Goal: Transaction & Acquisition: Book appointment/travel/reservation

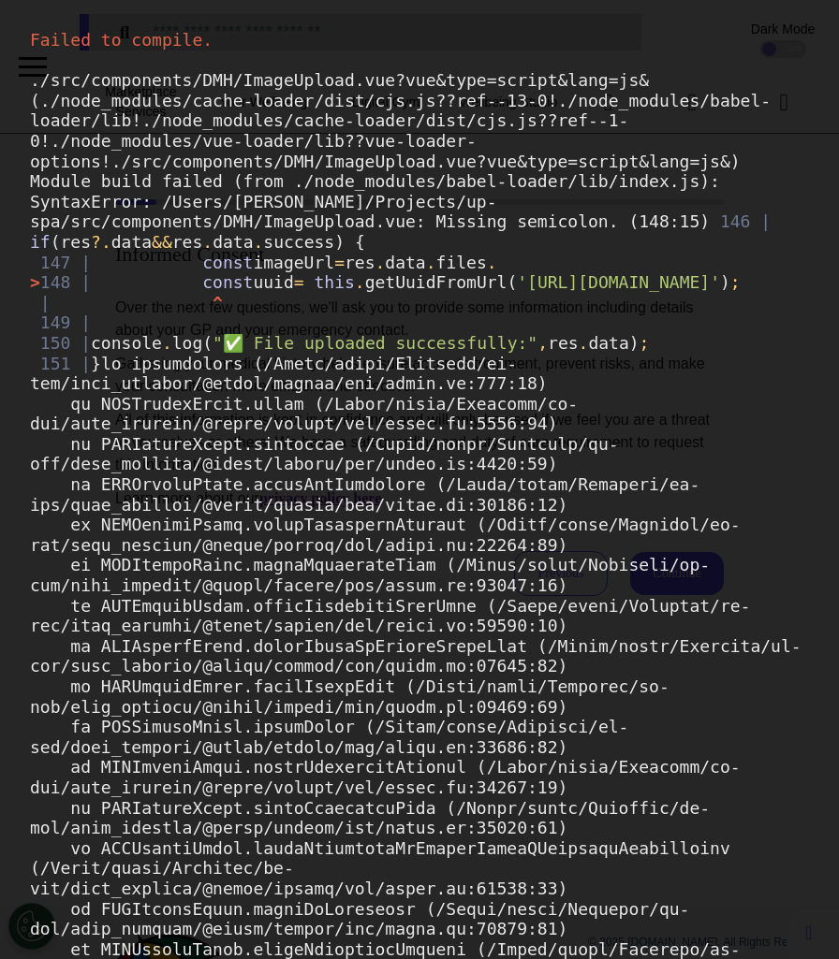
click at [637, 946] on div "Failed to compile. ./src/components/DMH/ImageUpload.vue?vue&type=script&lang=js…" at bounding box center [419, 479] width 839 height 959
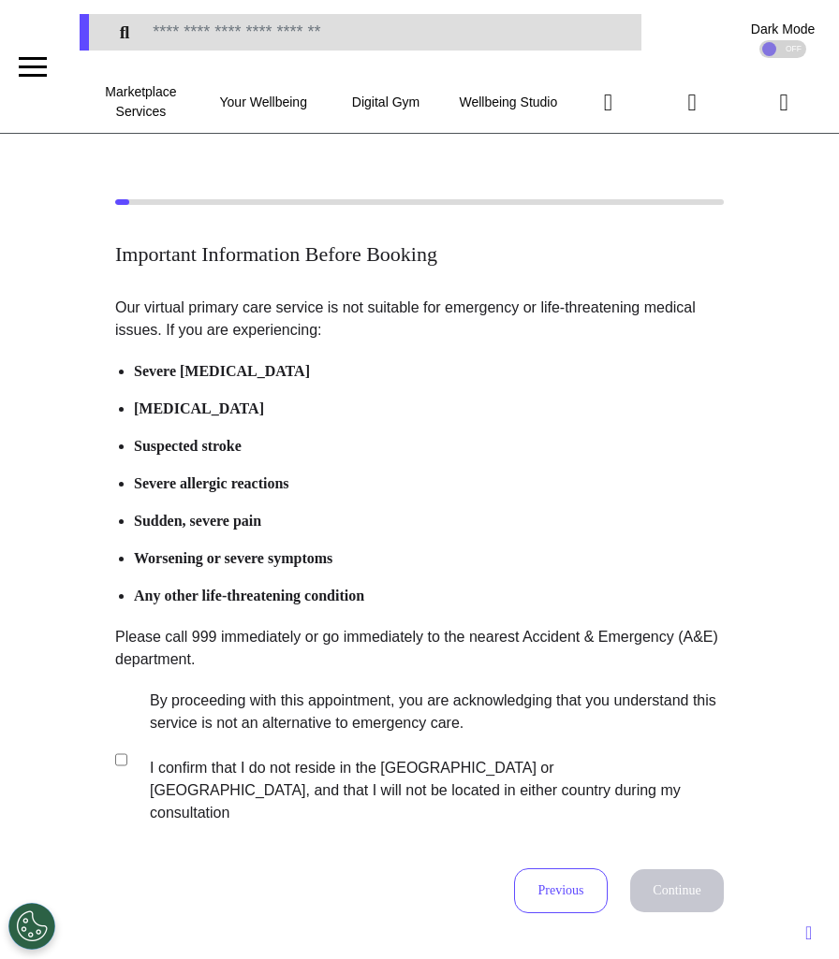
click at [283, 719] on label "By proceeding with this appointment, you are acknowledging that you understand …" at bounding box center [424, 757] width 586 height 135
click at [656, 869] on button "Continue" at bounding box center [677, 890] width 94 height 43
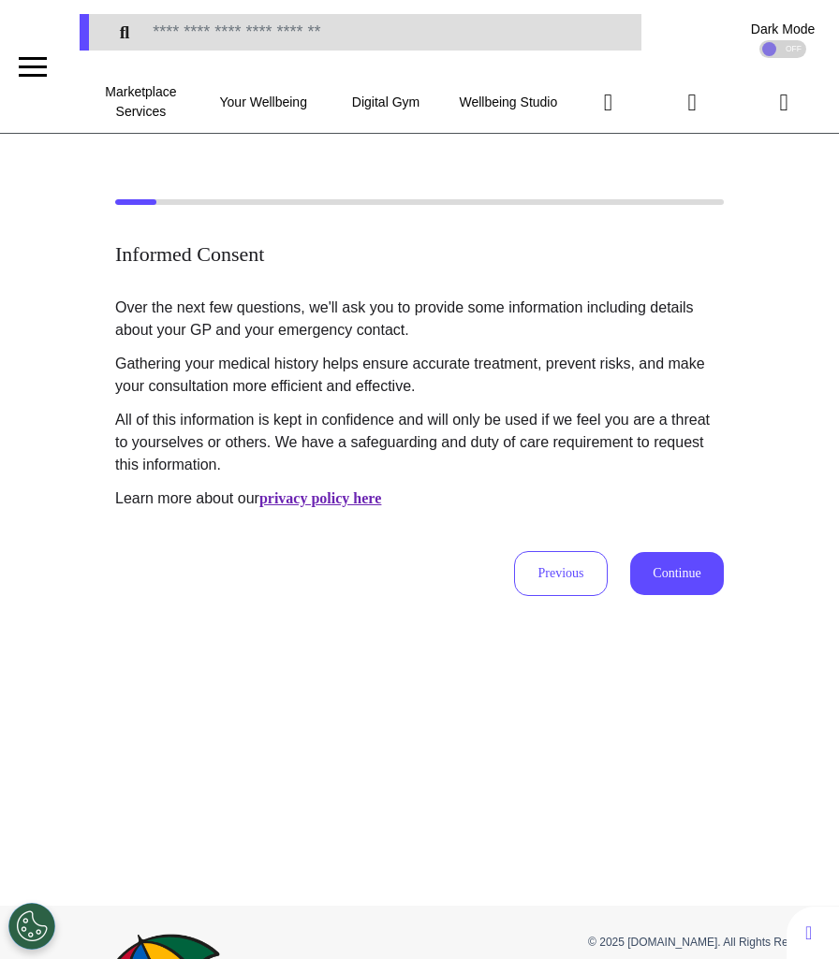
click at [680, 584] on button "Continue" at bounding box center [677, 573] width 94 height 43
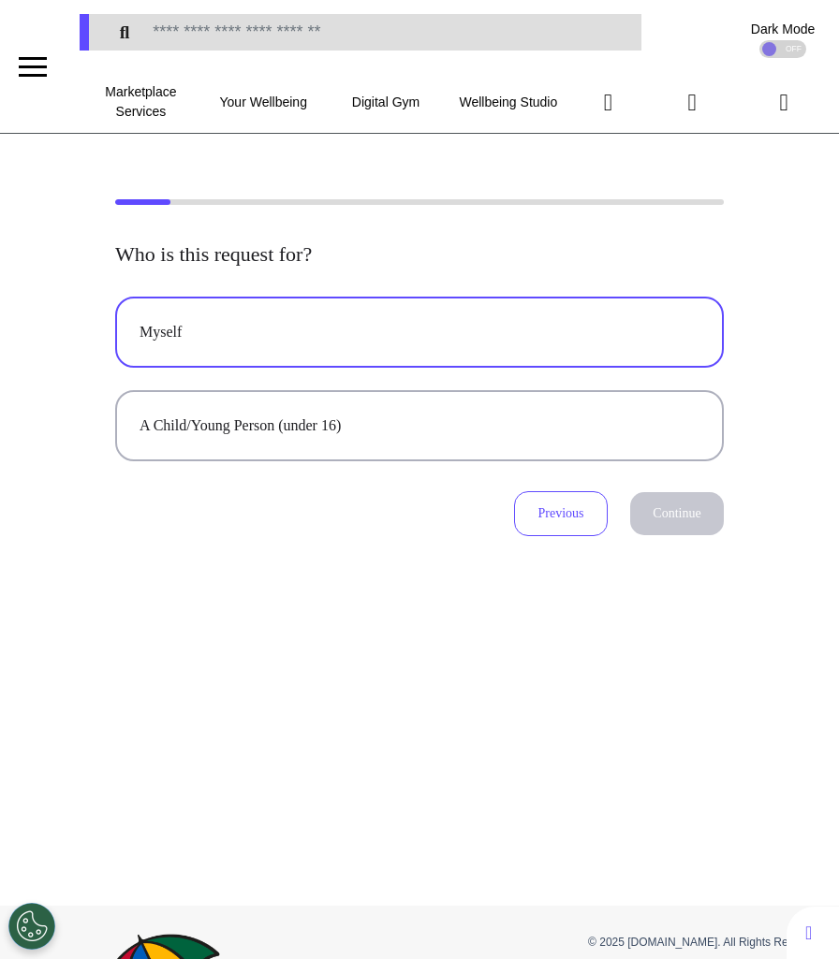
click at [280, 344] on button "Myself" at bounding box center [419, 332] width 608 height 71
click at [648, 511] on button "Continue" at bounding box center [677, 513] width 94 height 43
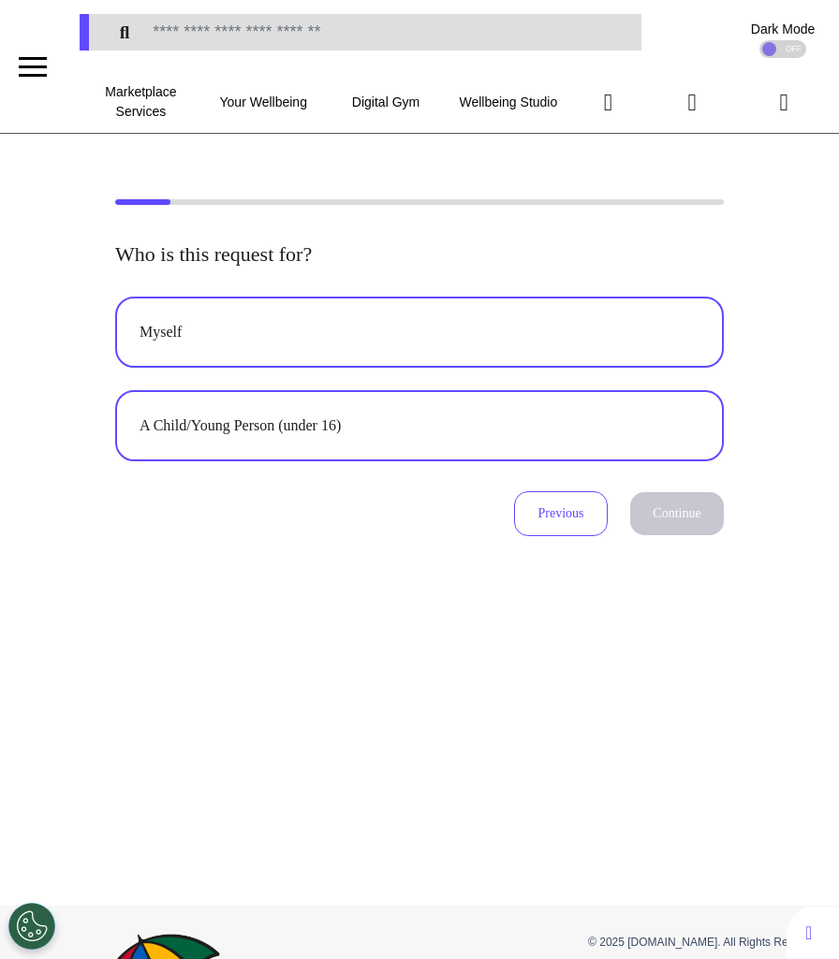
select select "*****"
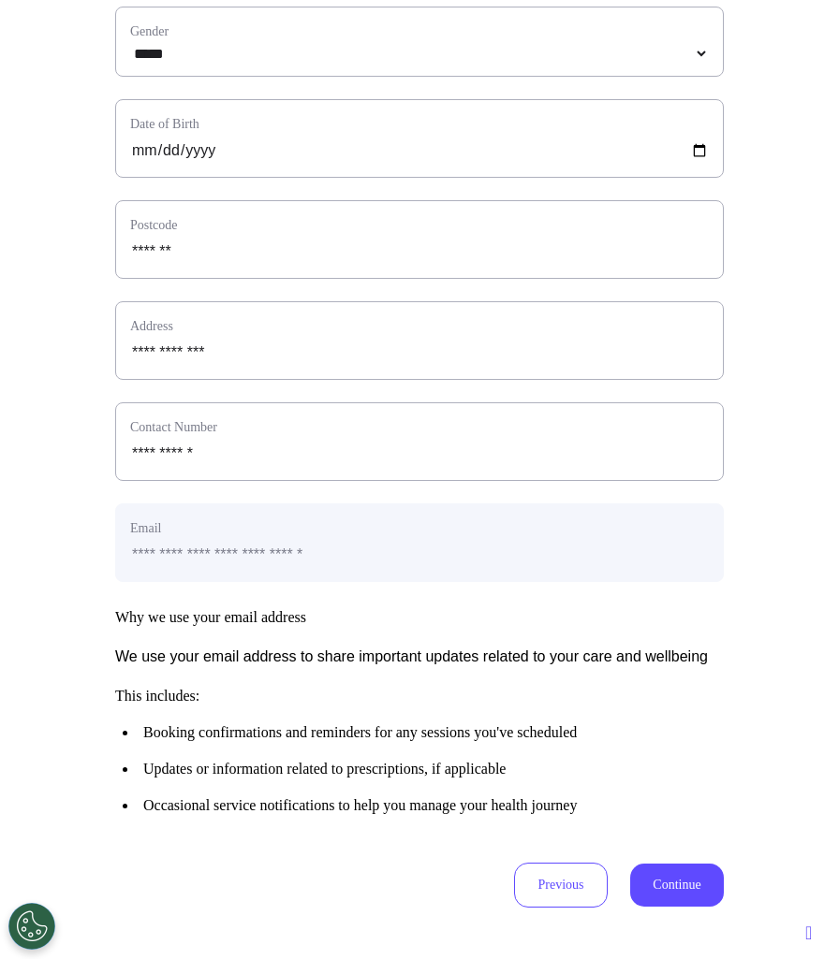
scroll to position [754, 0]
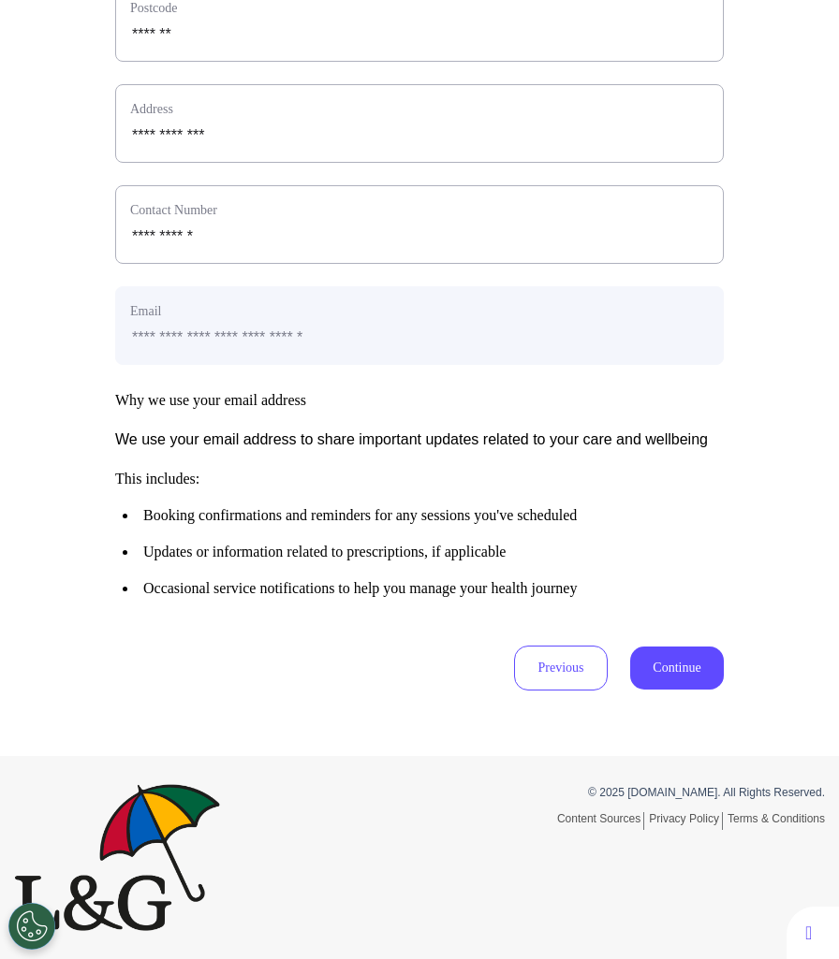
click at [653, 665] on button "Continue" at bounding box center [677, 668] width 94 height 43
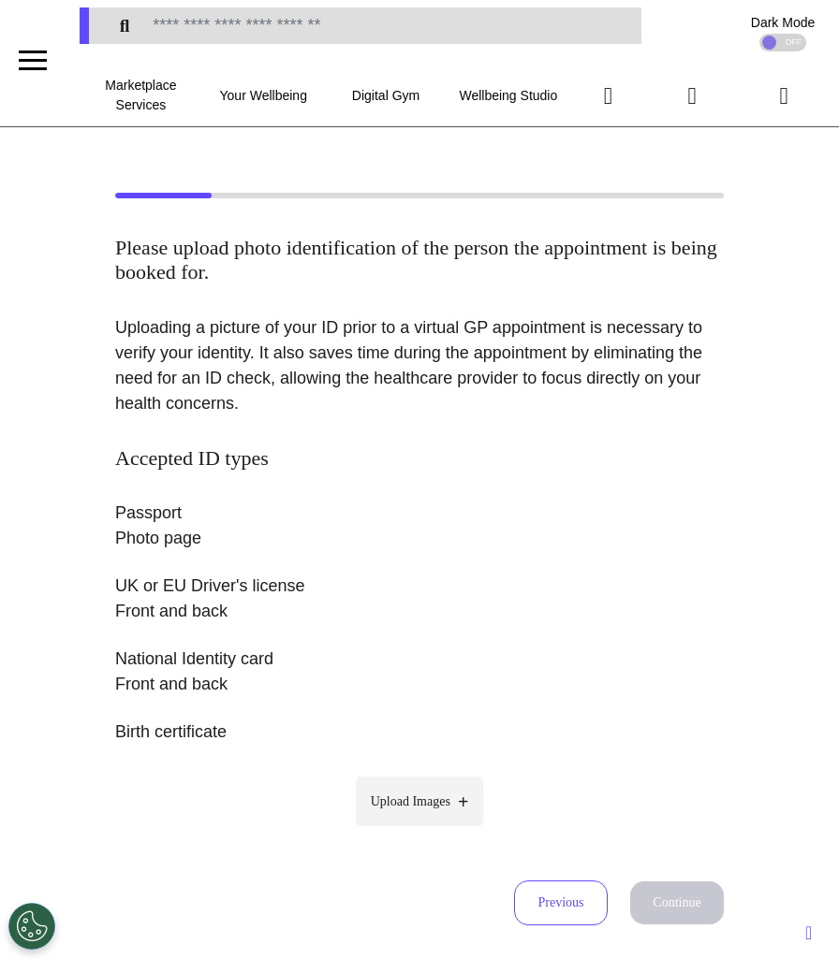
scroll to position [0, 0]
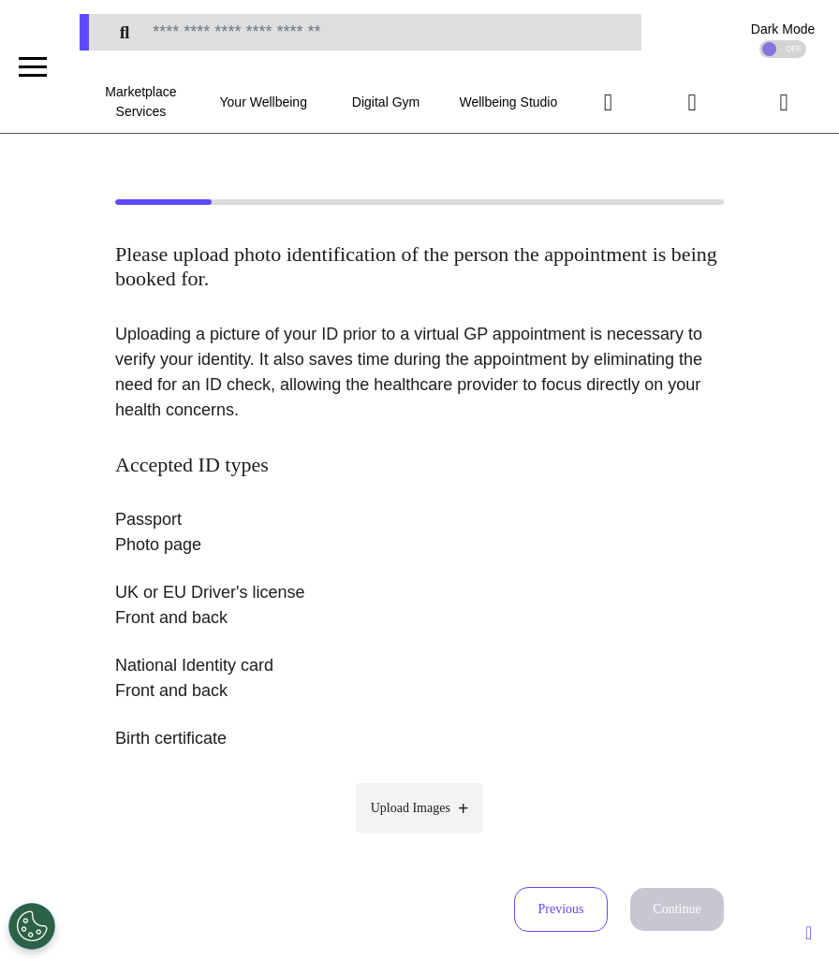
click at [431, 795] on label "Upload Images" at bounding box center [420, 808] width 128 height 50
click at [431, 838] on input "Upload Images" at bounding box center [419, 848] width 178 height 20
type input "**********"
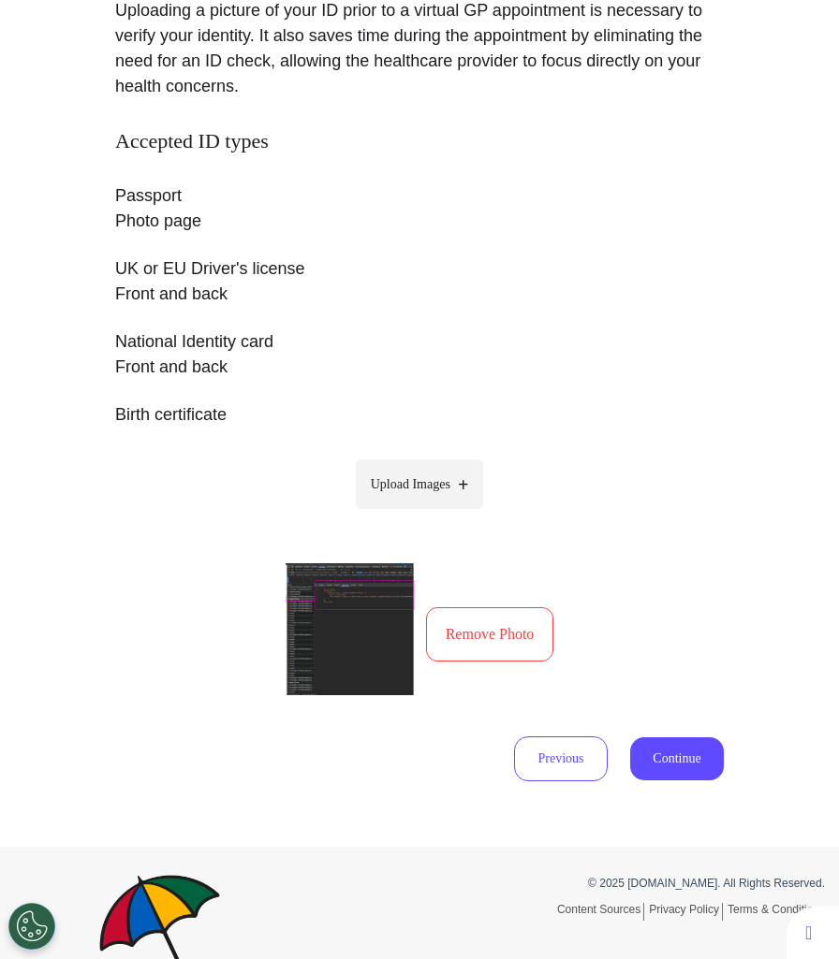
scroll to position [369, 0]
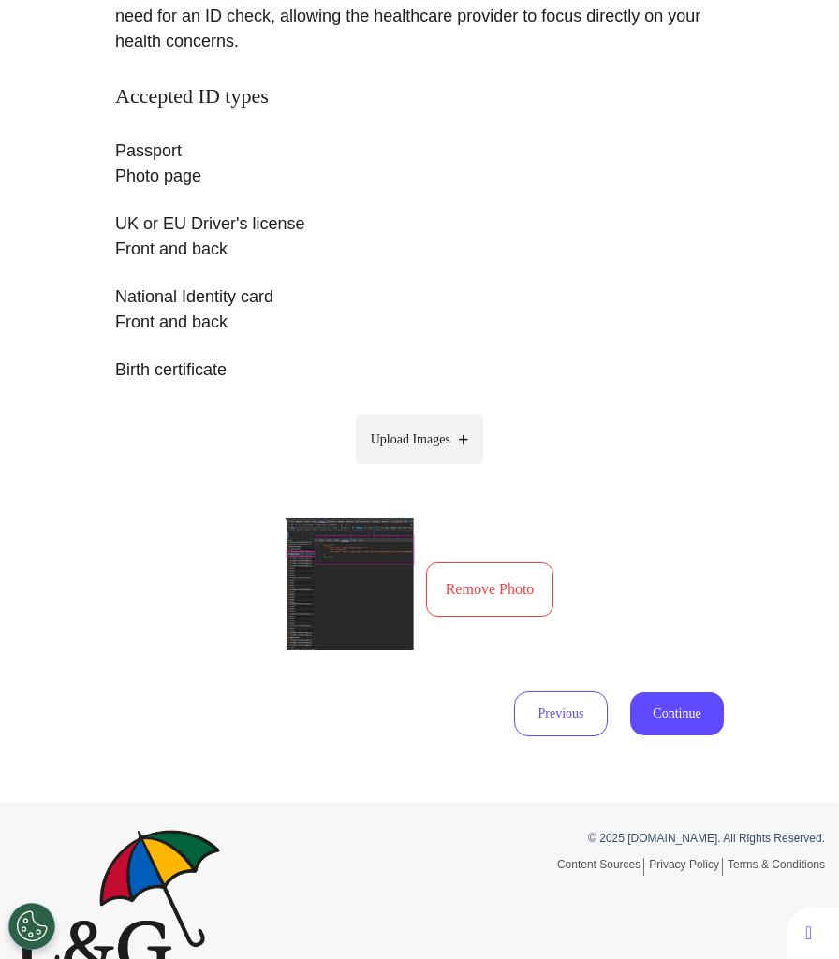
click at [495, 599] on button "Remove Photo" at bounding box center [490, 589] width 128 height 54
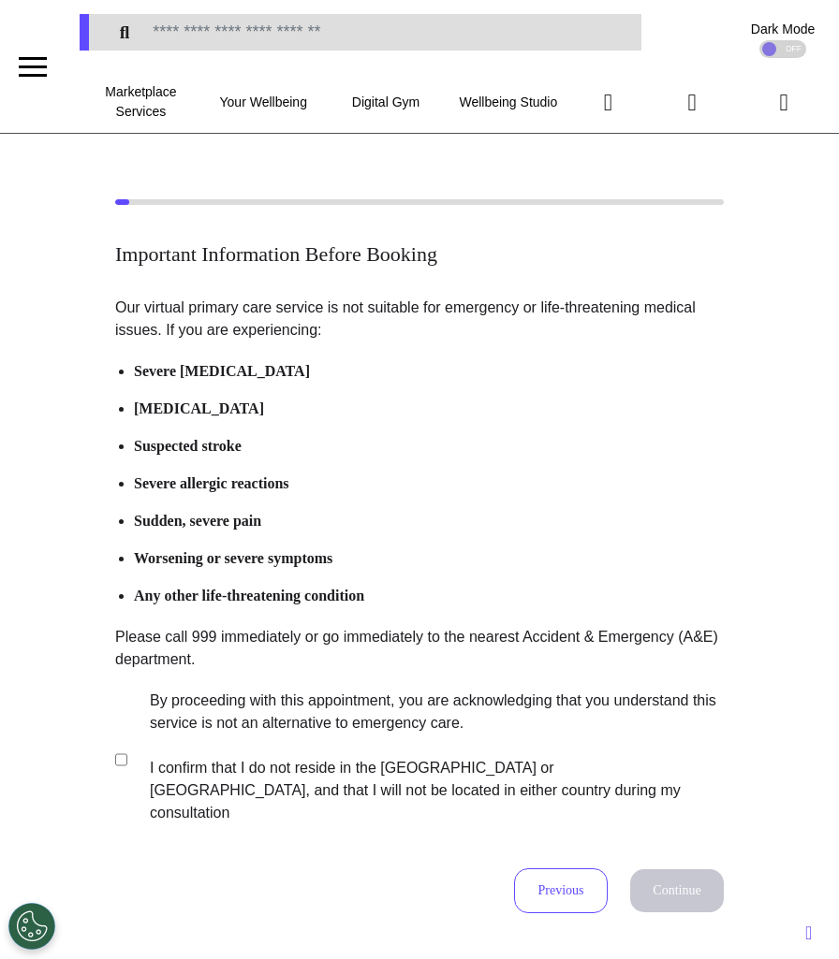
click at [332, 746] on label "By proceeding with this appointment, you are acknowledging that you understand …" at bounding box center [424, 757] width 586 height 135
click at [697, 869] on button "Continue" at bounding box center [677, 890] width 94 height 43
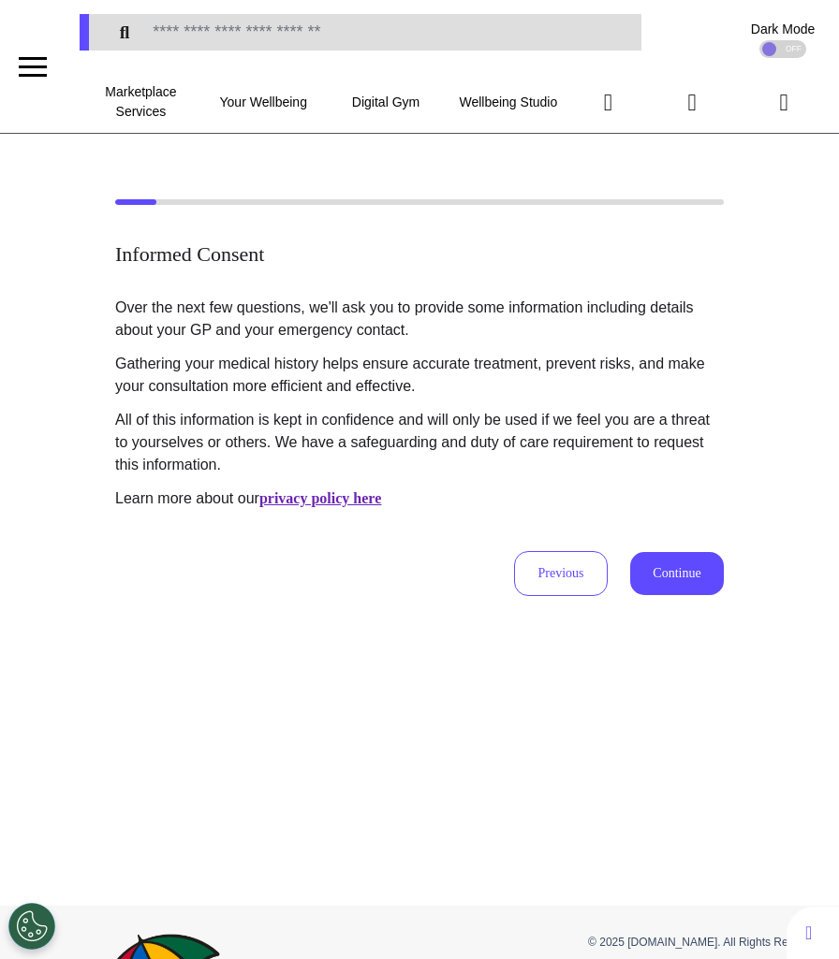
click at [672, 557] on button "Continue" at bounding box center [677, 573] width 94 height 43
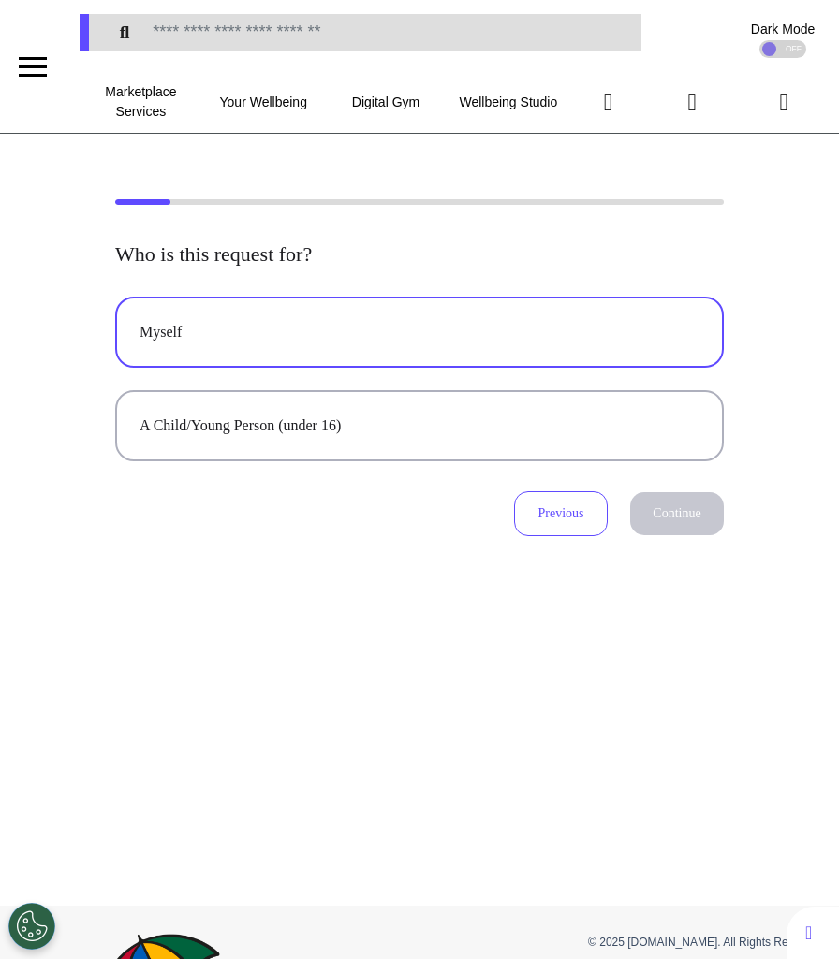
click at [502, 310] on button "Myself" at bounding box center [419, 332] width 608 height 71
click at [654, 502] on button "Continue" at bounding box center [677, 513] width 94 height 43
select select "*****"
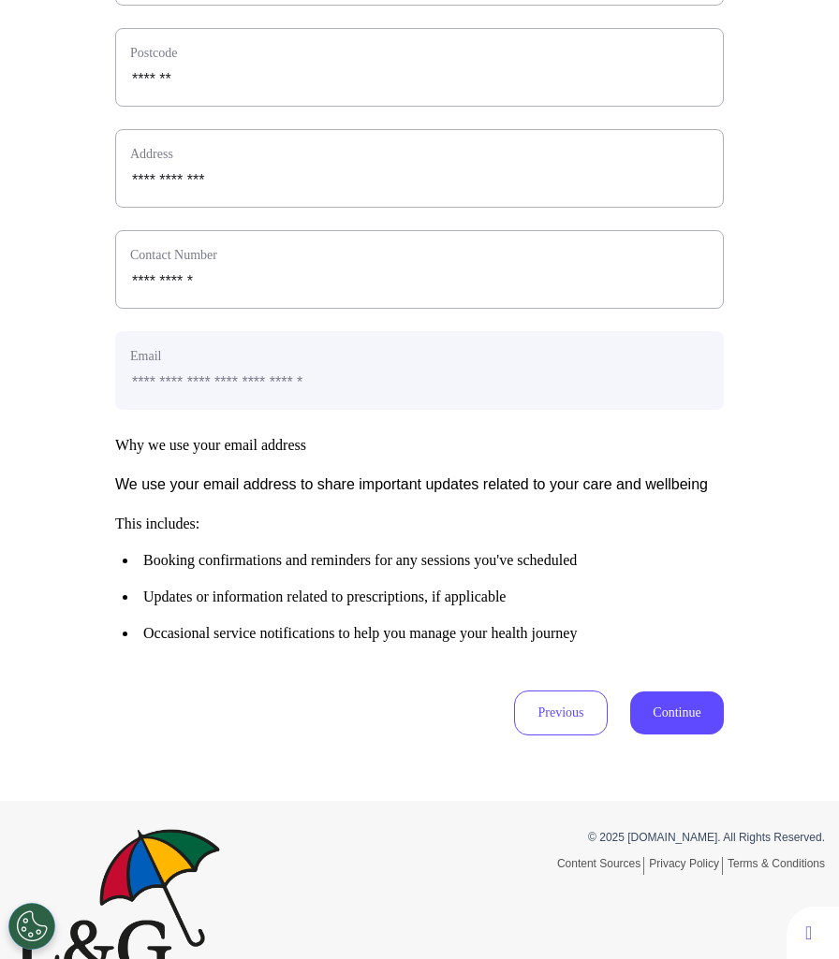
scroll to position [754, 0]
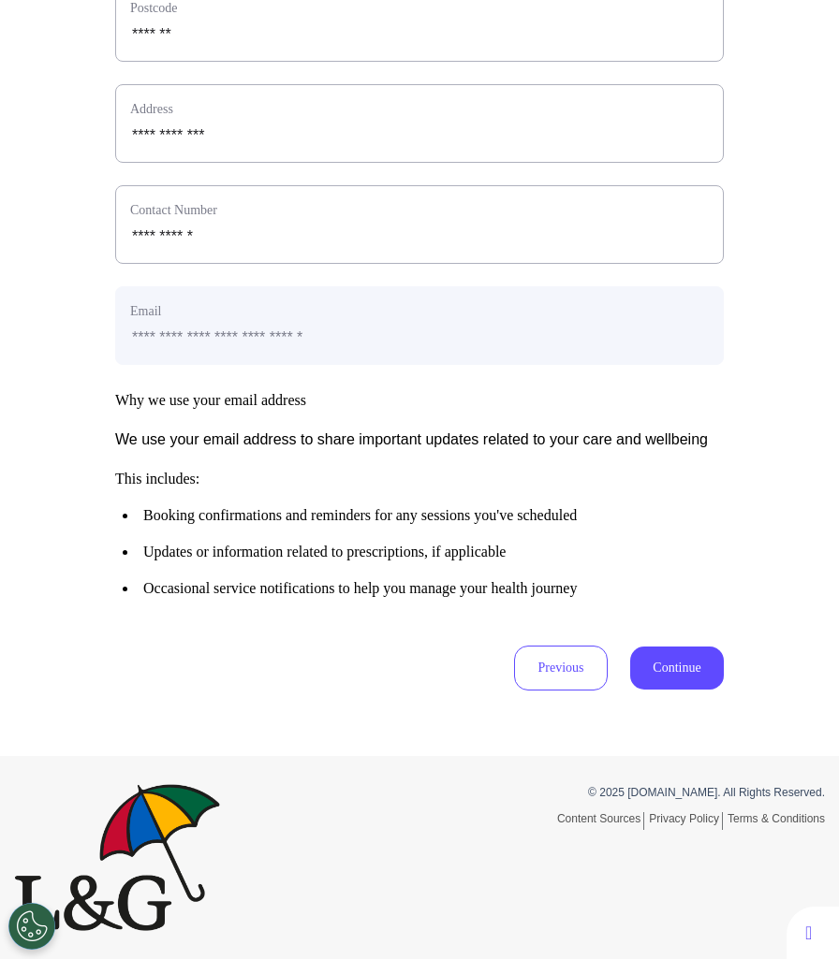
click at [663, 650] on button "Continue" at bounding box center [677, 668] width 94 height 43
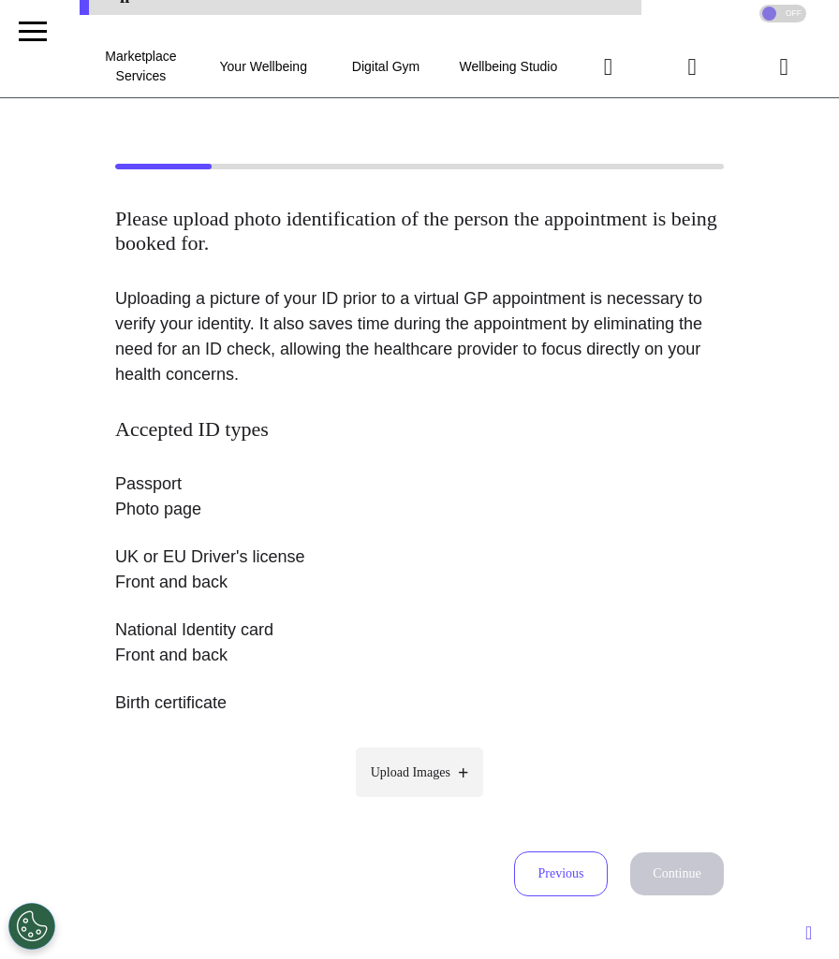
scroll to position [0, 0]
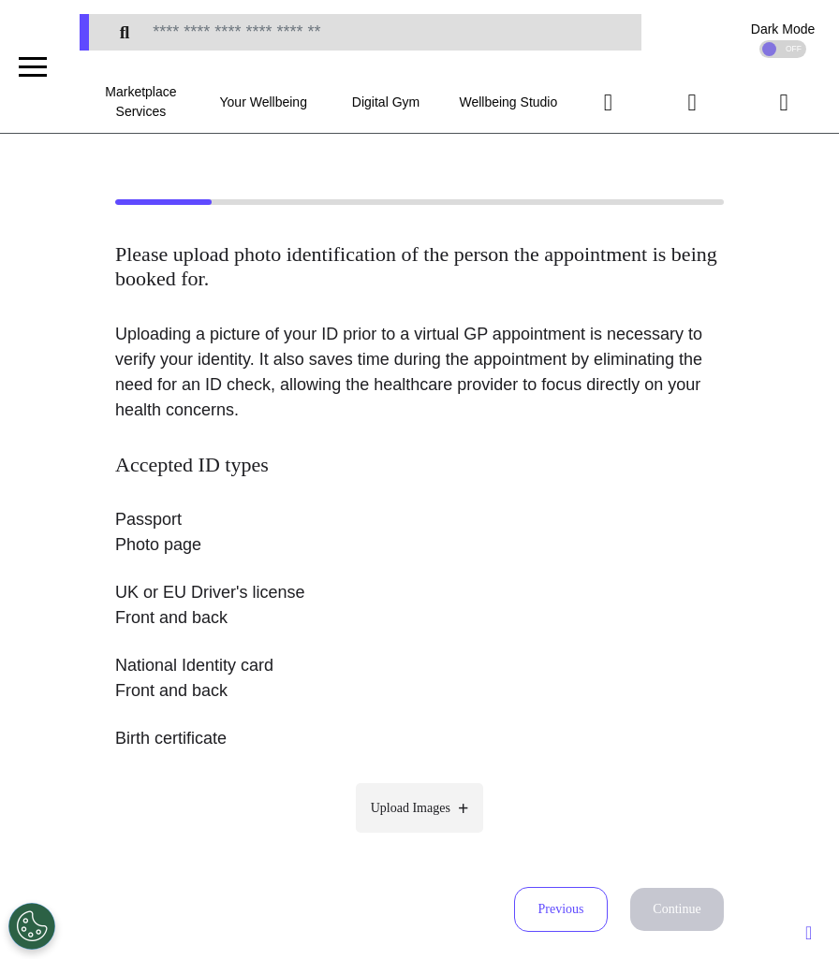
click at [401, 799] on span "Upload Images" at bounding box center [411, 808] width 80 height 20
click at [401, 838] on input "Upload Images" at bounding box center [419, 848] width 178 height 20
type input "**********"
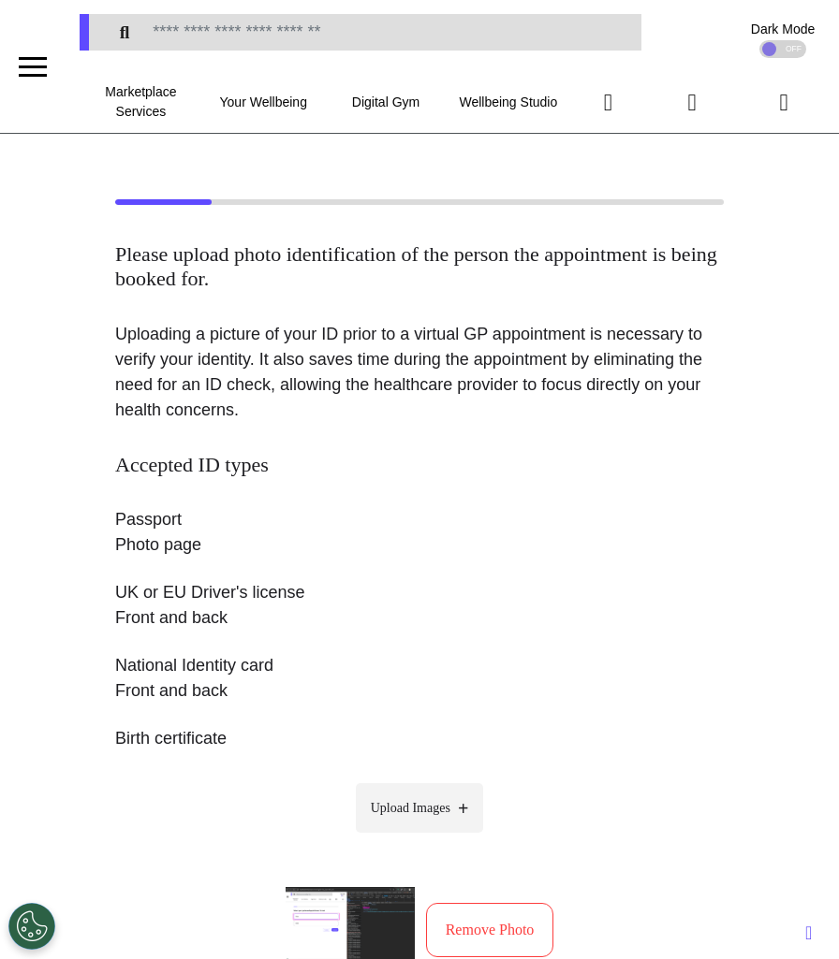
scroll to position [356, 0]
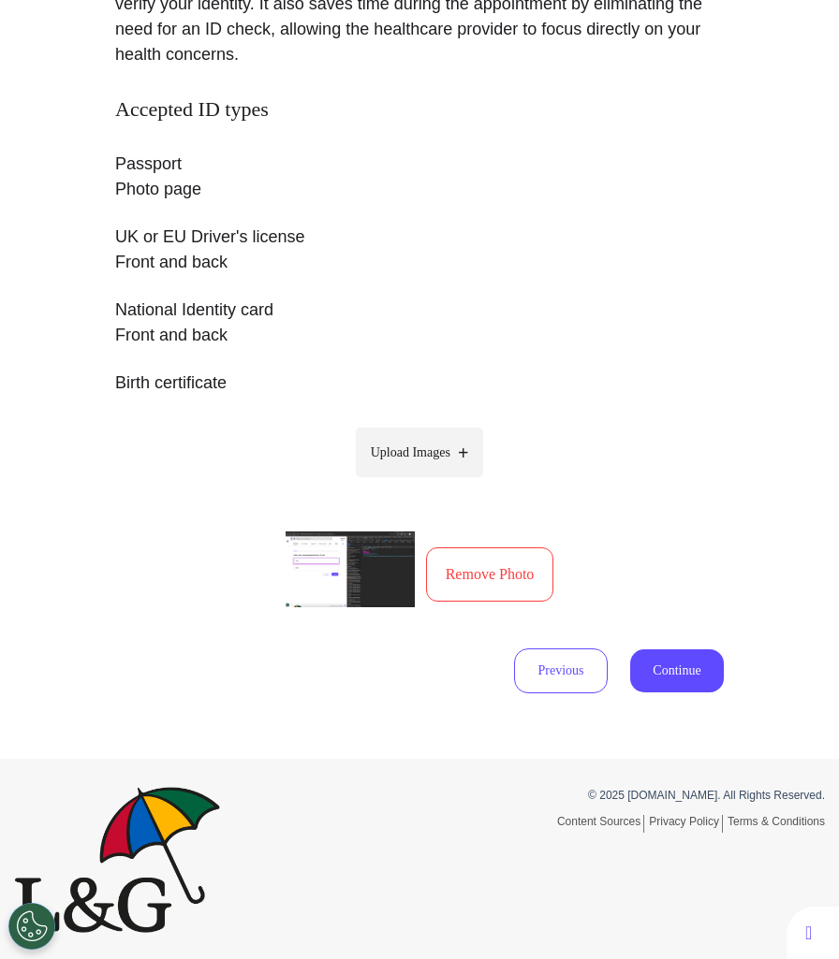
click at [509, 576] on button "Remove Photo" at bounding box center [490, 575] width 128 height 54
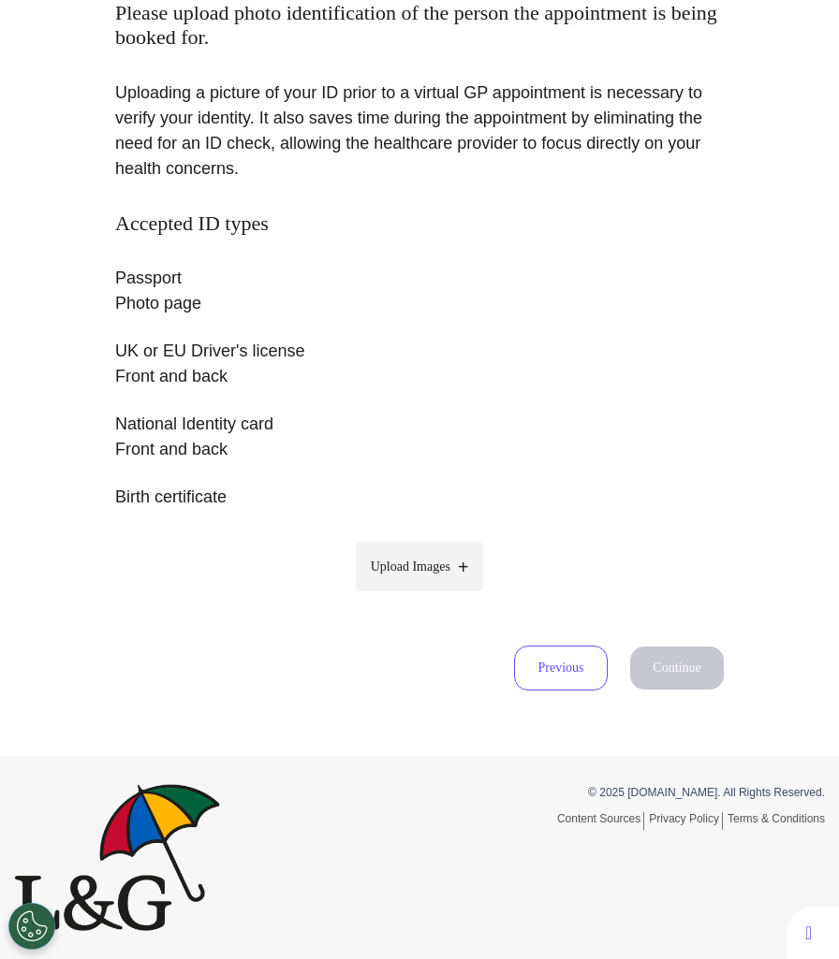
scroll to position [240, 0]
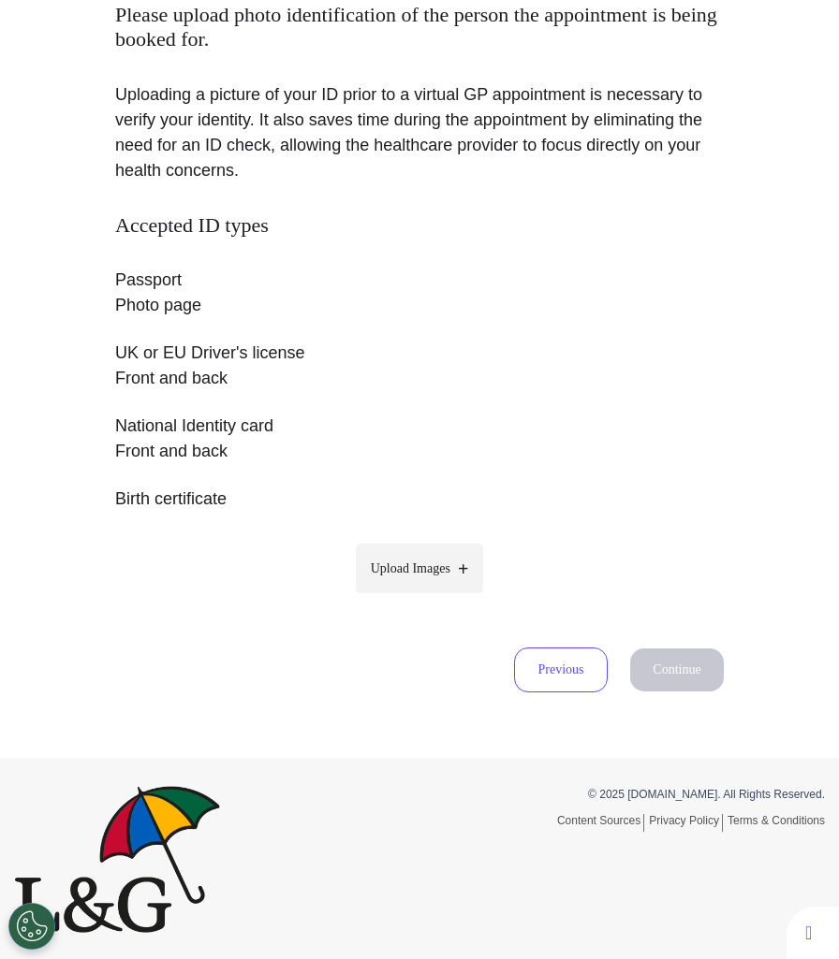
click at [430, 531] on p "Accepted ID types Passport Photo page UK or EU Driver's license Front and back …" at bounding box center [419, 373] width 608 height 321
click at [425, 559] on span "Upload Images" at bounding box center [411, 569] width 80 height 20
click at [425, 598] on input "Upload Images" at bounding box center [419, 608] width 178 height 20
type input "**********"
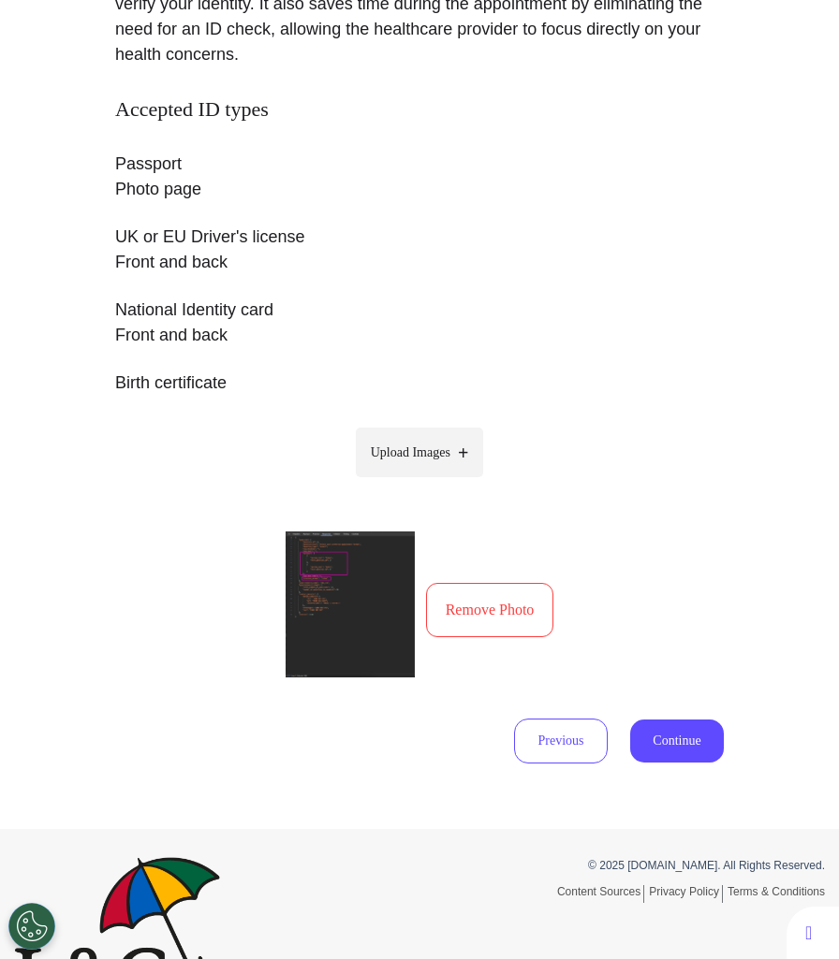
click at [447, 450] on span "Upload Images" at bounding box center [411, 453] width 80 height 20
click at [447, 482] on input "Upload Images" at bounding box center [419, 492] width 178 height 20
type input "**********"
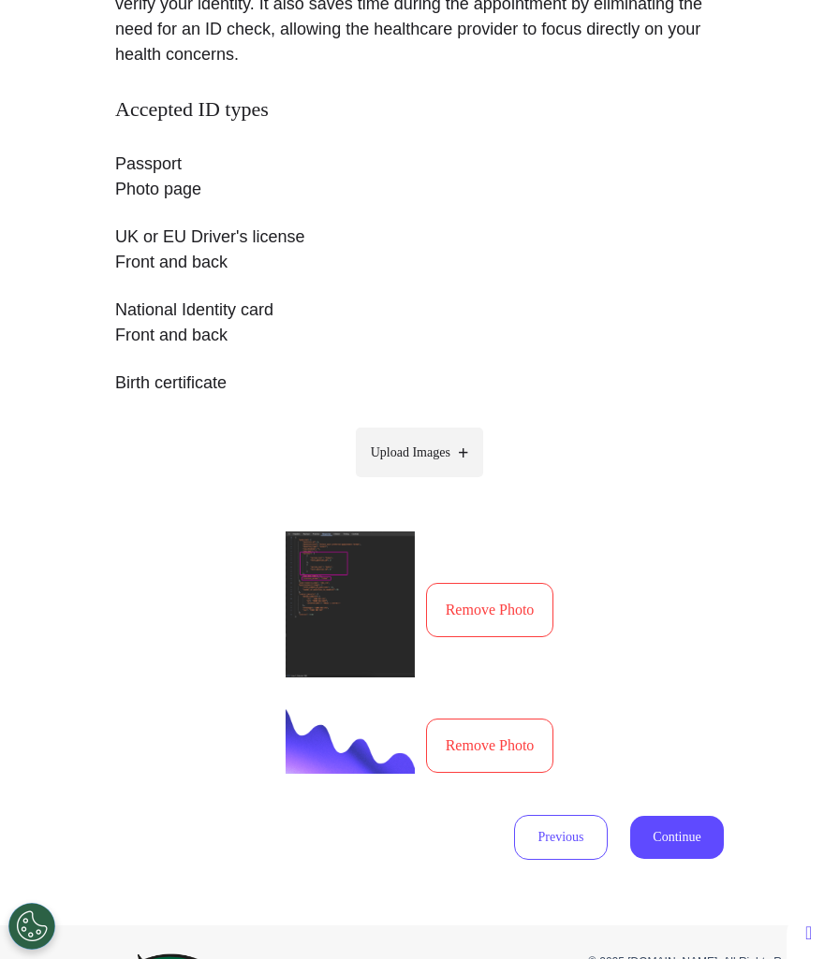
click at [475, 743] on button "Remove Photo" at bounding box center [490, 746] width 128 height 54
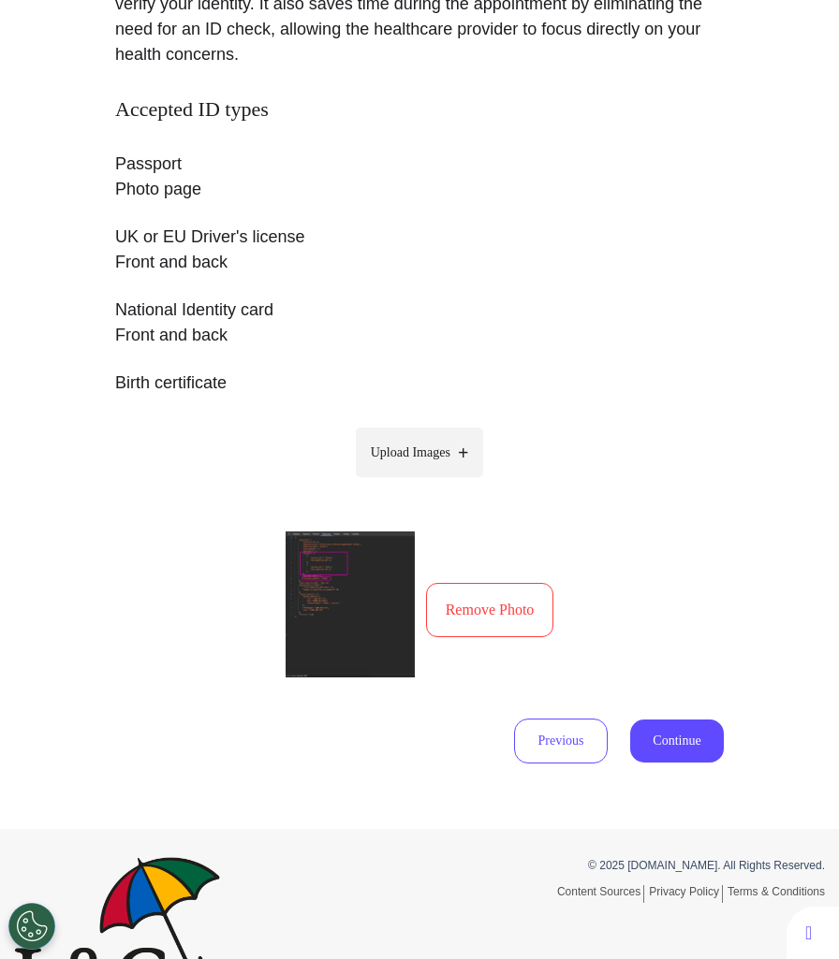
click at [450, 461] on span "Upload Images" at bounding box center [411, 453] width 80 height 20
click at [452, 482] on input "Upload Images" at bounding box center [419, 492] width 178 height 20
type input "**********"
click at [409, 460] on span "Upload Images" at bounding box center [411, 453] width 80 height 20
click at [409, 482] on input "Upload Images" at bounding box center [419, 492] width 178 height 20
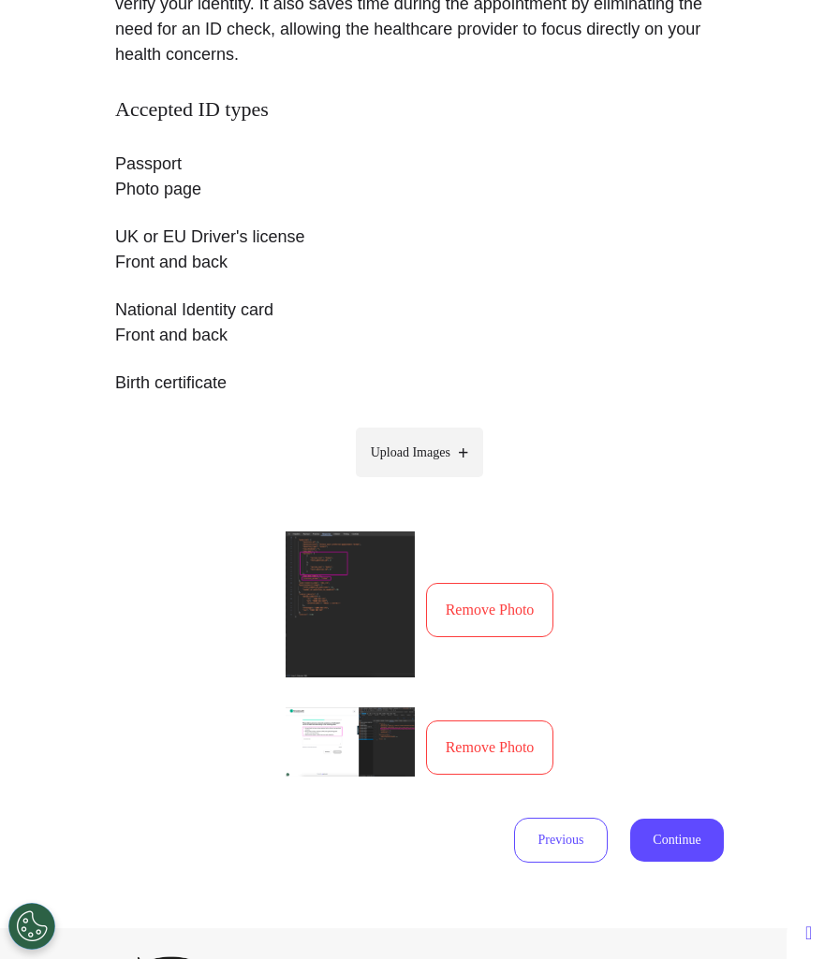
type input "**********"
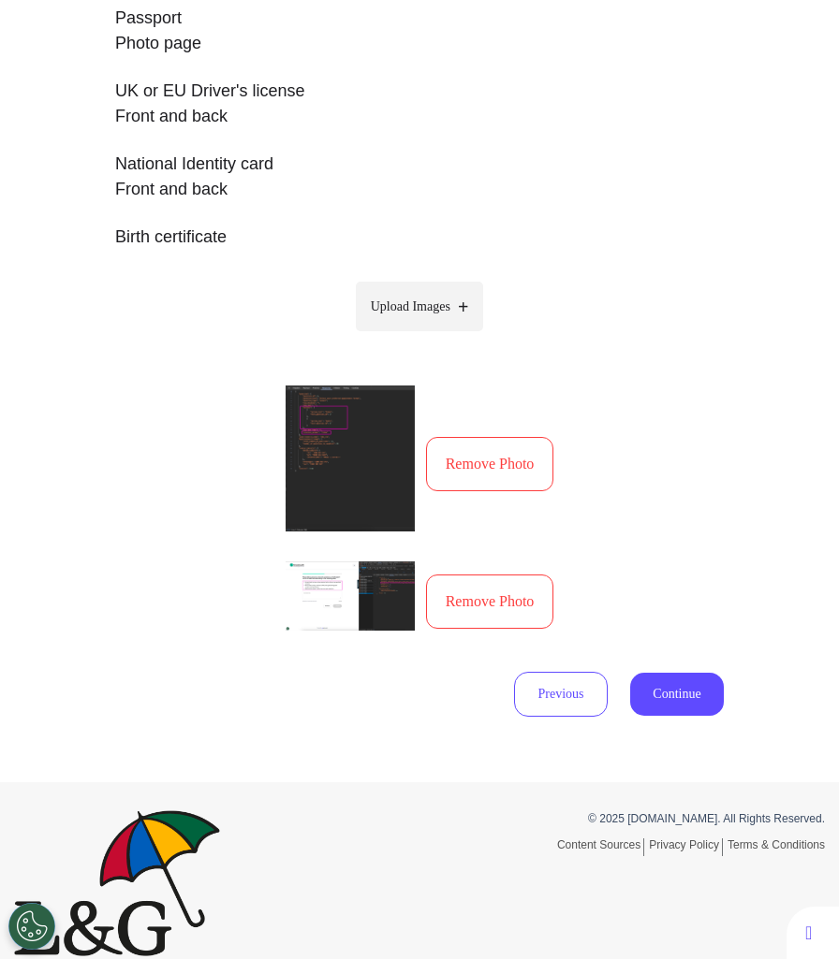
scroll to position [526, 0]
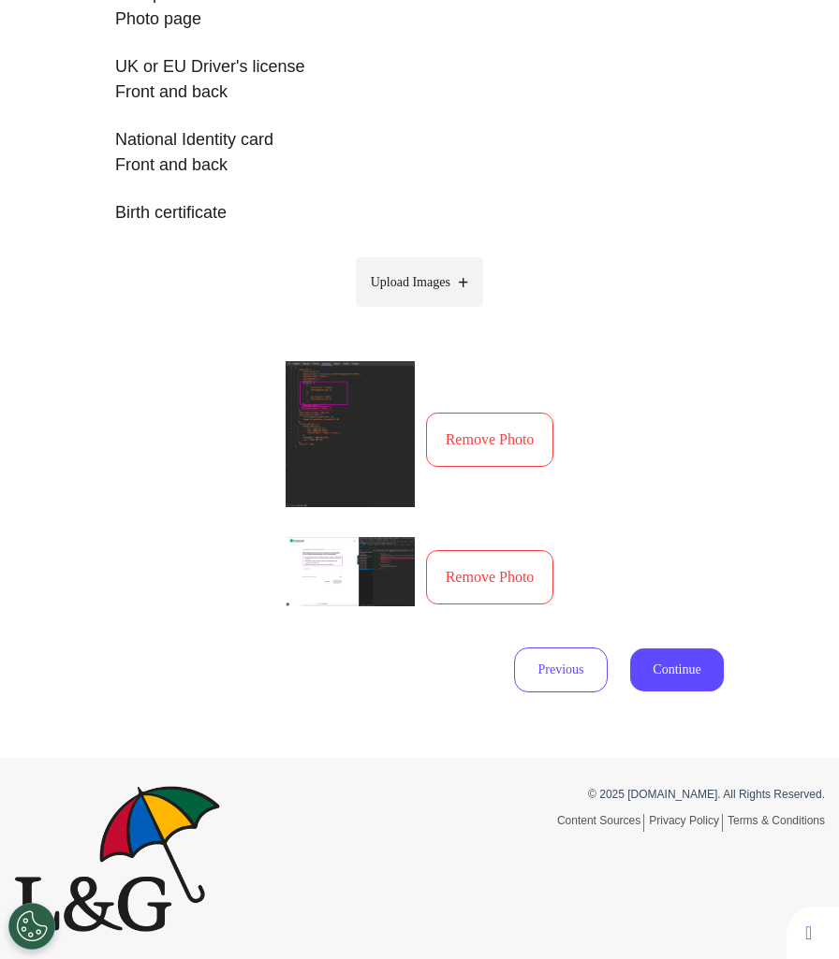
click at [430, 287] on span "Upload Images" at bounding box center [411, 282] width 80 height 20
click at [430, 312] on input "Upload Images" at bounding box center [419, 322] width 178 height 20
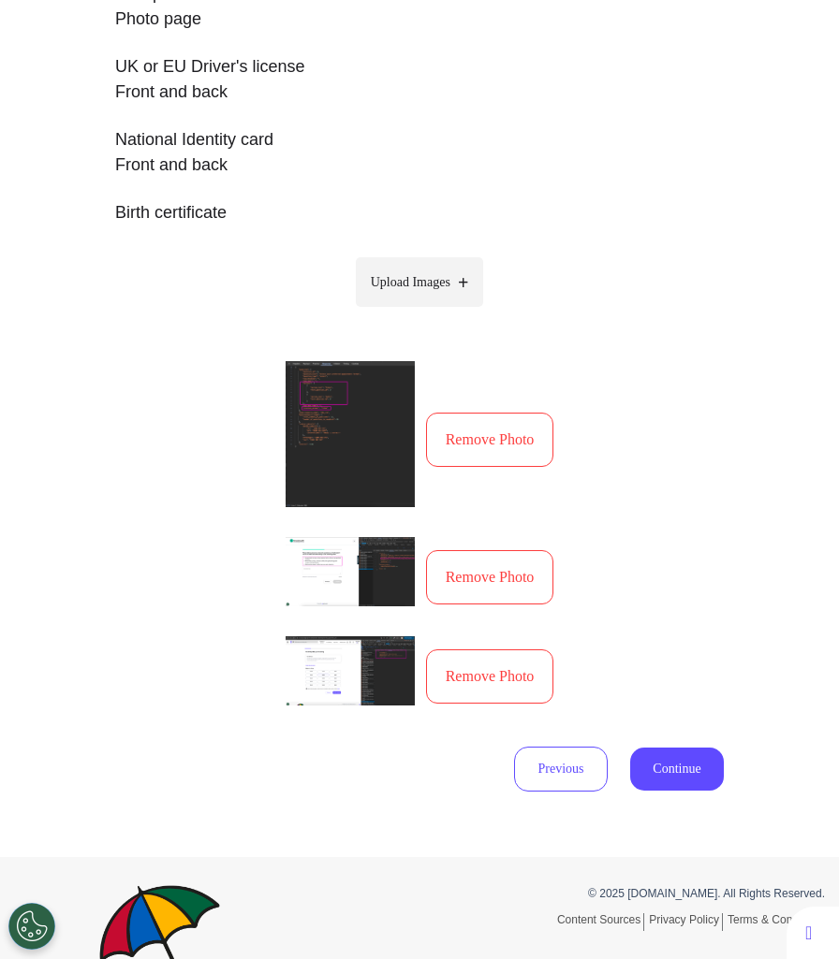
type input "**********"
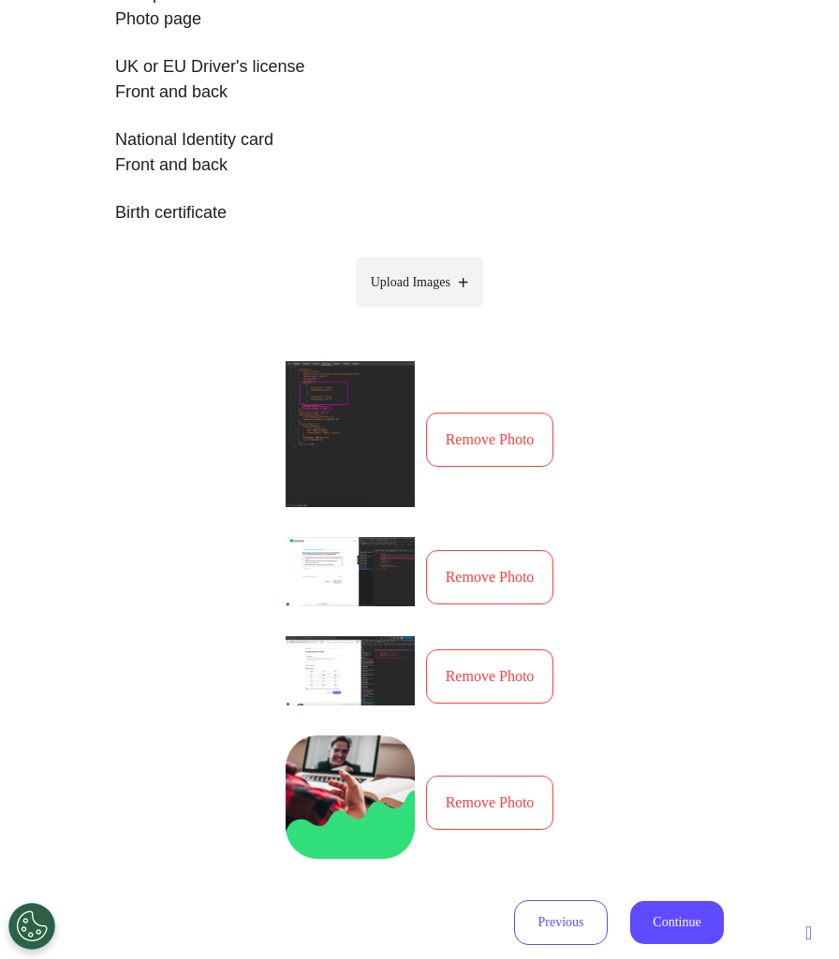
click at [487, 451] on button "Remove Photo" at bounding box center [490, 440] width 128 height 54
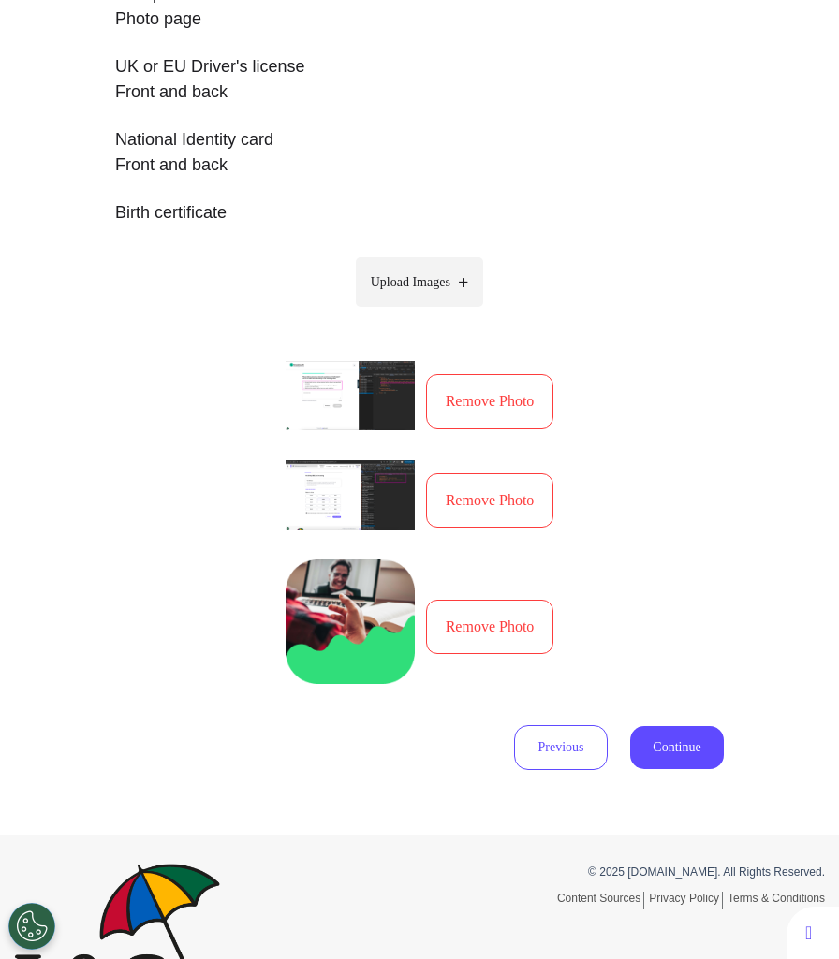
click at [479, 528] on div "Remove Photo" at bounding box center [419, 500] width 269 height 80
click at [478, 513] on button "Remove Photo" at bounding box center [490, 501] width 128 height 54
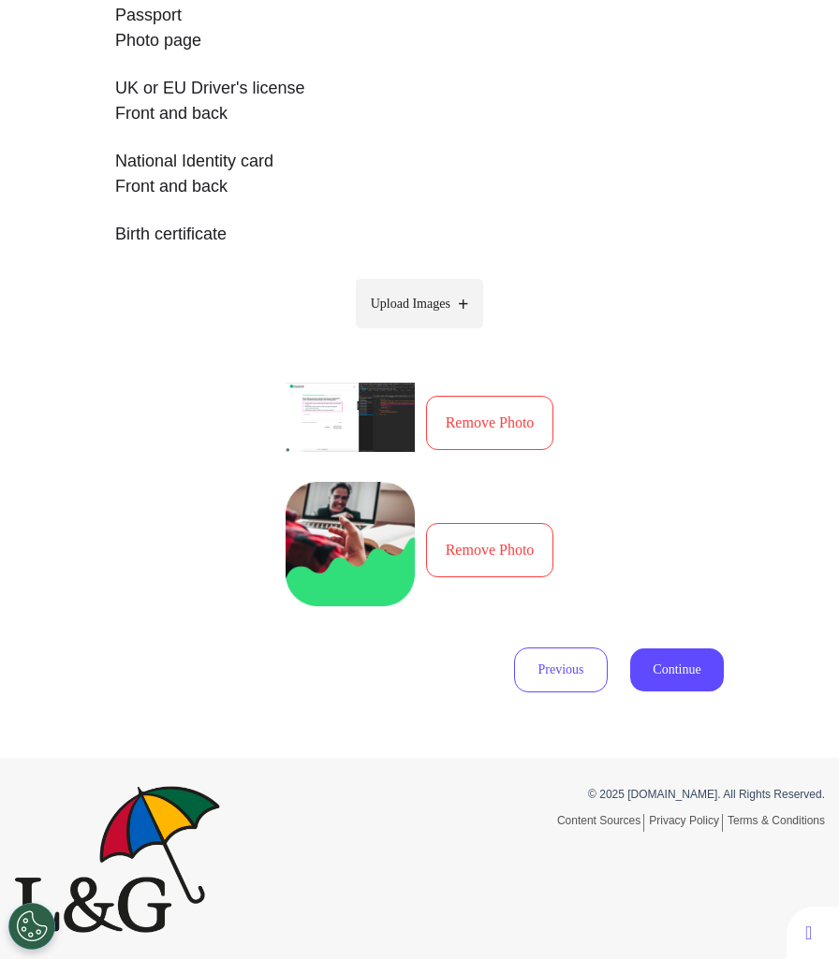
click at [662, 664] on button "Continue" at bounding box center [677, 670] width 94 height 43
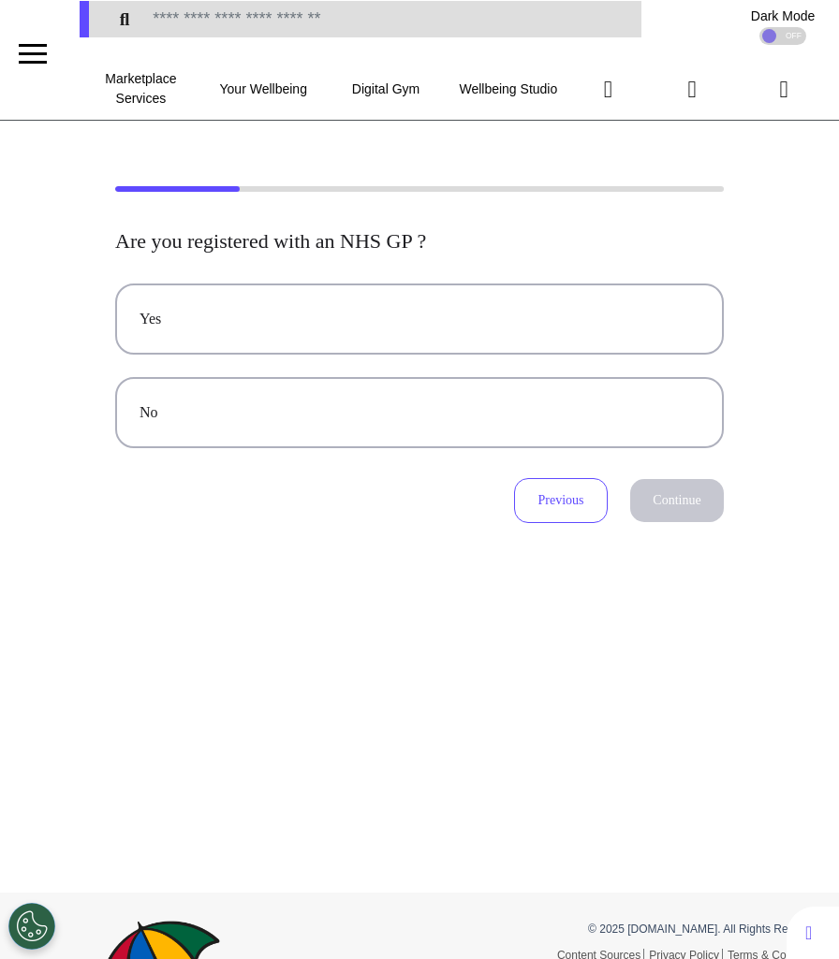
scroll to position [0, 0]
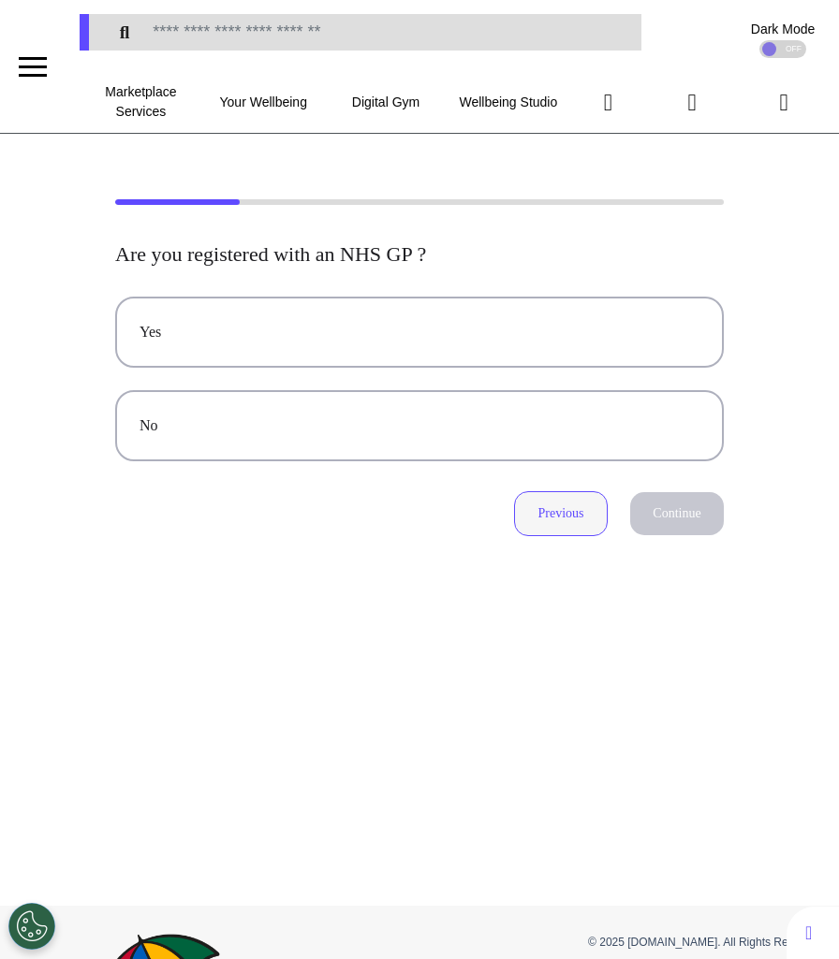
click at [565, 517] on button "Previous" at bounding box center [561, 513] width 94 height 45
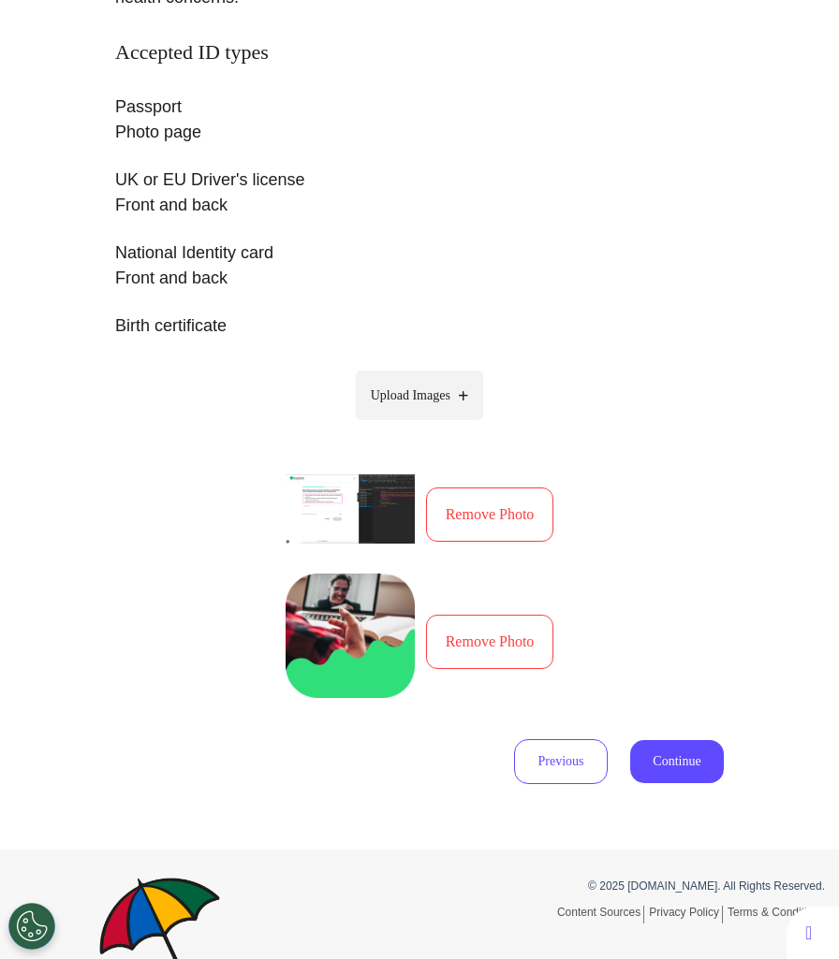
scroll to position [504, 0]
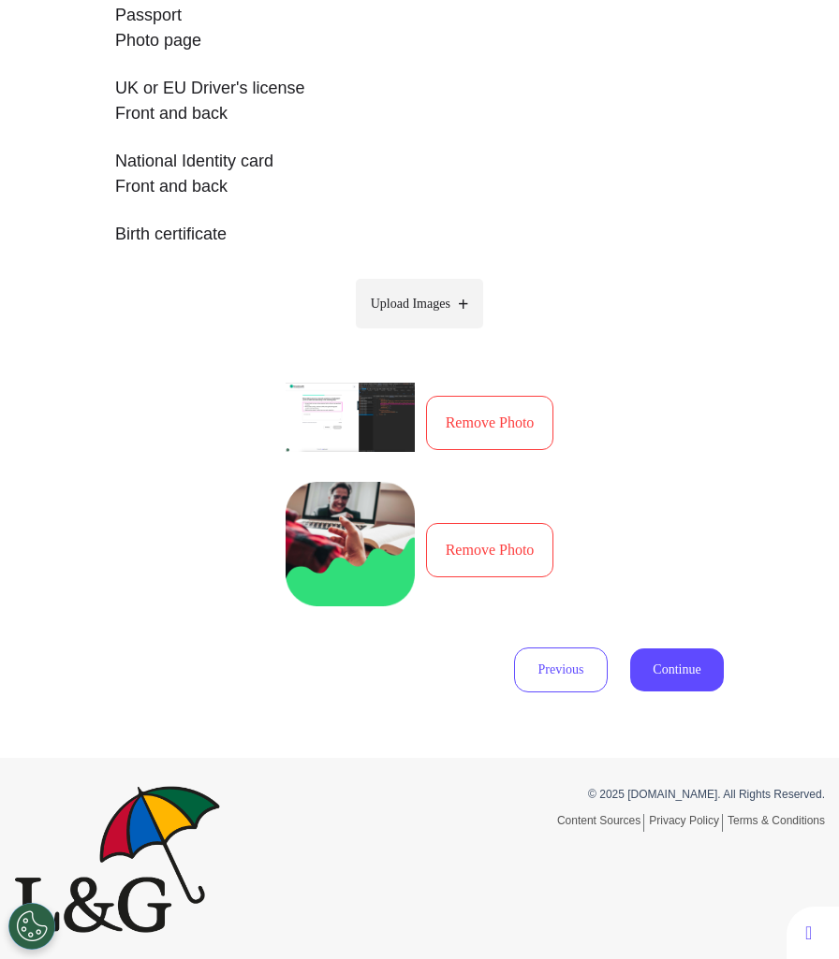
click at [523, 198] on p "Accepted ID types Passport Photo page UK or EU Driver's license Front and back …" at bounding box center [419, 109] width 608 height 321
click at [755, 437] on div "Please upload photo identification of the person the appointment is being booke…" at bounding box center [419, 194] width 839 height 998
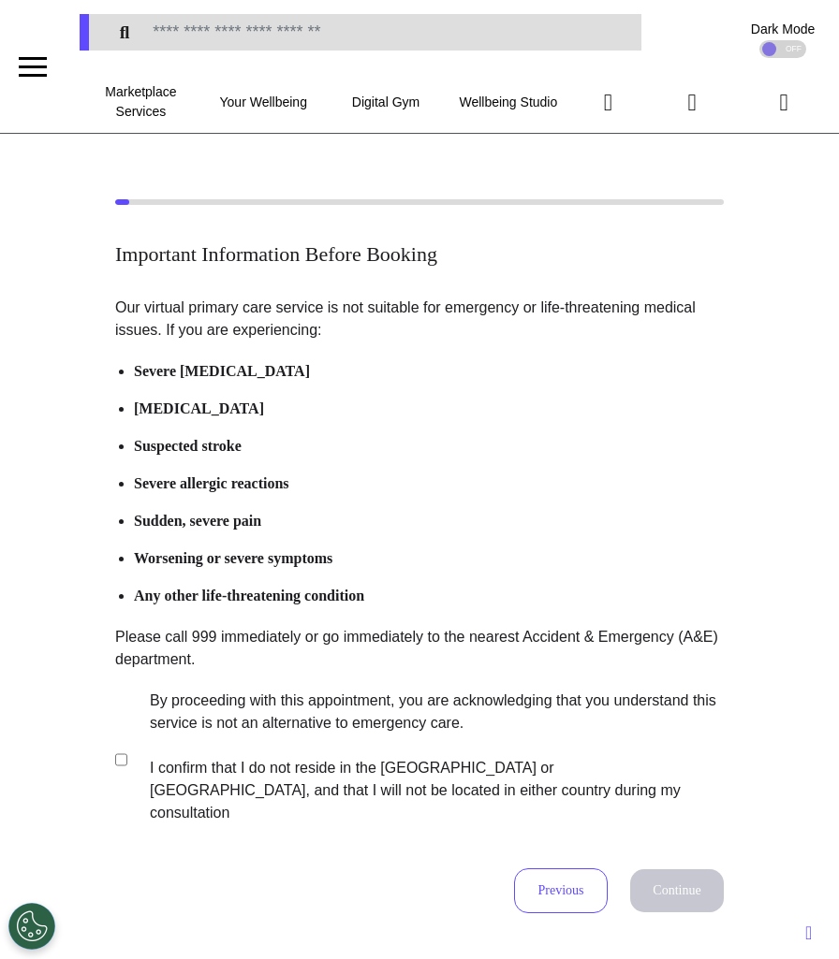
click at [416, 722] on label "By proceeding with this appointment, you are acknowledging that you understand …" at bounding box center [424, 757] width 586 height 135
click at [693, 869] on button "Continue" at bounding box center [677, 890] width 94 height 43
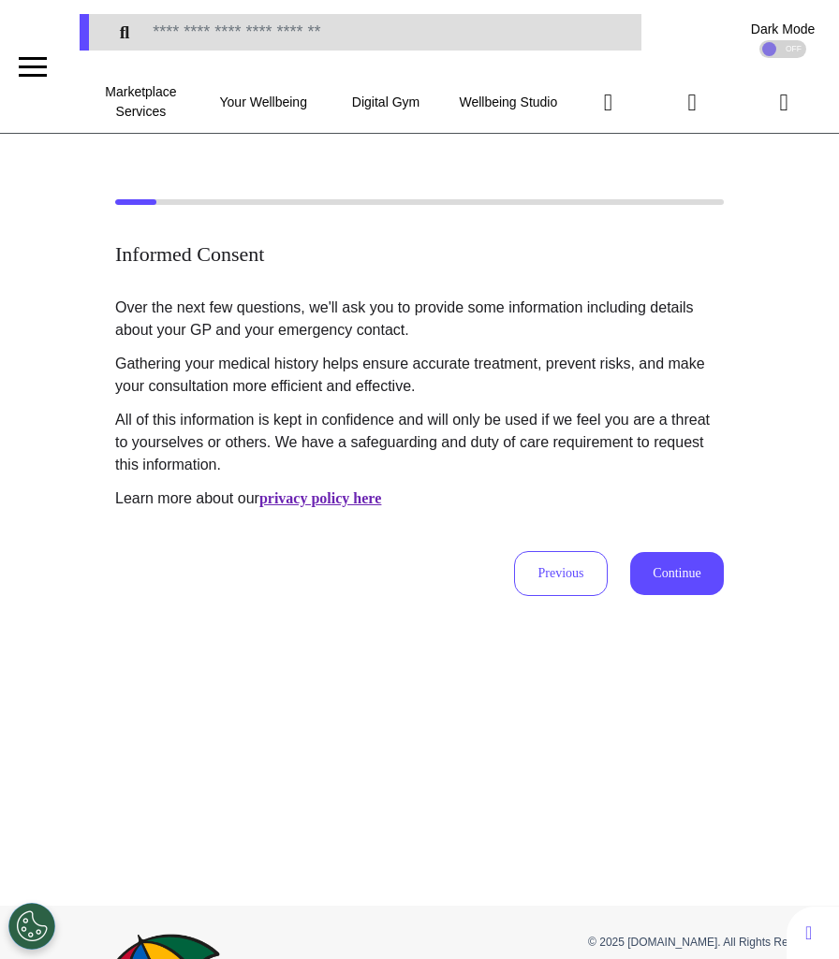
click at [667, 575] on button "Continue" at bounding box center [677, 573] width 94 height 43
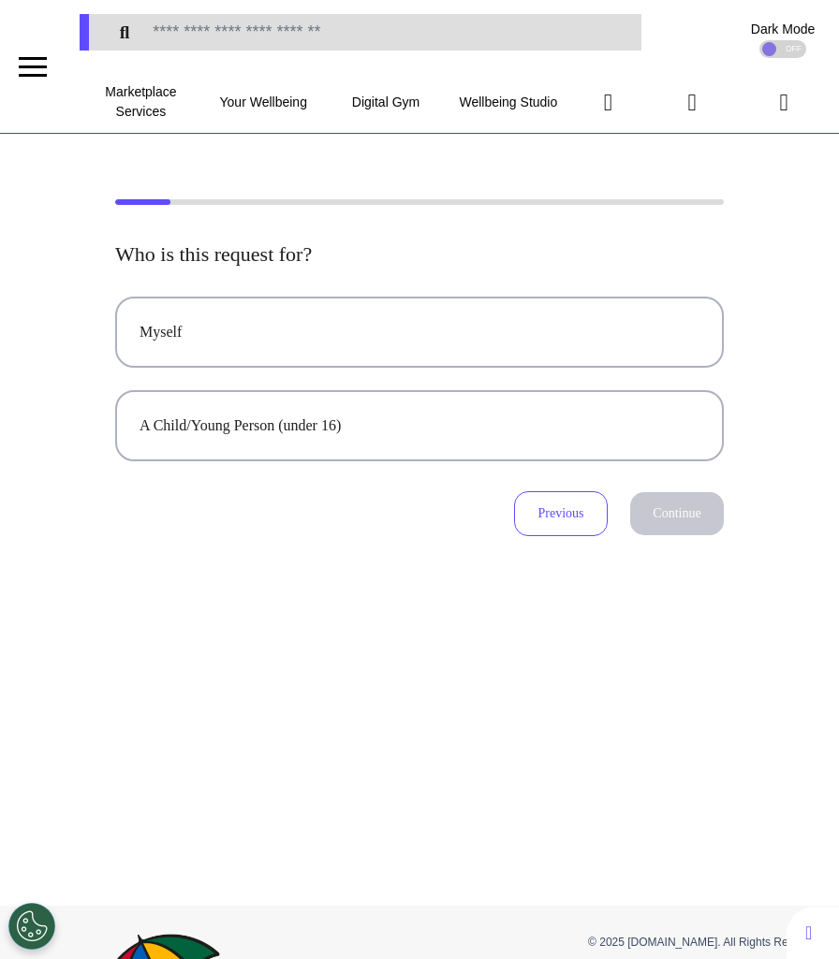
click at [623, 371] on div "Myself A Child/Young Person (under 16)" at bounding box center [419, 379] width 608 height 165
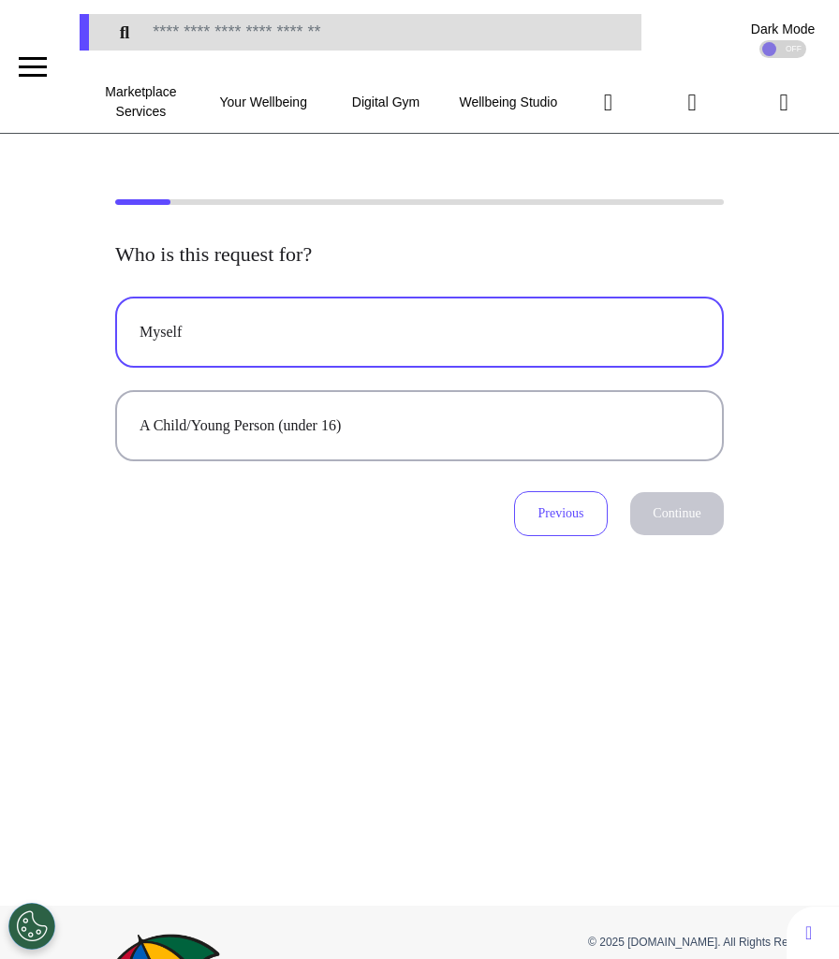
click at [617, 346] on button "Myself" at bounding box center [419, 332] width 608 height 71
click at [671, 524] on button "Continue" at bounding box center [677, 513] width 94 height 43
select select "*****"
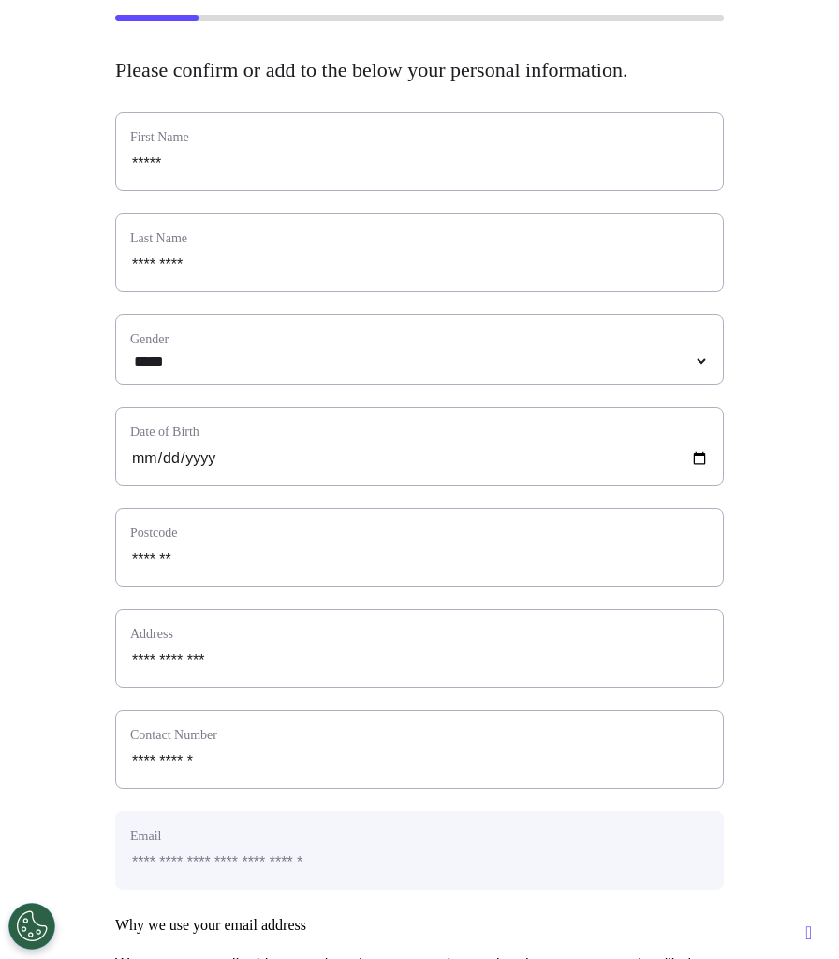
scroll to position [197, 0]
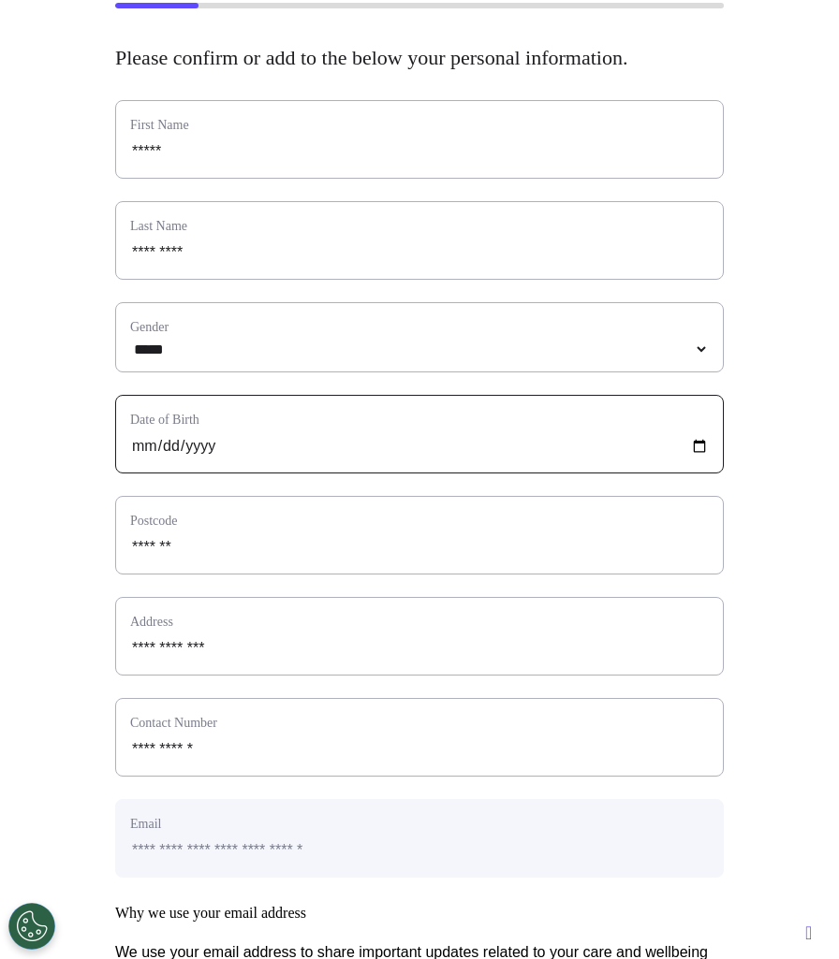
click at [197, 459] on input "**********" at bounding box center [419, 446] width 578 height 24
type input "**********"
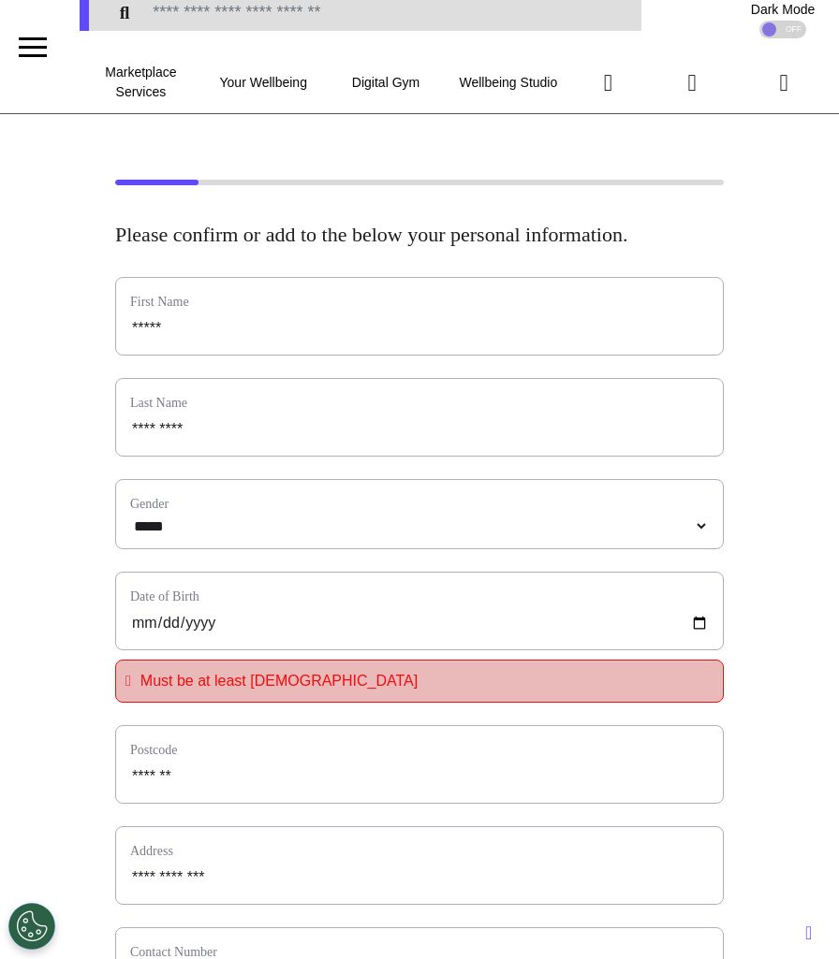
scroll to position [0, 0]
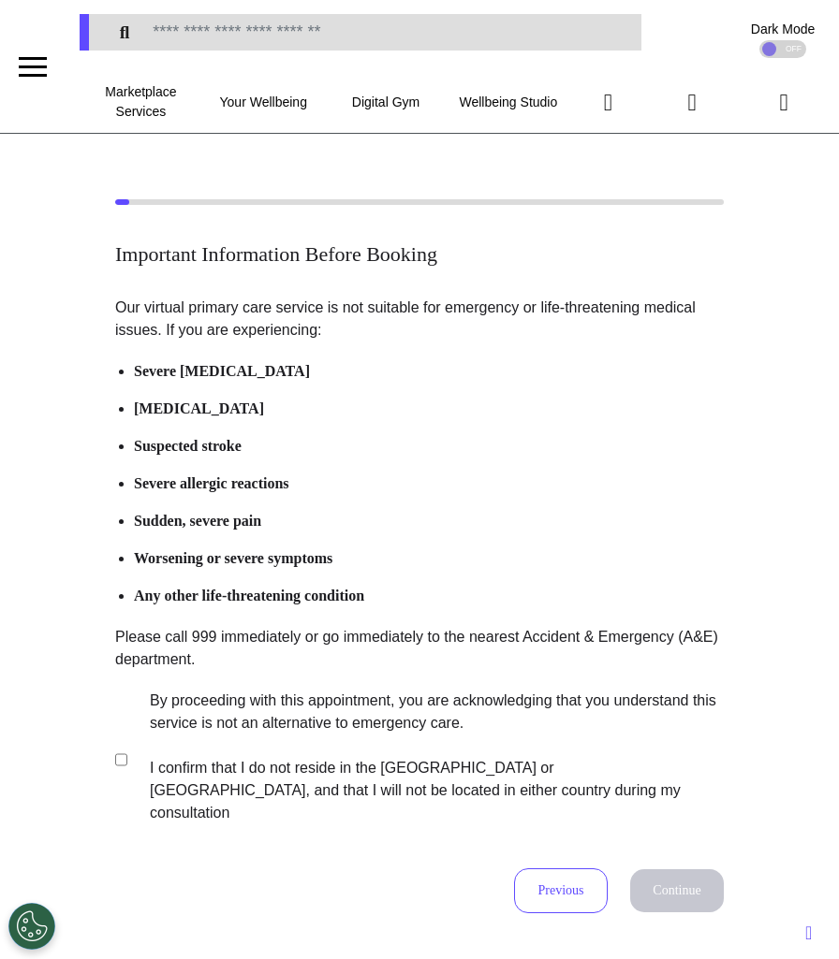
click at [257, 718] on label "By proceeding with this appointment, you are acknowledging that you understand …" at bounding box center [424, 757] width 586 height 135
click at [635, 869] on button "Continue" at bounding box center [677, 890] width 94 height 43
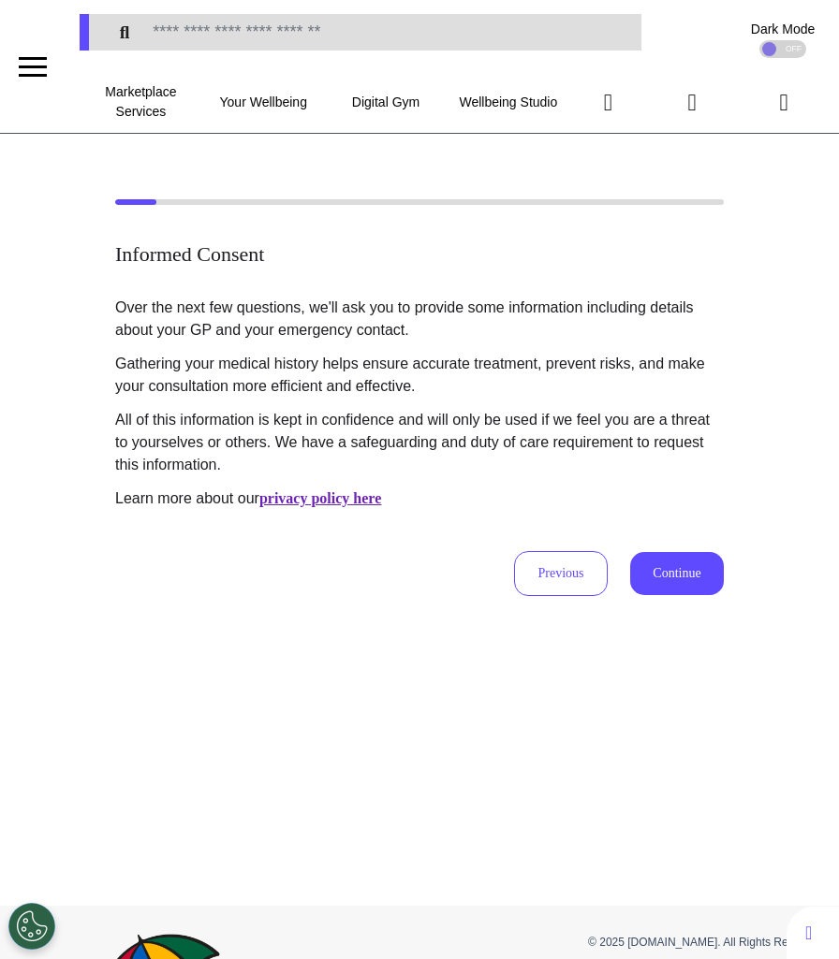
click at [671, 598] on div "Informed Consent Over the next few questions, we'll ask you to provide some inf…" at bounding box center [419, 520] width 839 height 772
click at [671, 584] on button "Continue" at bounding box center [677, 573] width 94 height 43
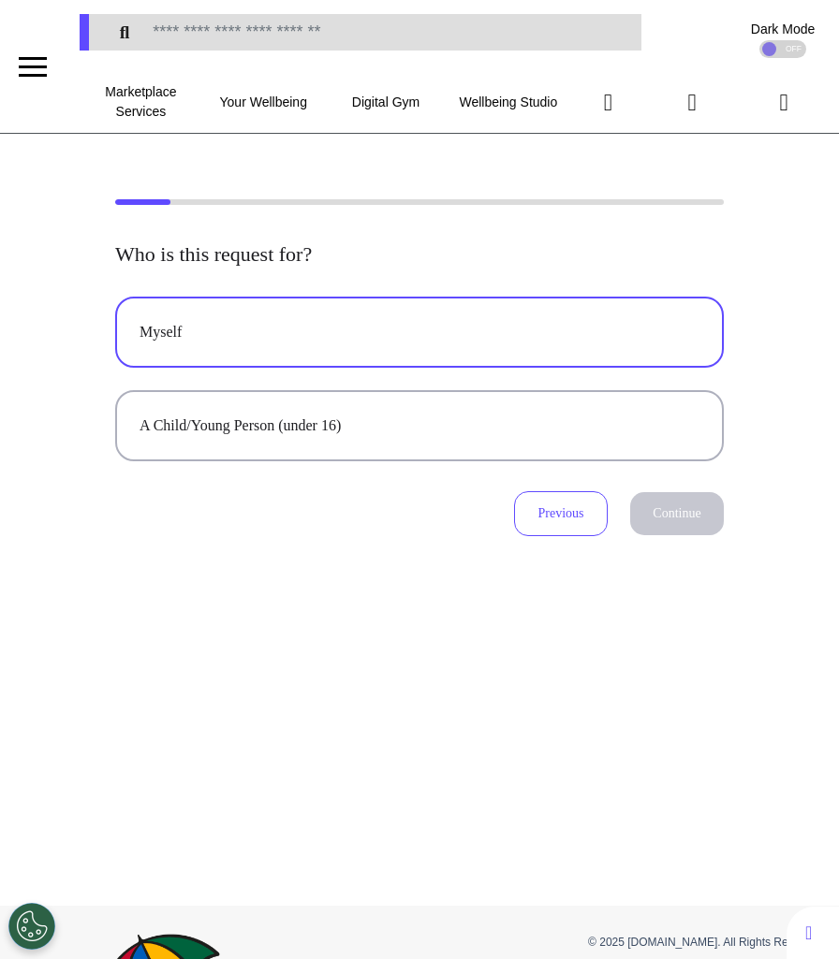
click at [351, 327] on div "Myself" at bounding box center [419, 332] width 560 height 22
click at [672, 513] on button "Continue" at bounding box center [677, 513] width 94 height 43
select select "*****"
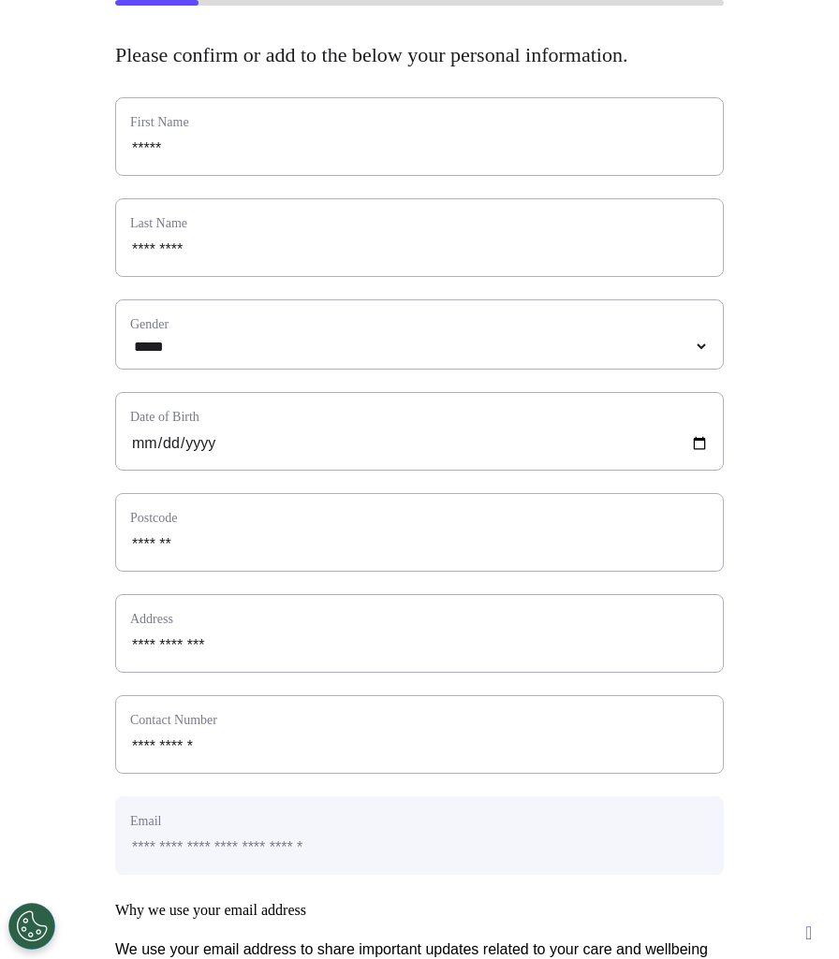
scroll to position [208, 0]
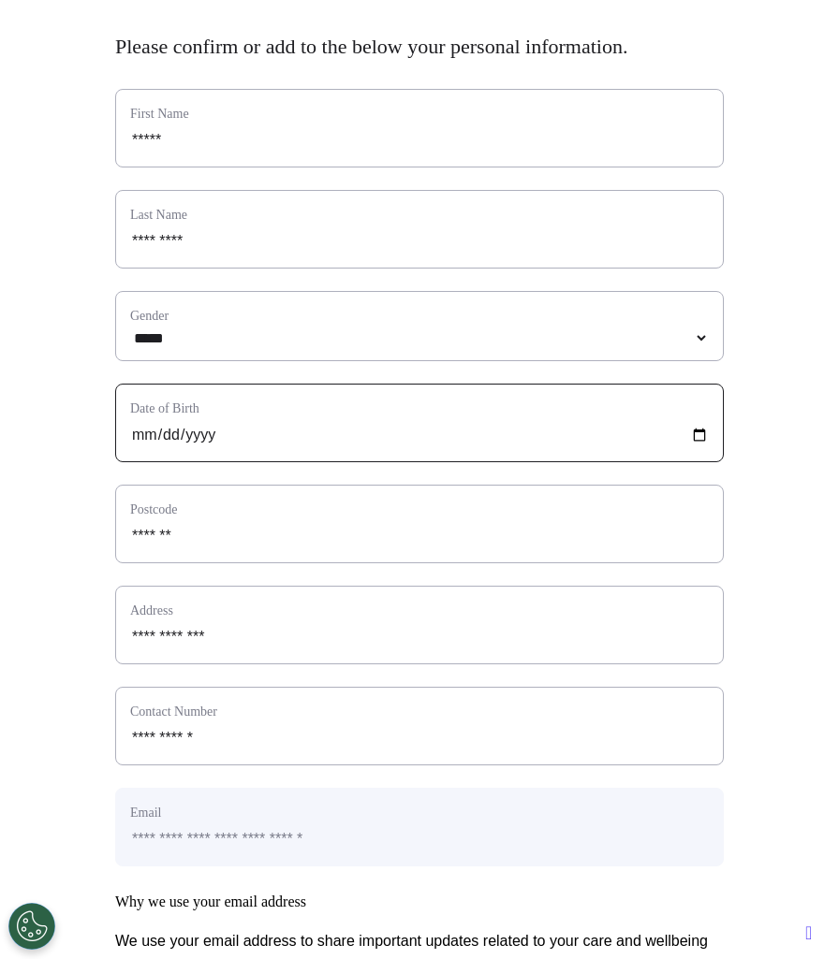
click at [192, 447] on input "**********" at bounding box center [419, 435] width 578 height 24
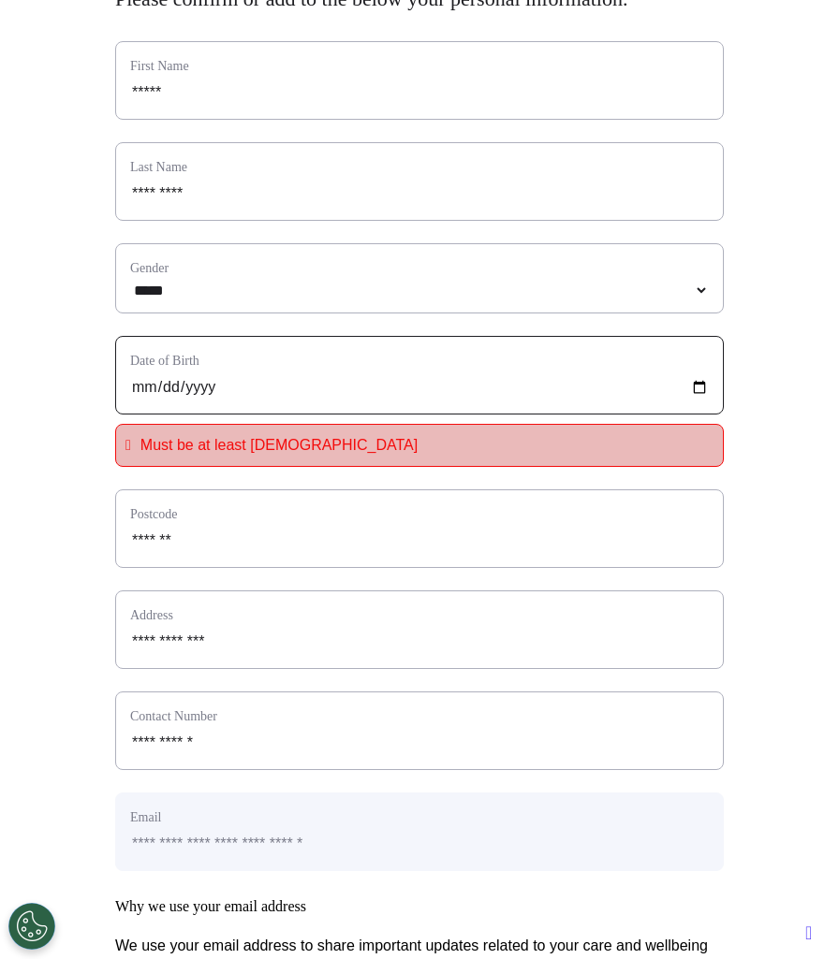
scroll to position [349, 0]
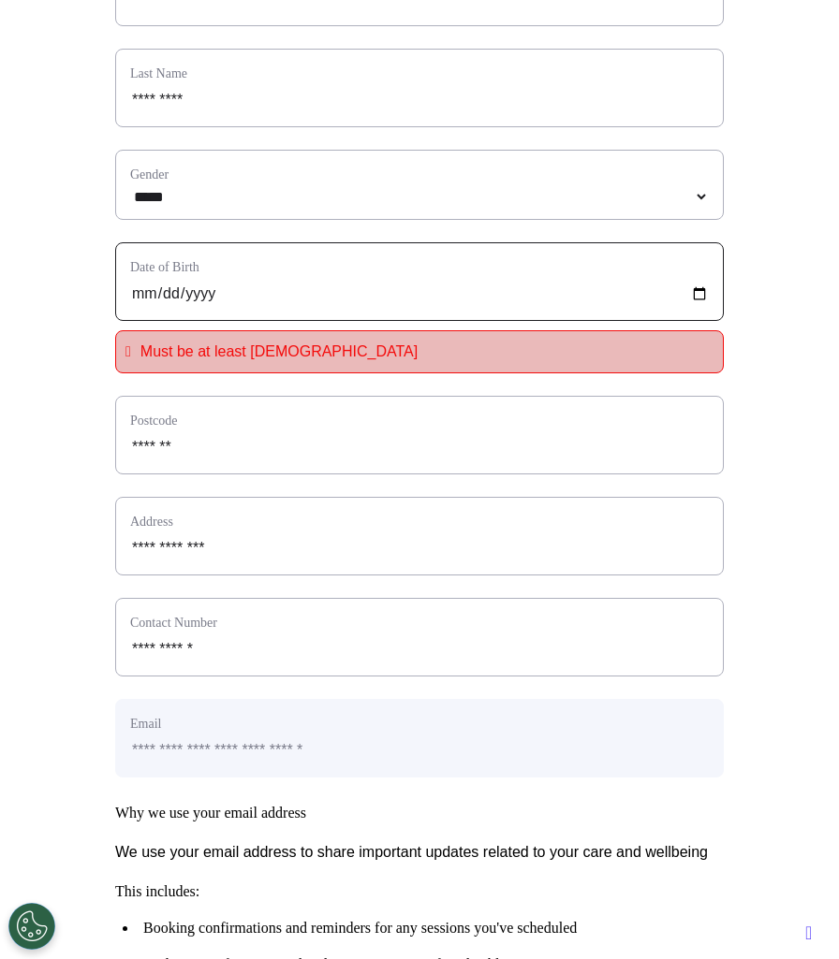
type input "**********"
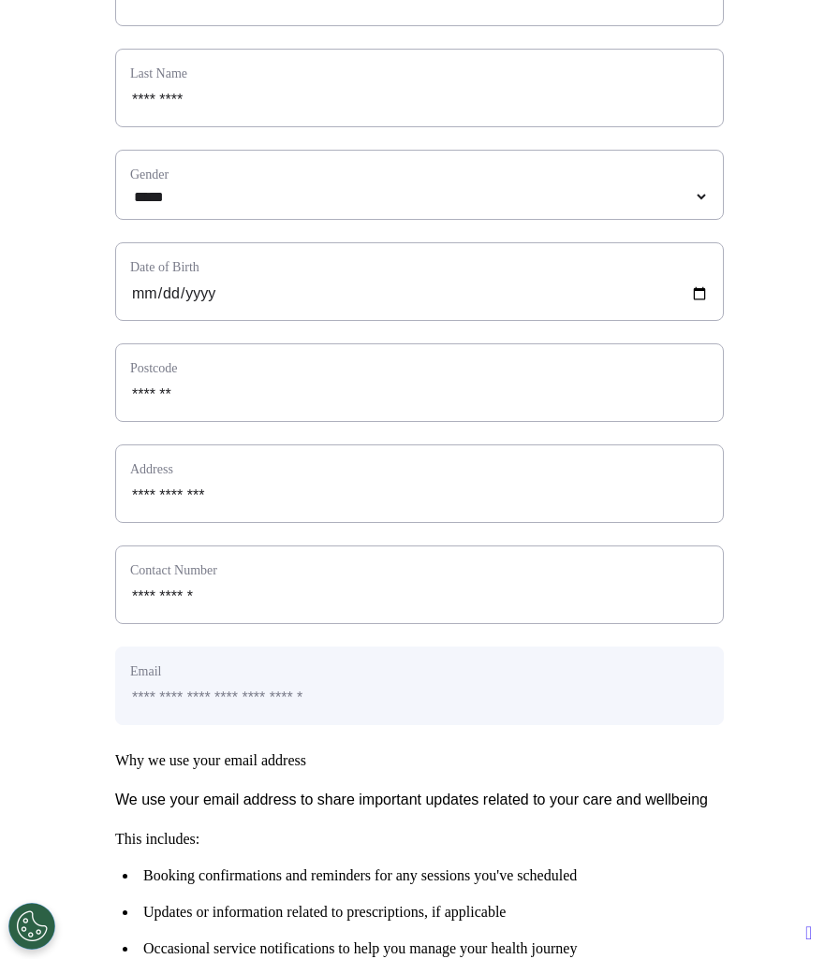
click at [126, 367] on div "**********" at bounding box center [419, 462] width 608 height 1029
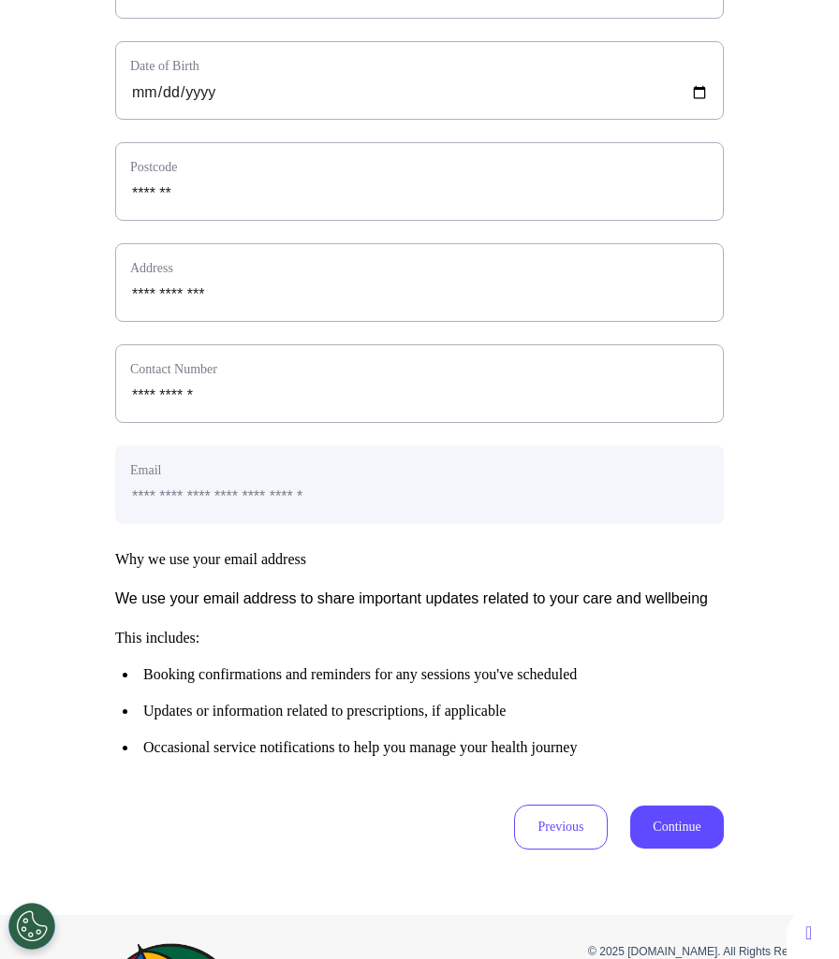
scroll to position [754, 0]
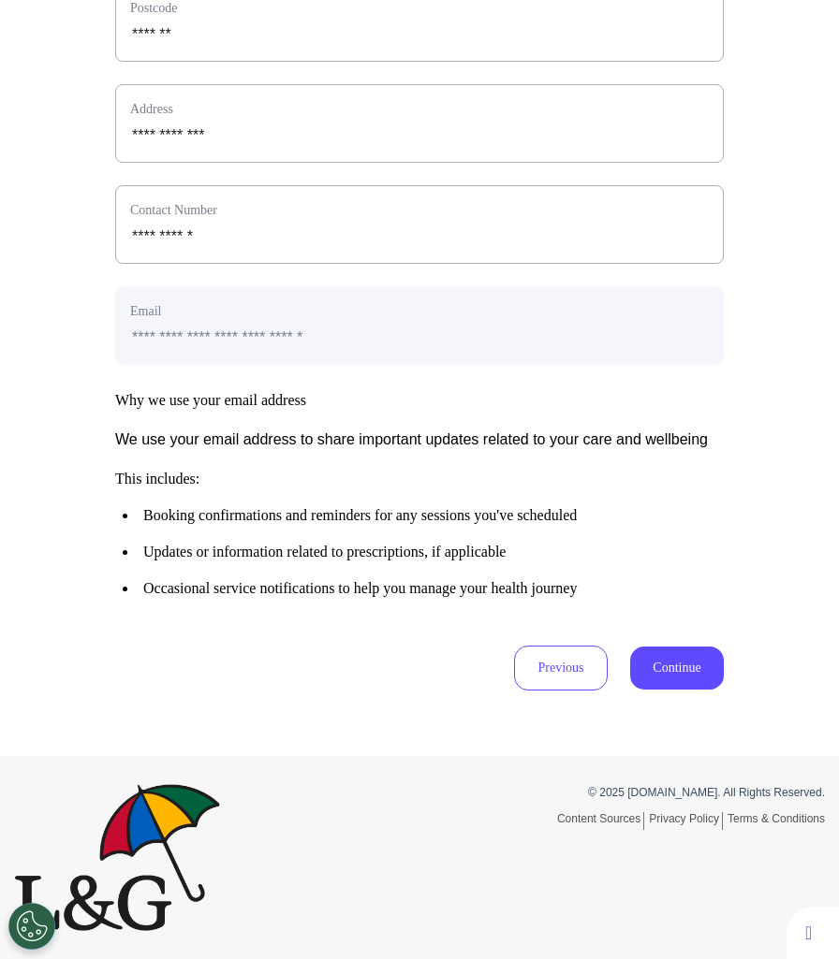
click at [675, 673] on button "Continue" at bounding box center [677, 668] width 94 height 43
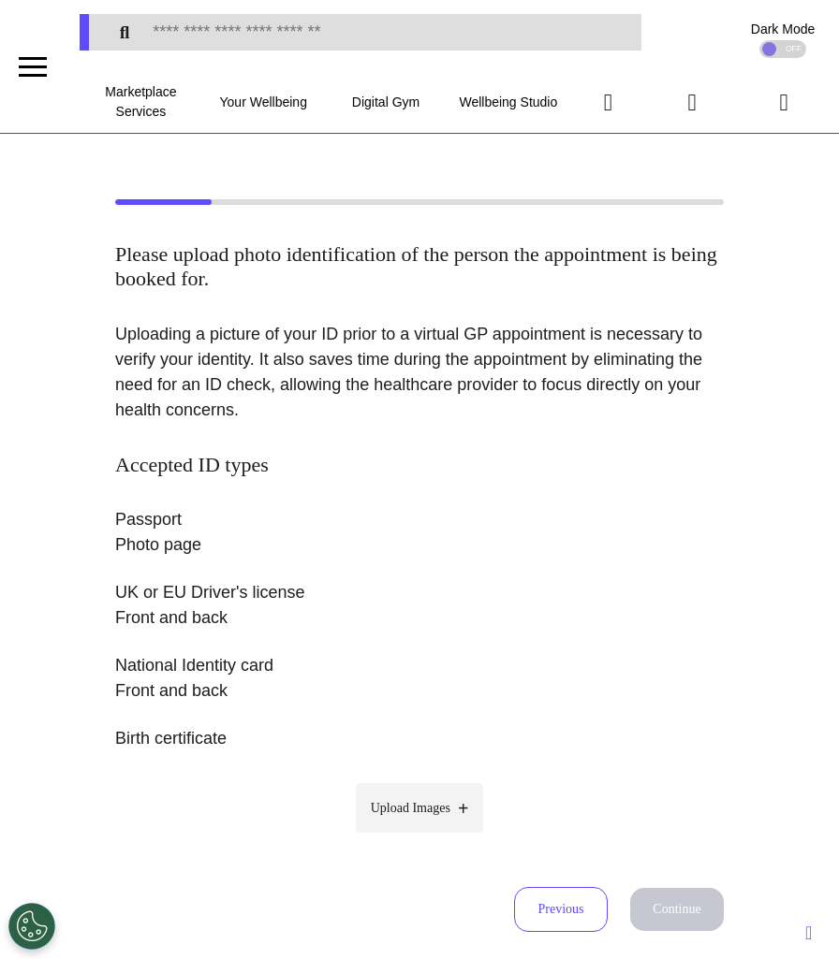
scroll to position [61, 0]
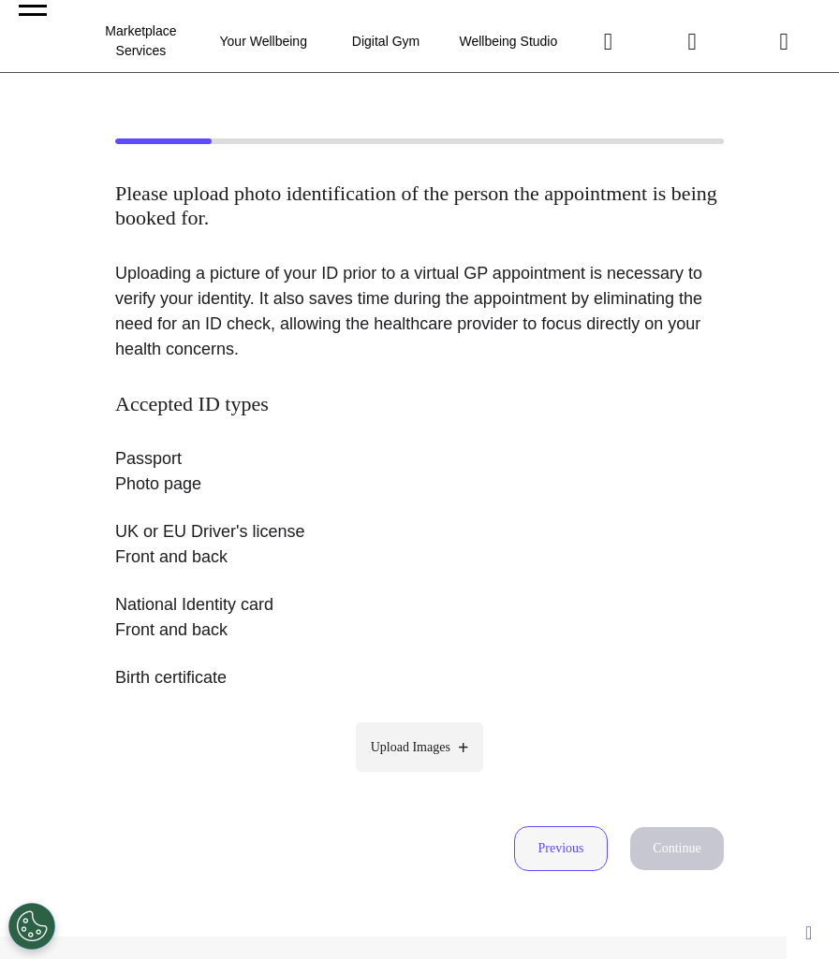
click at [570, 857] on button "Previous" at bounding box center [561, 848] width 94 height 45
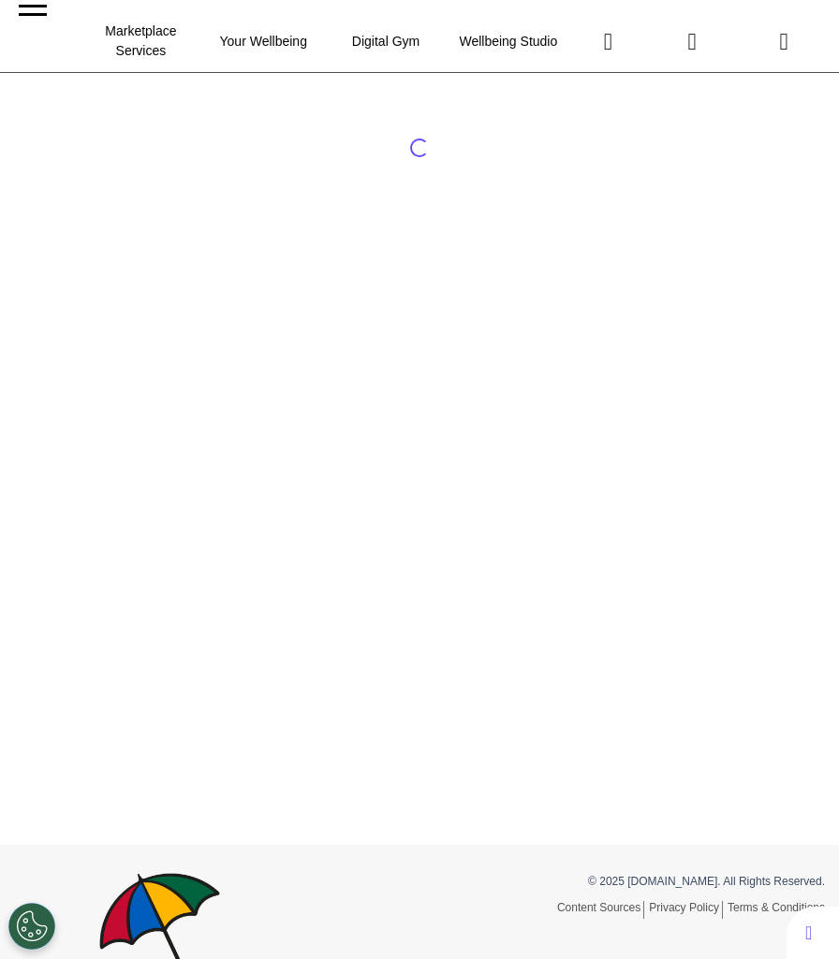
select select "*****"
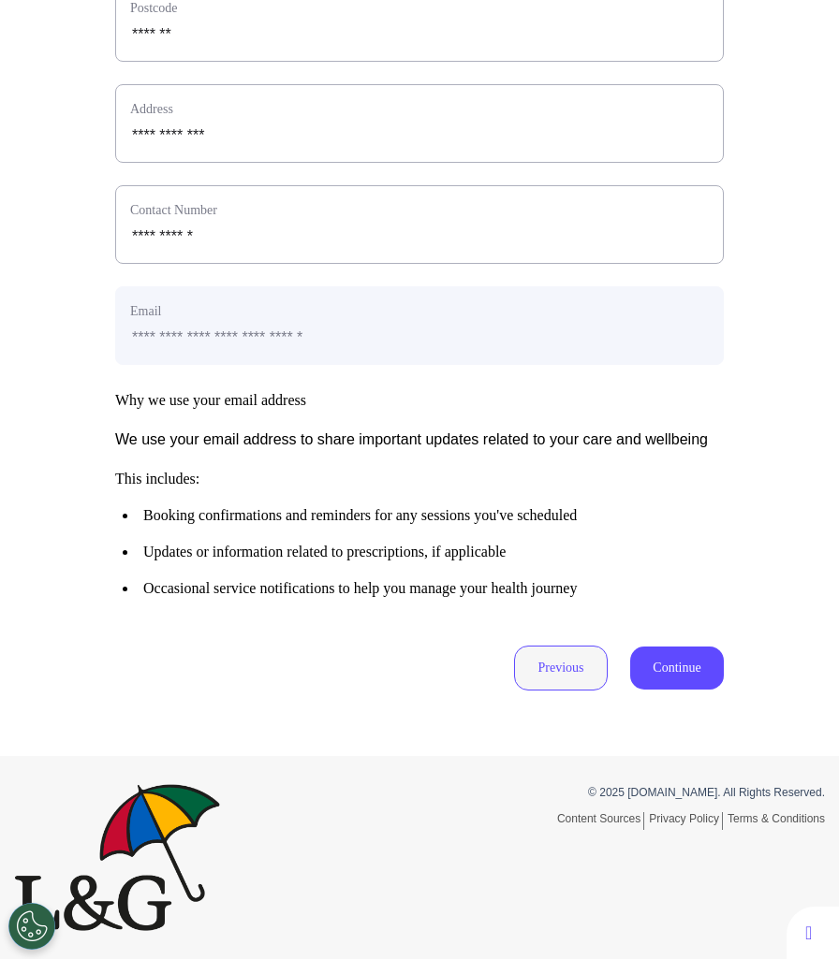
click at [560, 653] on button "Previous" at bounding box center [561, 668] width 94 height 45
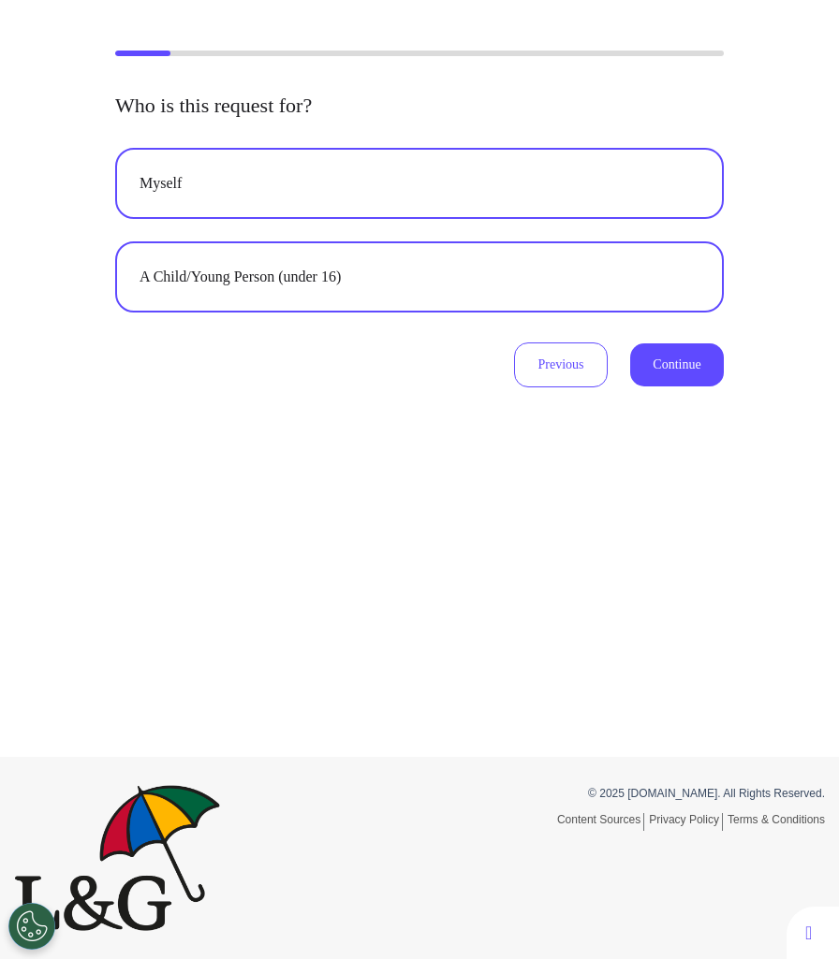
click at [296, 291] on button "A Child/Young Person (under 16)" at bounding box center [419, 276] width 608 height 71
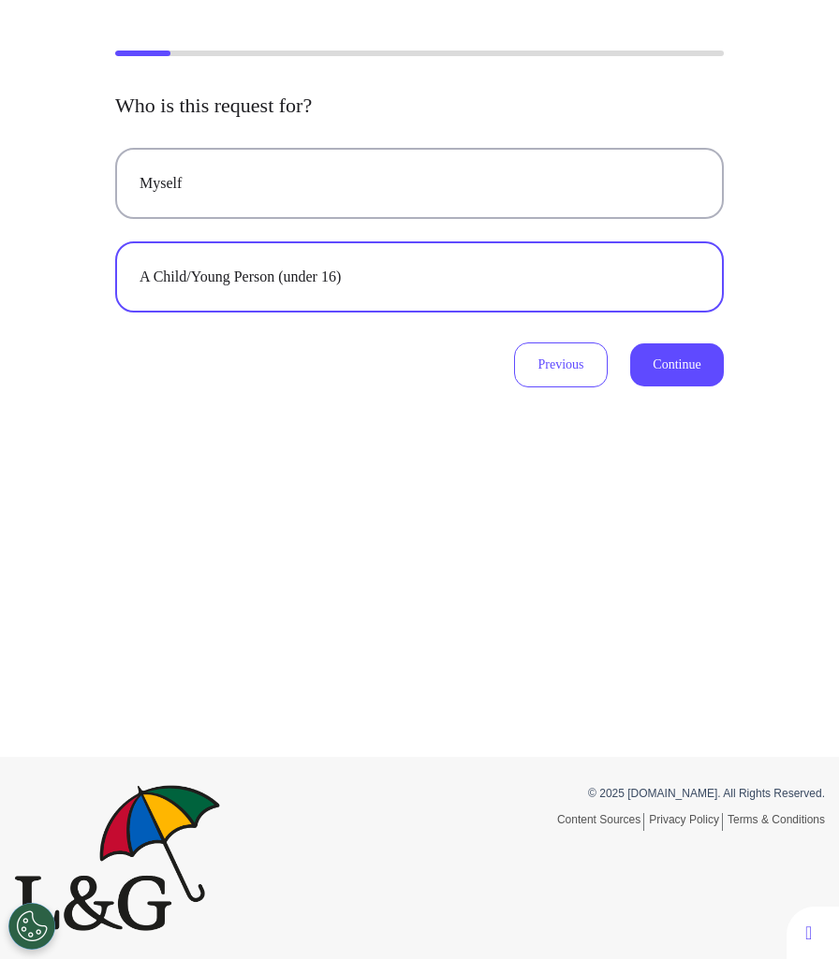
click at [673, 362] on button "Continue" at bounding box center [677, 364] width 94 height 43
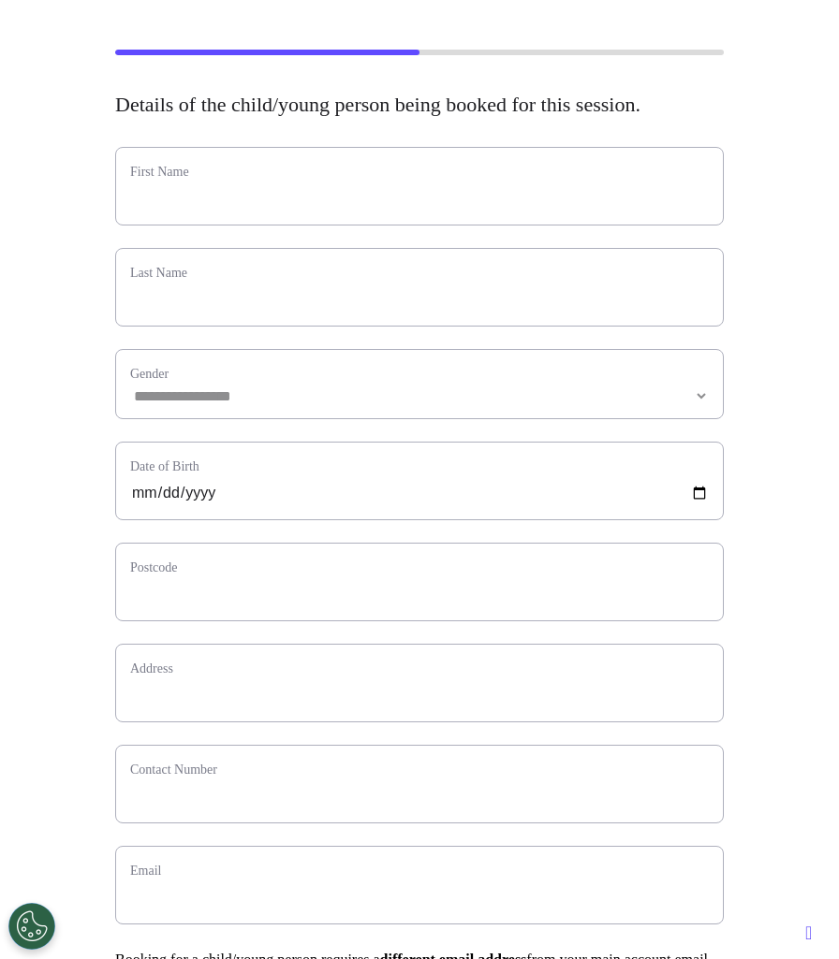
scroll to position [151, 0]
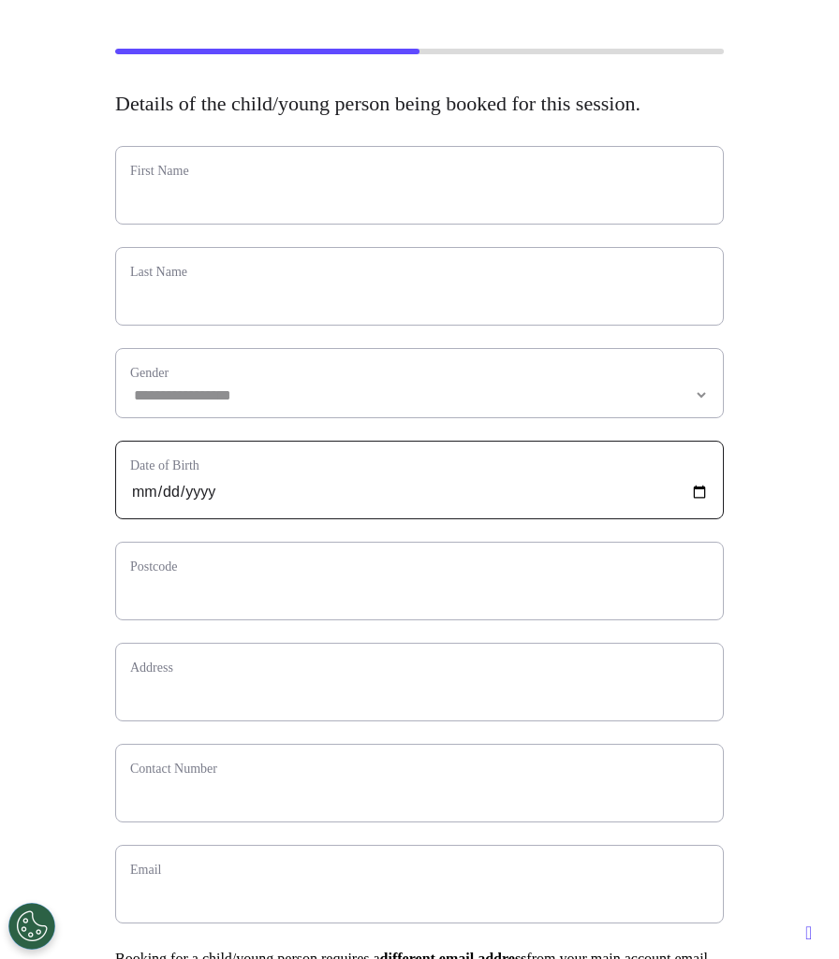
click at [133, 504] on input "date" at bounding box center [419, 492] width 578 height 24
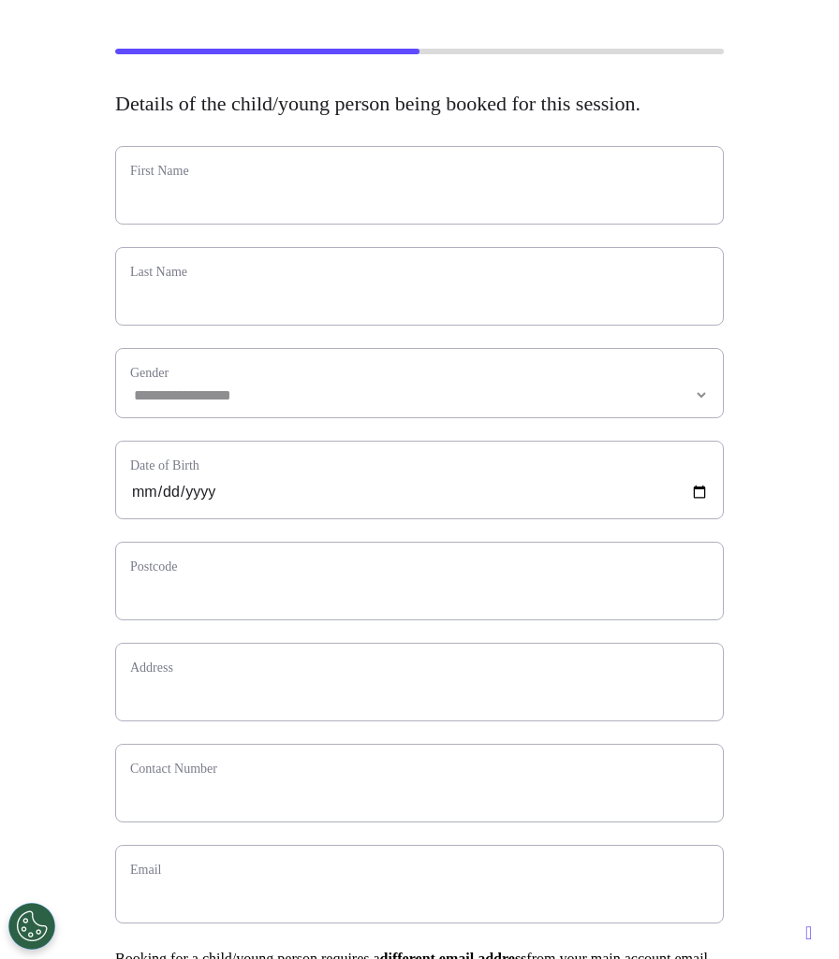
click at [102, 537] on div "**********" at bounding box center [419, 583] width 839 height 1068
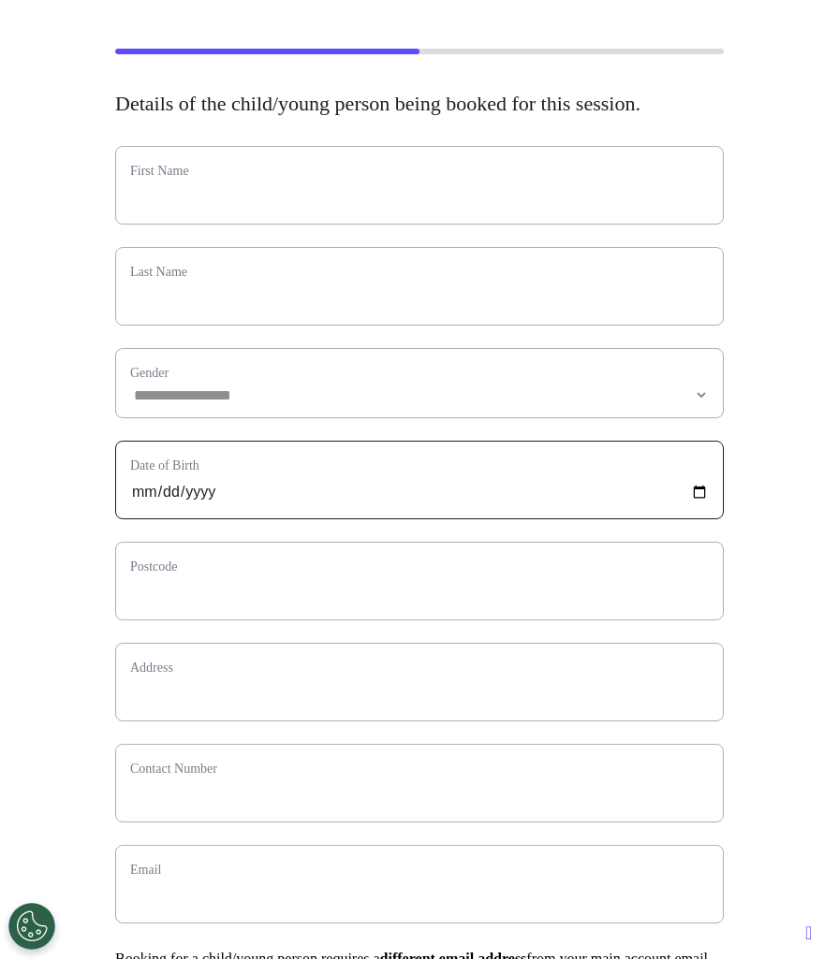
click at [201, 504] on input "**********" at bounding box center [419, 492] width 578 height 24
type input "**********"
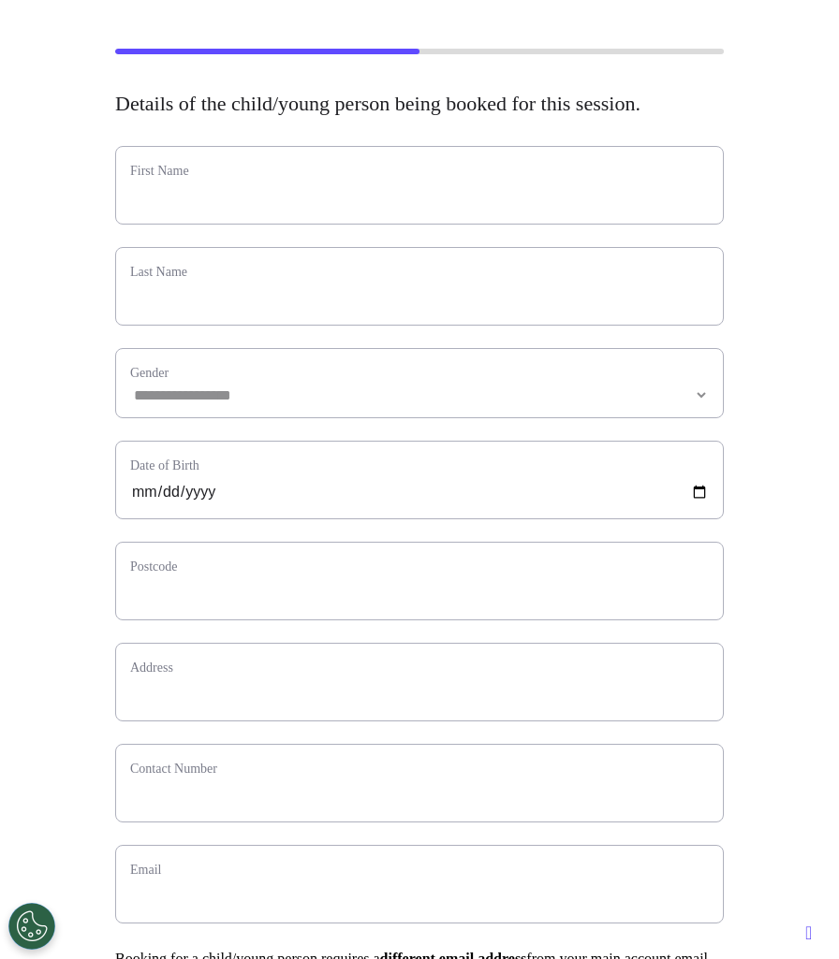
click at [778, 162] on div "**********" at bounding box center [419, 583] width 839 height 1068
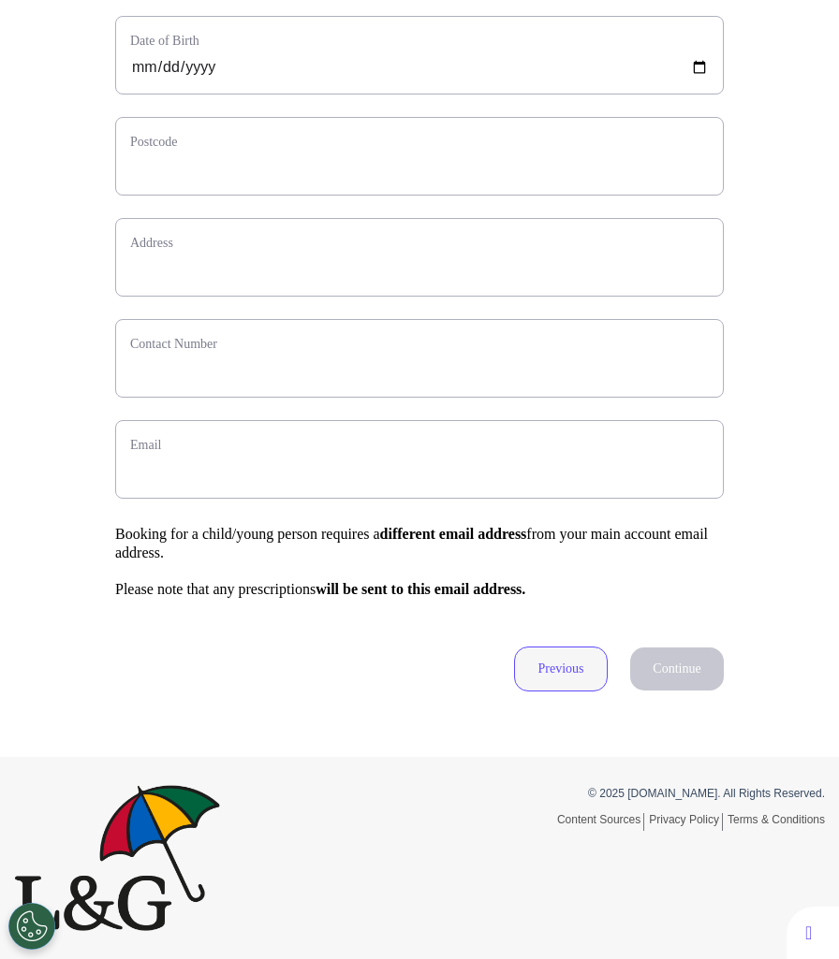
click at [556, 651] on button "Previous" at bounding box center [561, 669] width 94 height 45
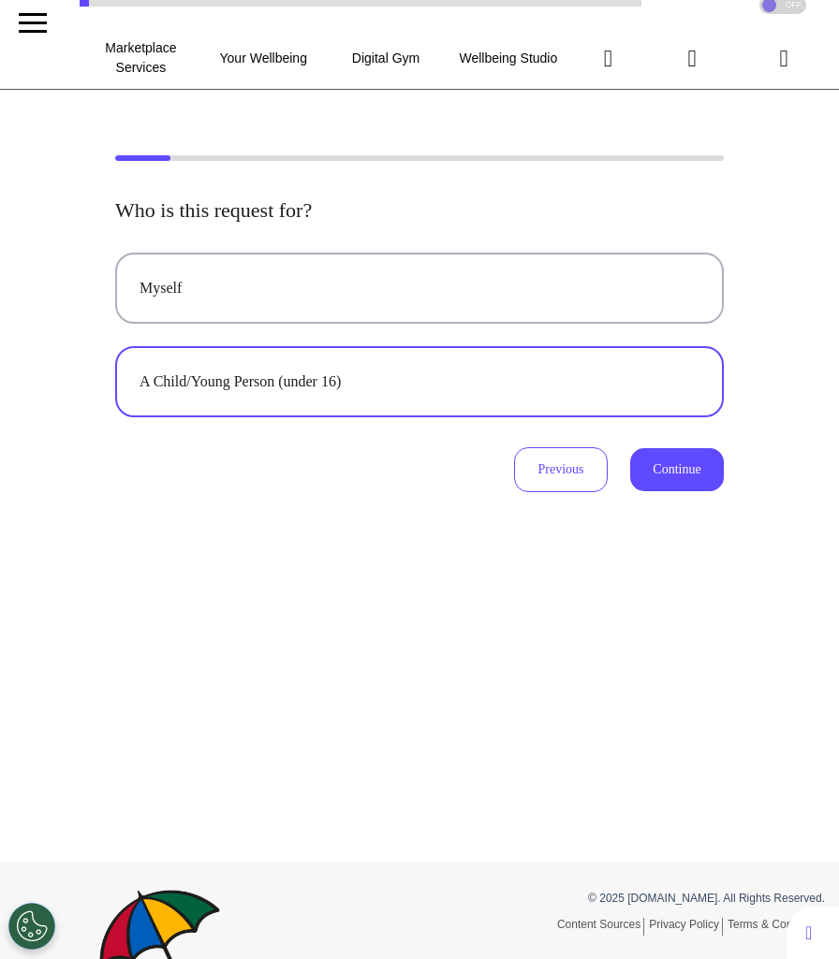
scroll to position [43, 0]
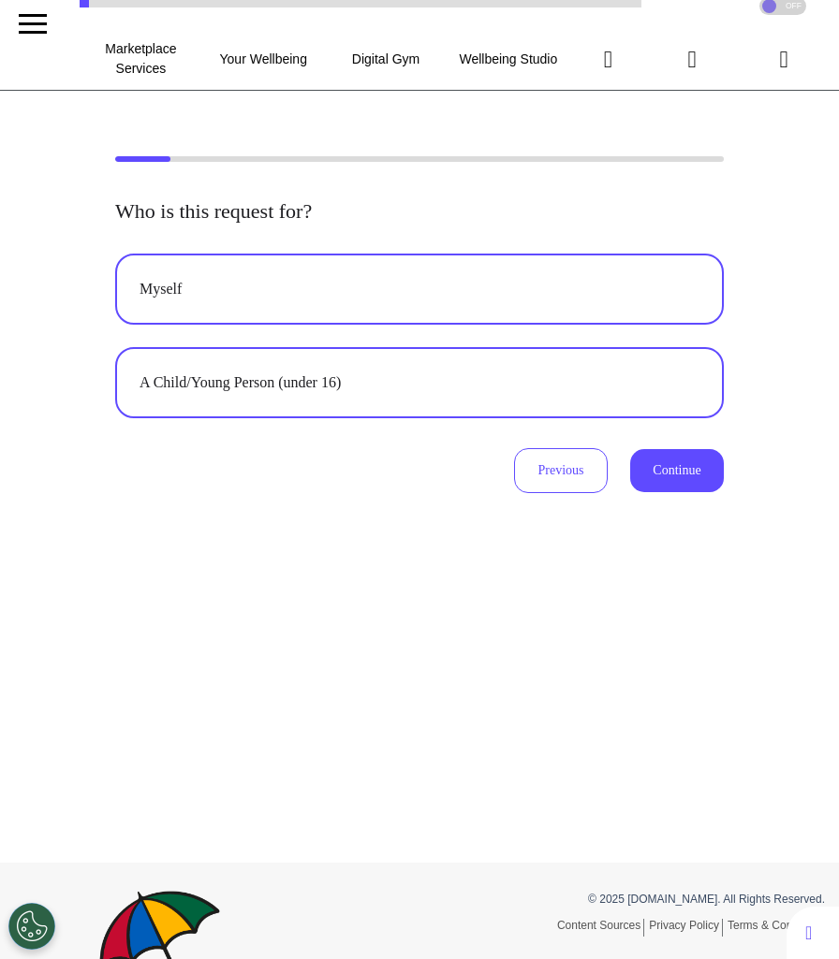
click at [435, 310] on button "Myself" at bounding box center [419, 289] width 608 height 71
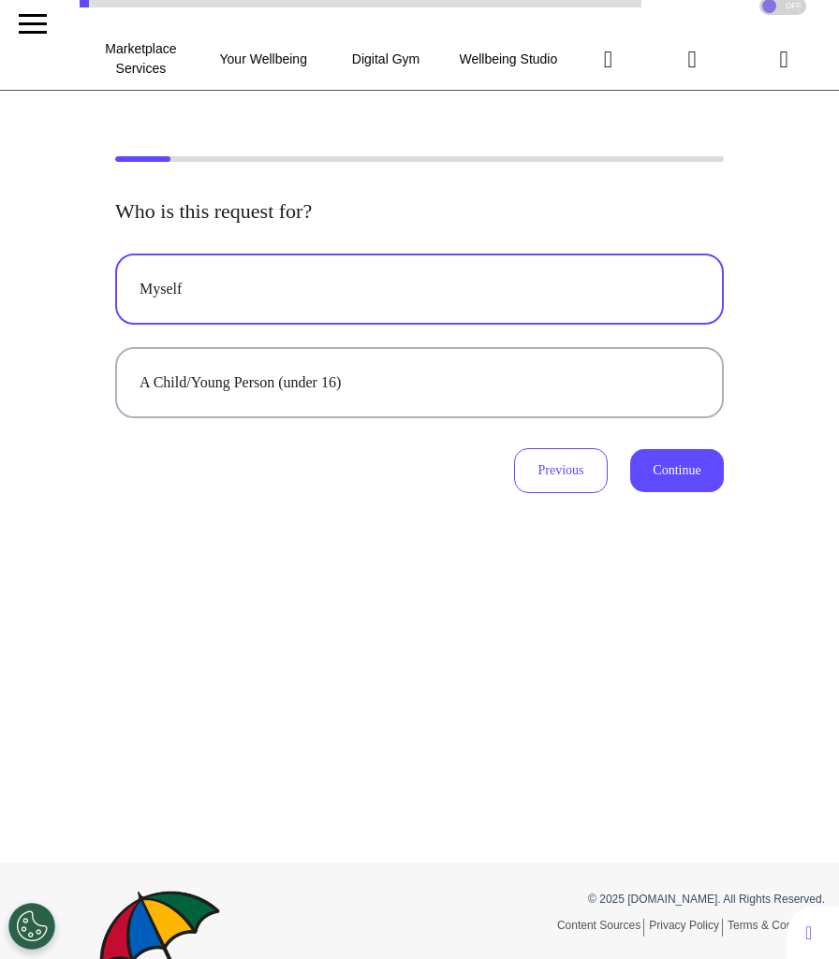
click at [707, 473] on button "Continue" at bounding box center [677, 470] width 94 height 43
select select "*****"
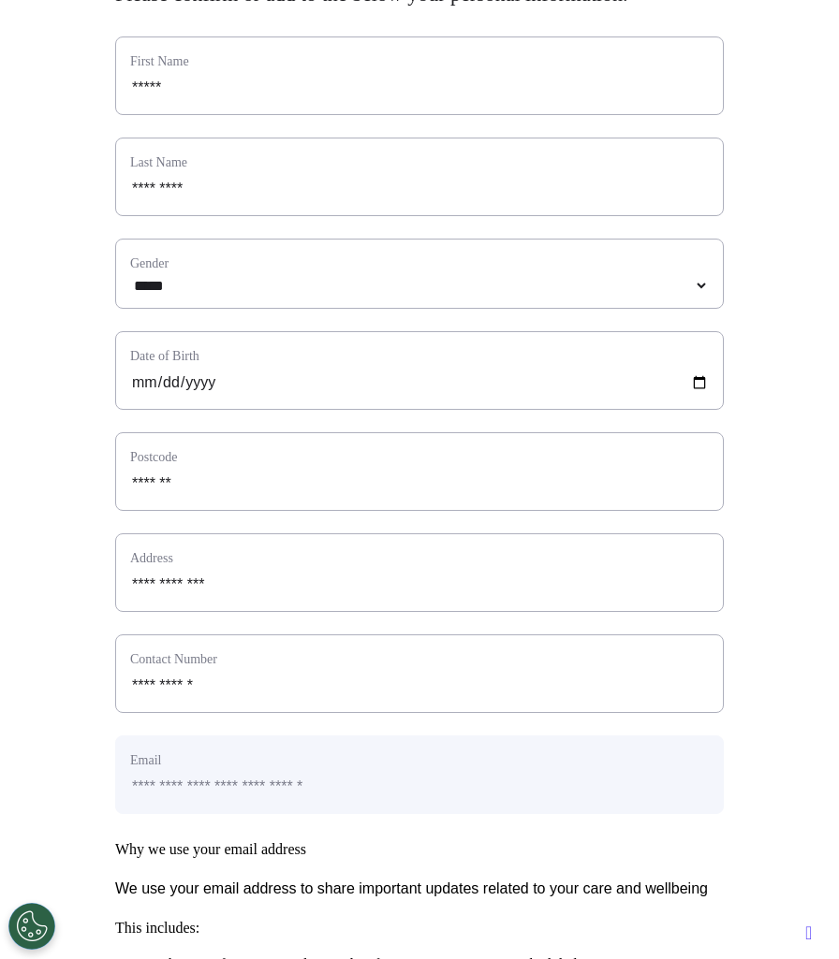
scroll to position [0, 0]
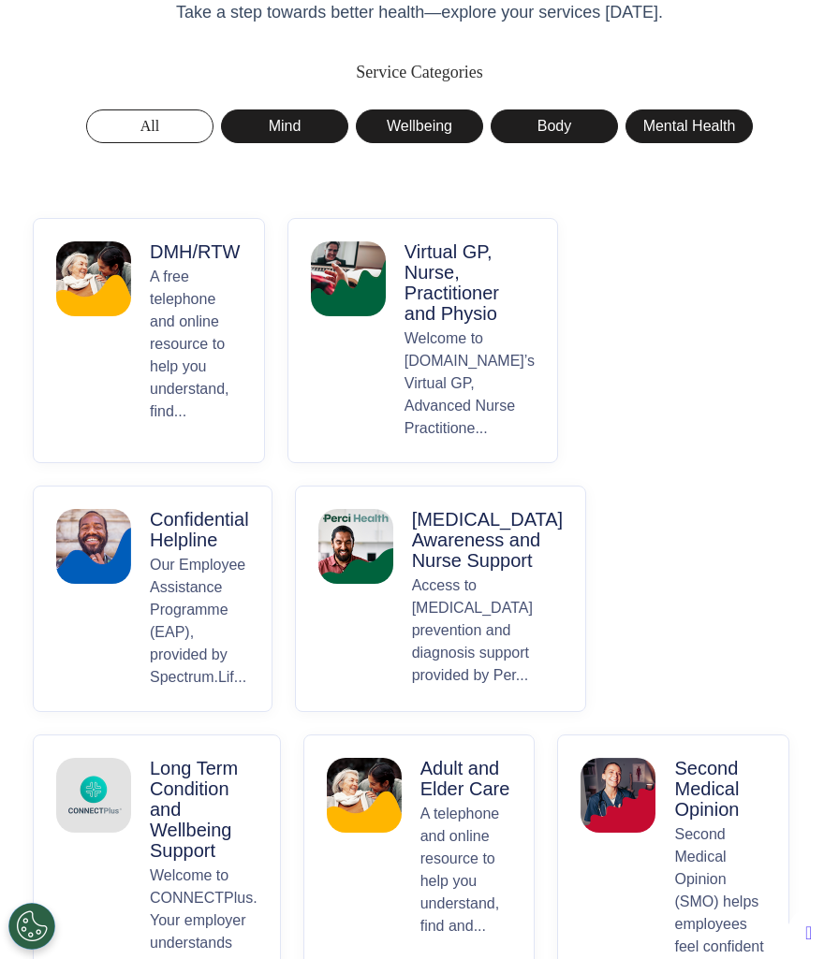
scroll to position [395, 0]
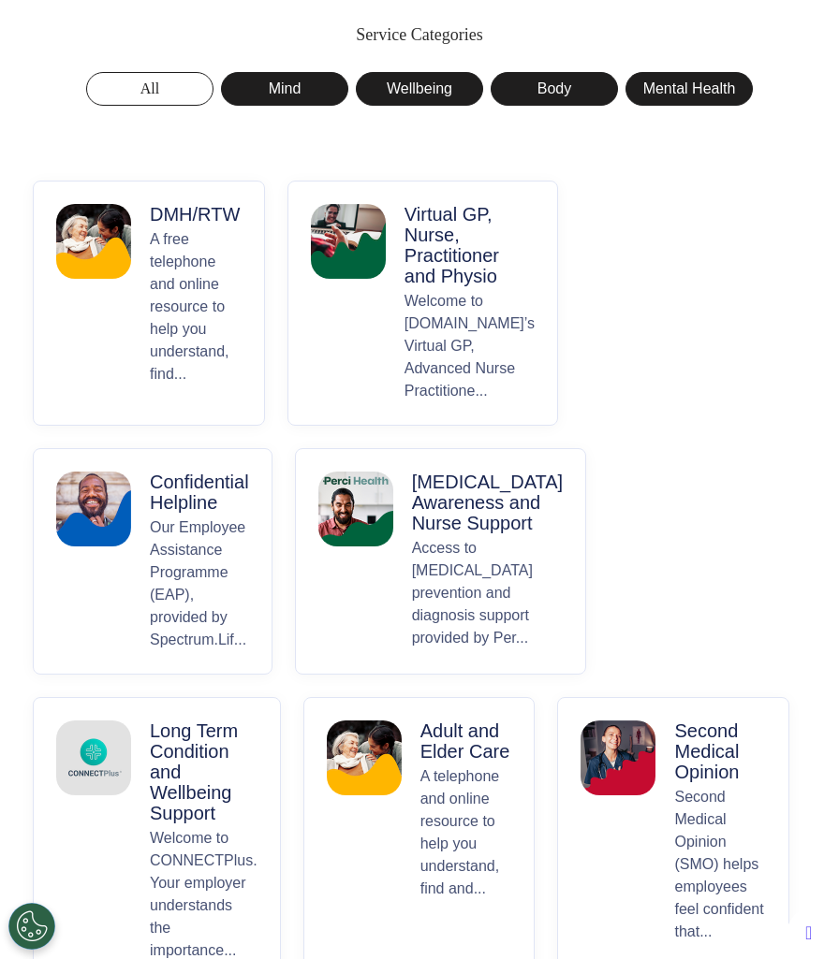
click at [586, 820] on div "DMH/RTW A free telephone and online resource to help you understand, find... Vi…" at bounding box center [419, 728] width 773 height 1095
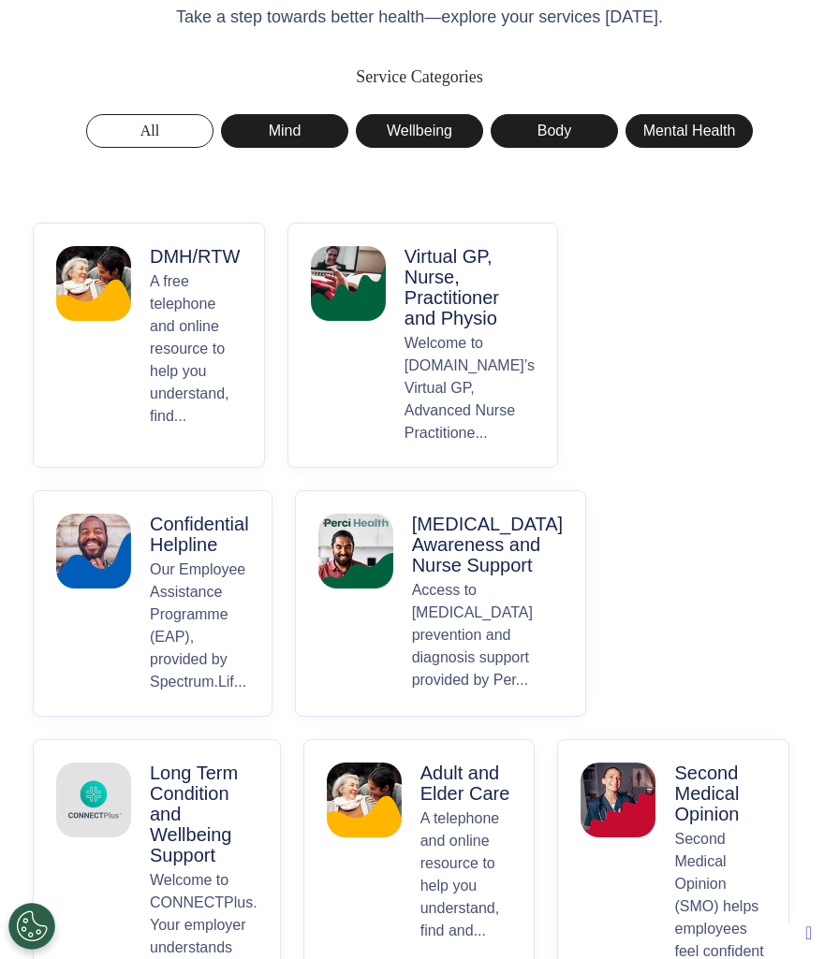
scroll to position [348, 0]
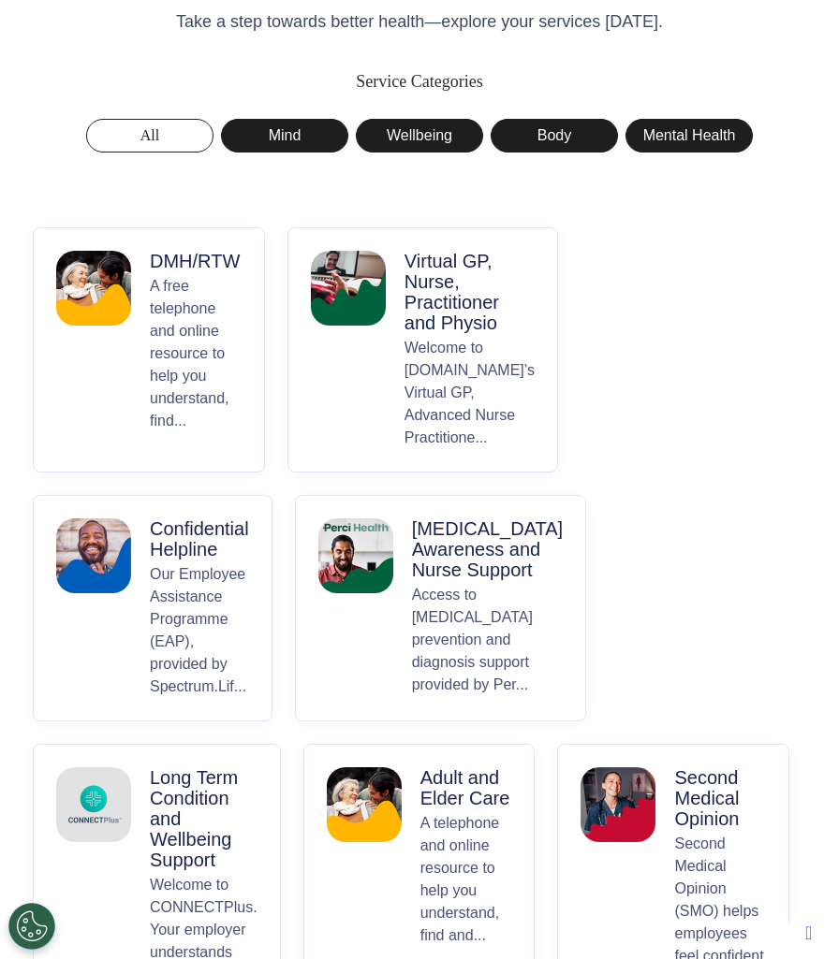
click at [434, 373] on p "Welcome to Spectrum.Life’s Virtual GP, Advanced Nurse Practitione..." at bounding box center [469, 393] width 130 height 112
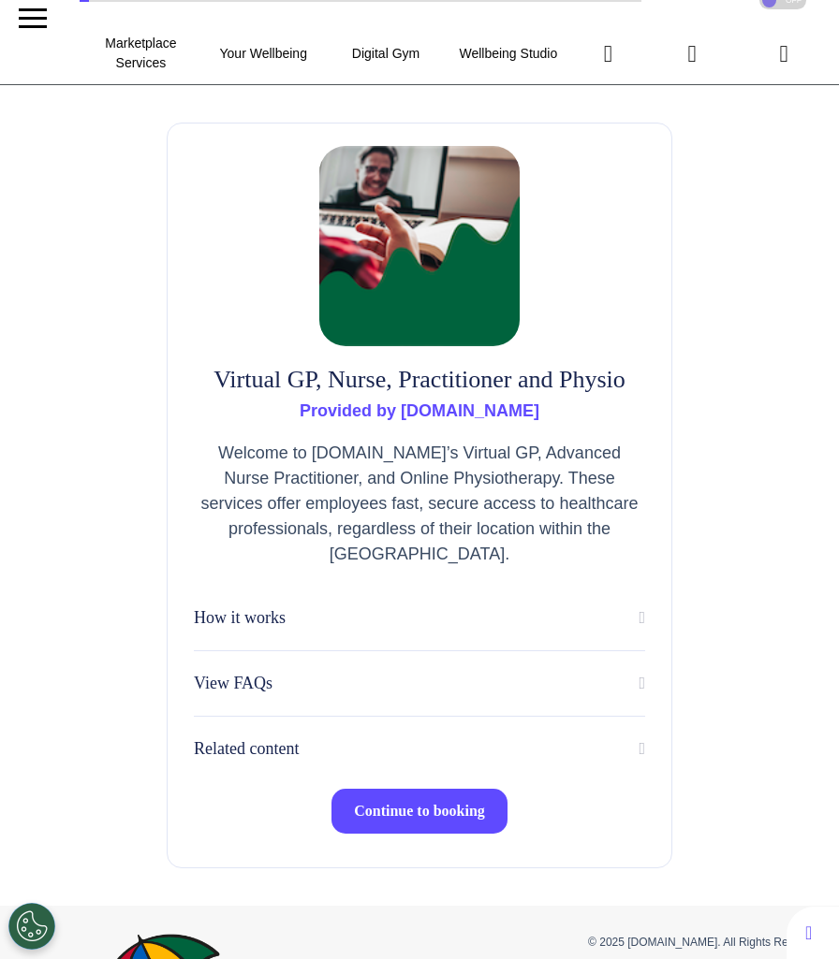
scroll to position [57, 0]
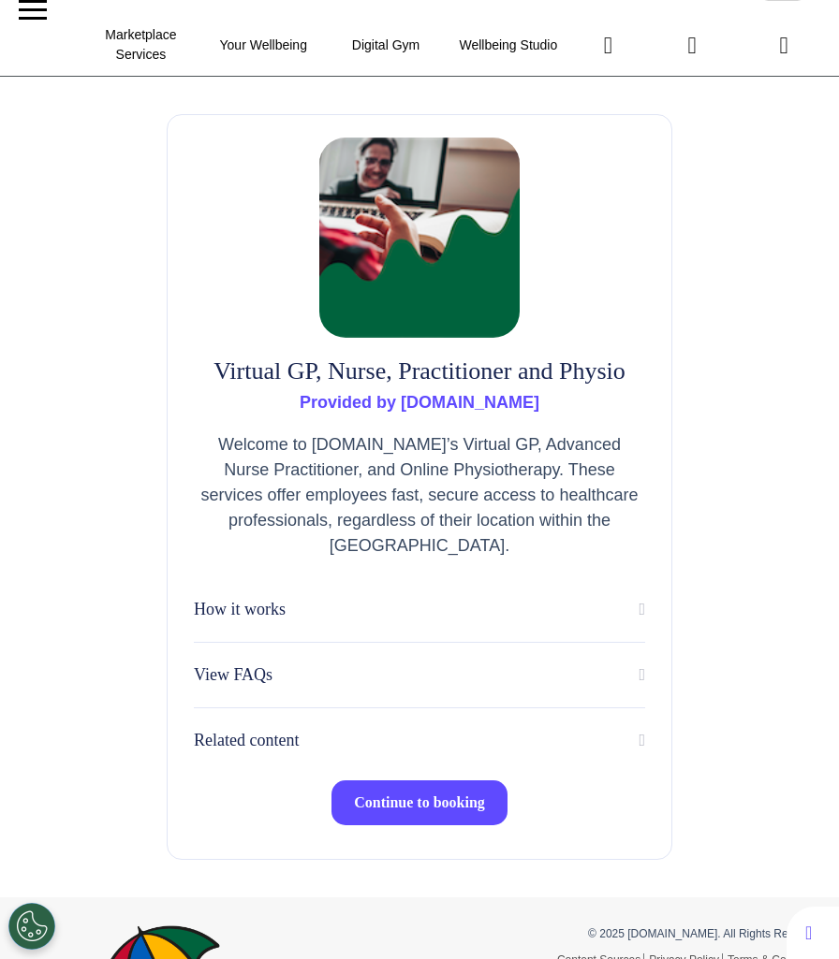
click at [697, 373] on div "Virtual GP, Nurse, Practitioner and Physio Provided by Spectrum.Life Welcome to…" at bounding box center [419, 487] width 839 height 821
click at [650, 314] on div "Virtual GP, Nurse, Practitioner and Physio Provided by Spectrum.Life Welcome to…" at bounding box center [419, 487] width 505 height 746
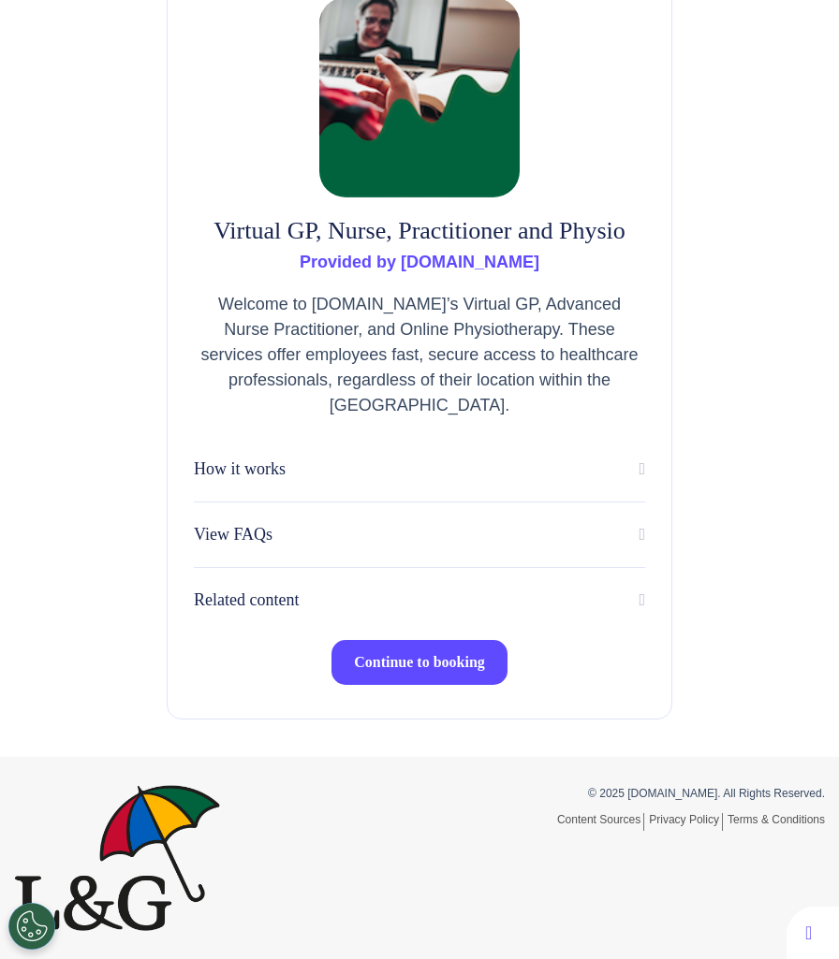
scroll to position [0, 0]
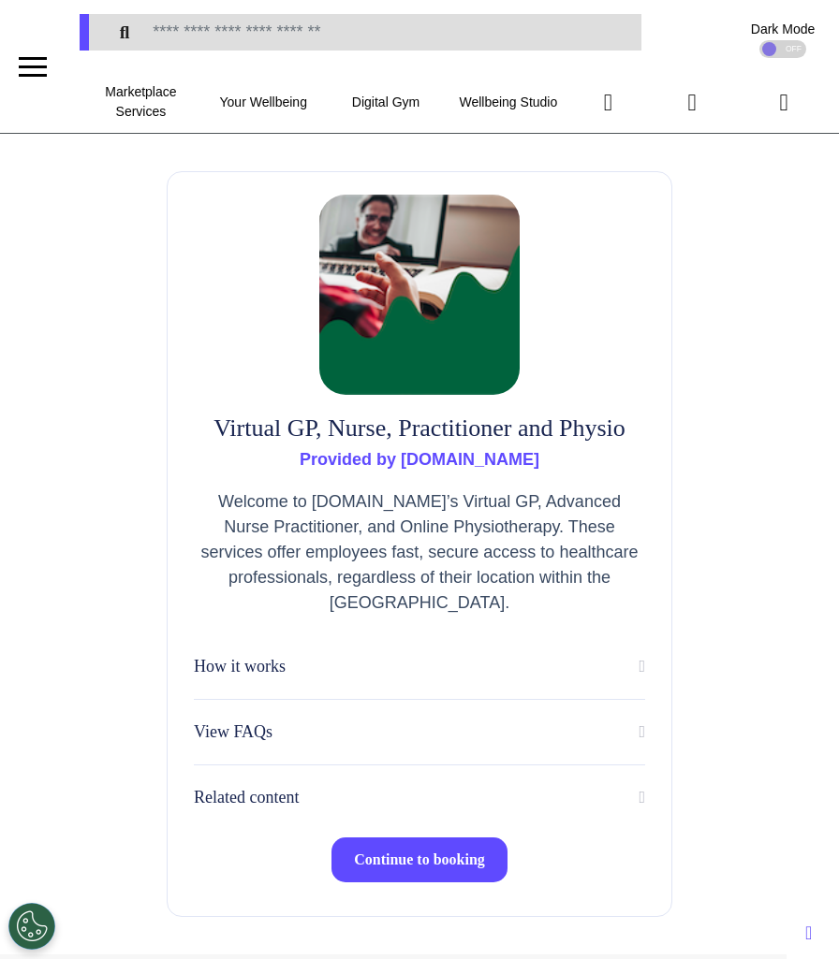
click at [419, 868] on span "Continue to booking" at bounding box center [419, 860] width 131 height 16
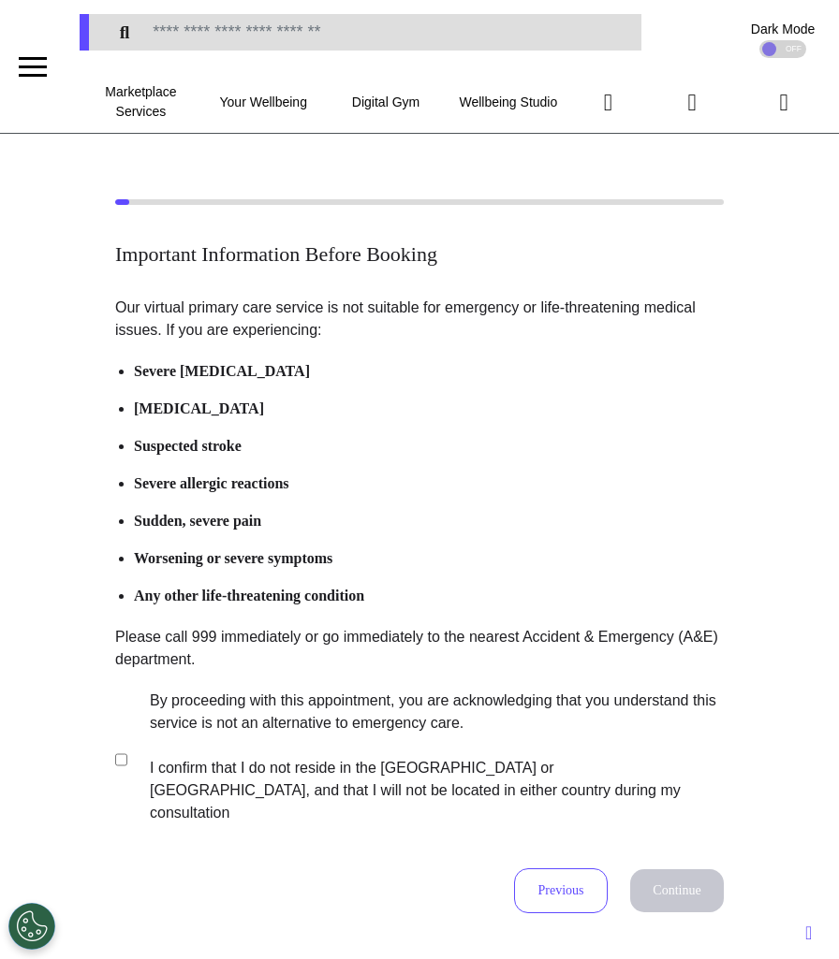
click at [275, 718] on label "By proceeding with this appointment, you are acknowledging that you understand …" at bounding box center [424, 757] width 586 height 135
click at [684, 869] on button "Continue" at bounding box center [677, 890] width 94 height 43
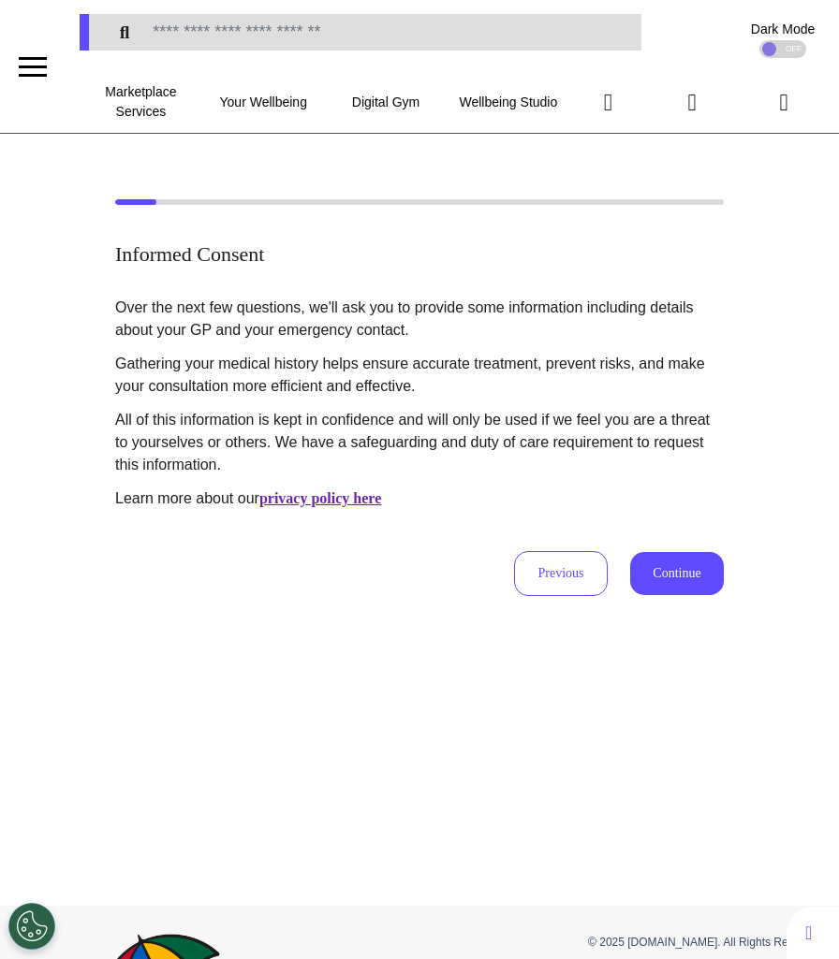
click at [679, 562] on button "Continue" at bounding box center [677, 573] width 94 height 43
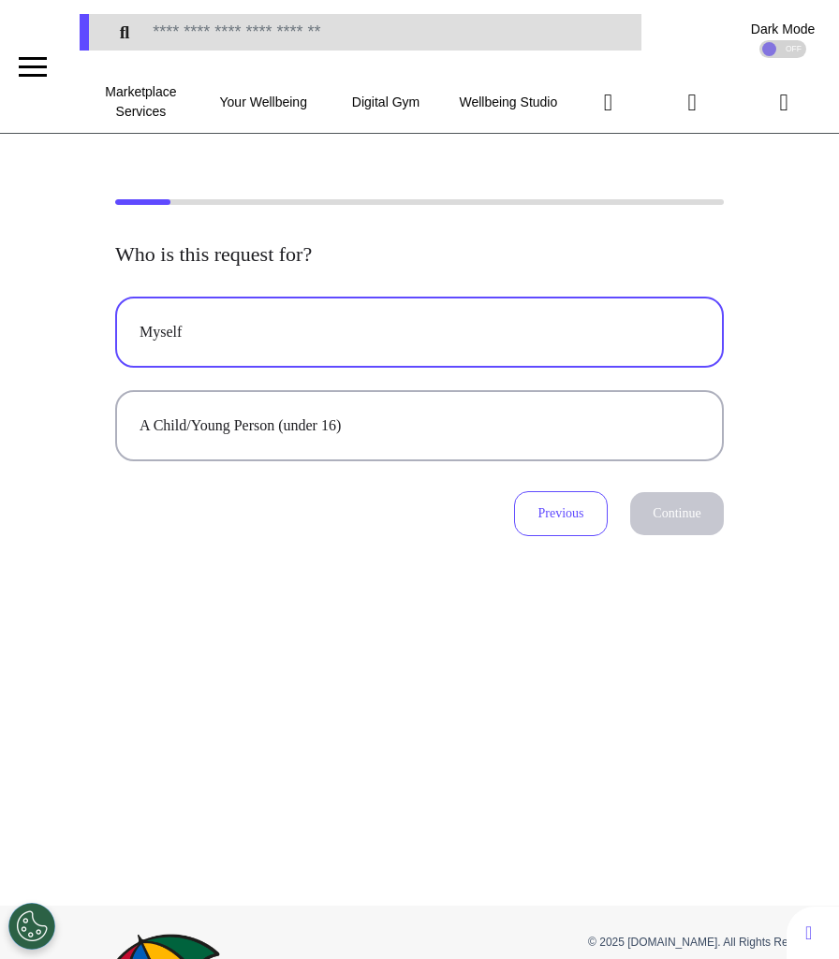
click at [545, 351] on button "Myself" at bounding box center [419, 332] width 608 height 71
click at [671, 517] on button "Continue" at bounding box center [677, 513] width 94 height 43
select select "*****"
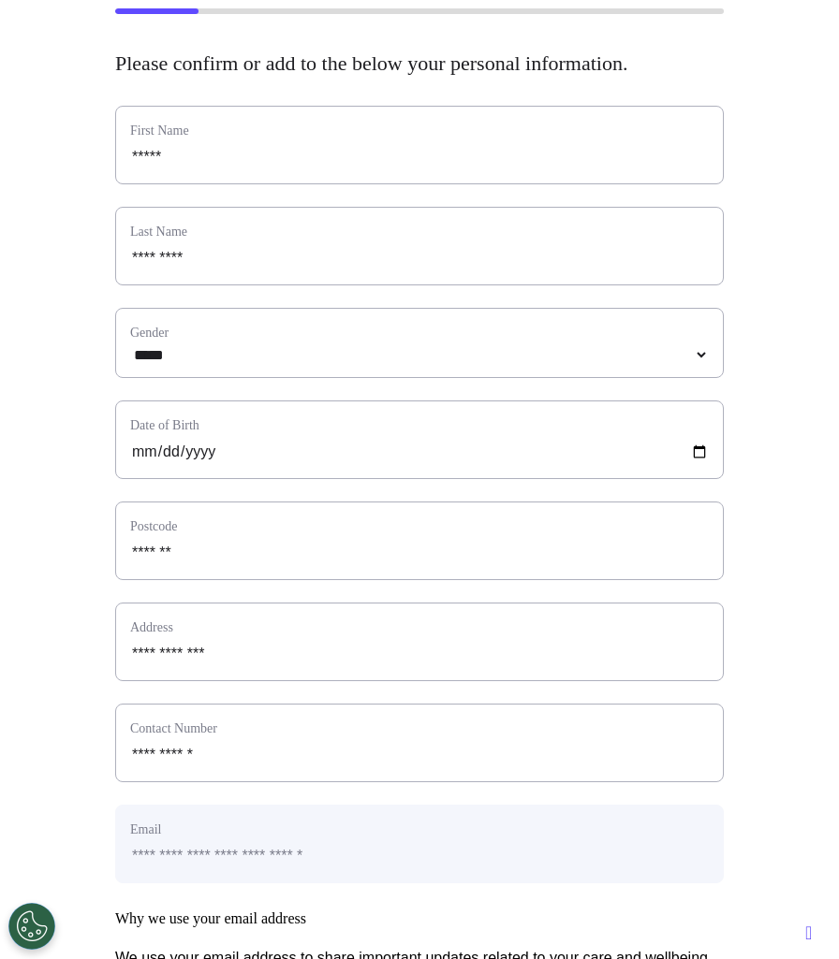
scroll to position [754, 0]
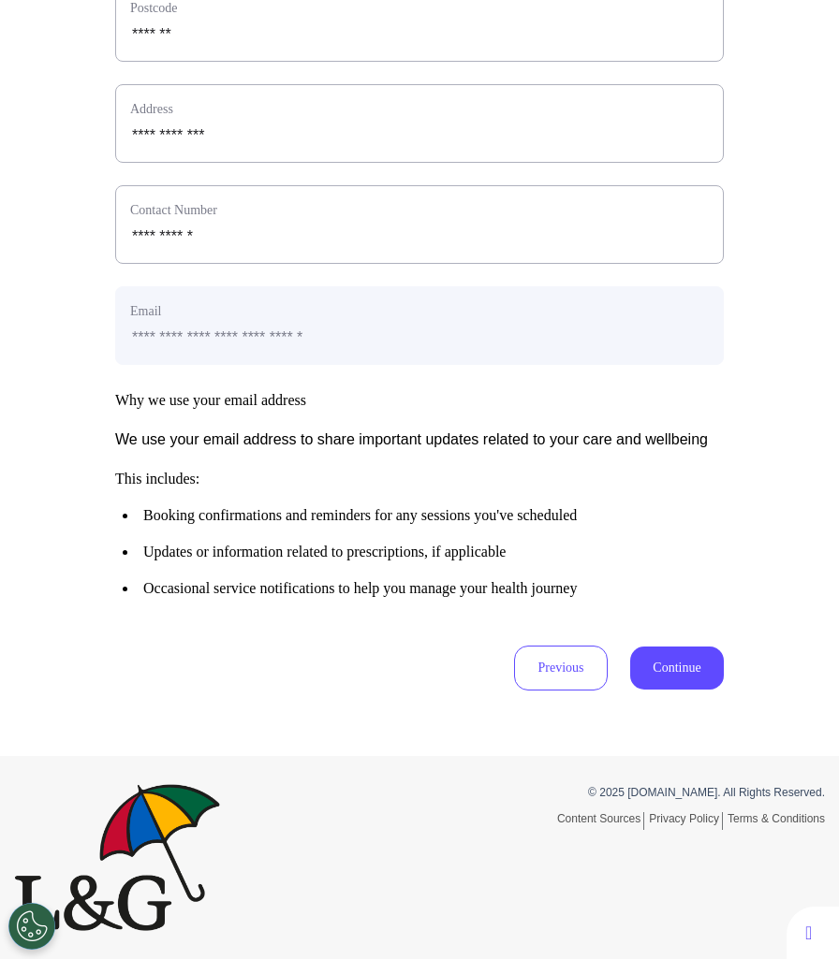
click at [684, 687] on button "Continue" at bounding box center [677, 668] width 94 height 43
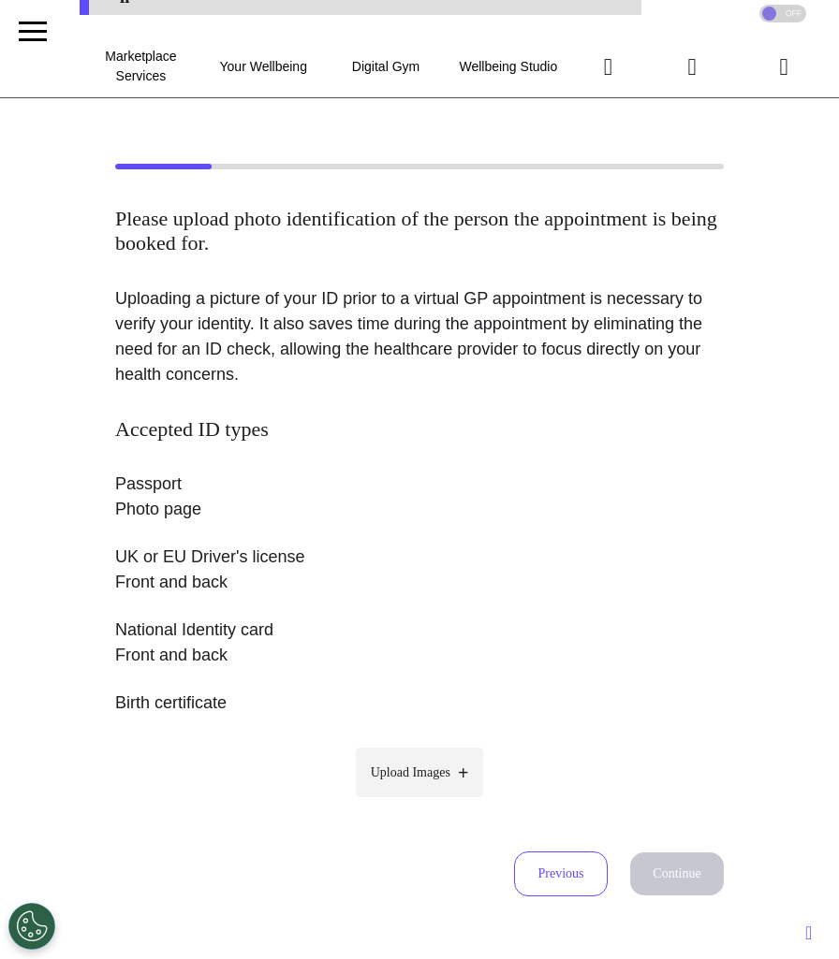
scroll to position [0, 0]
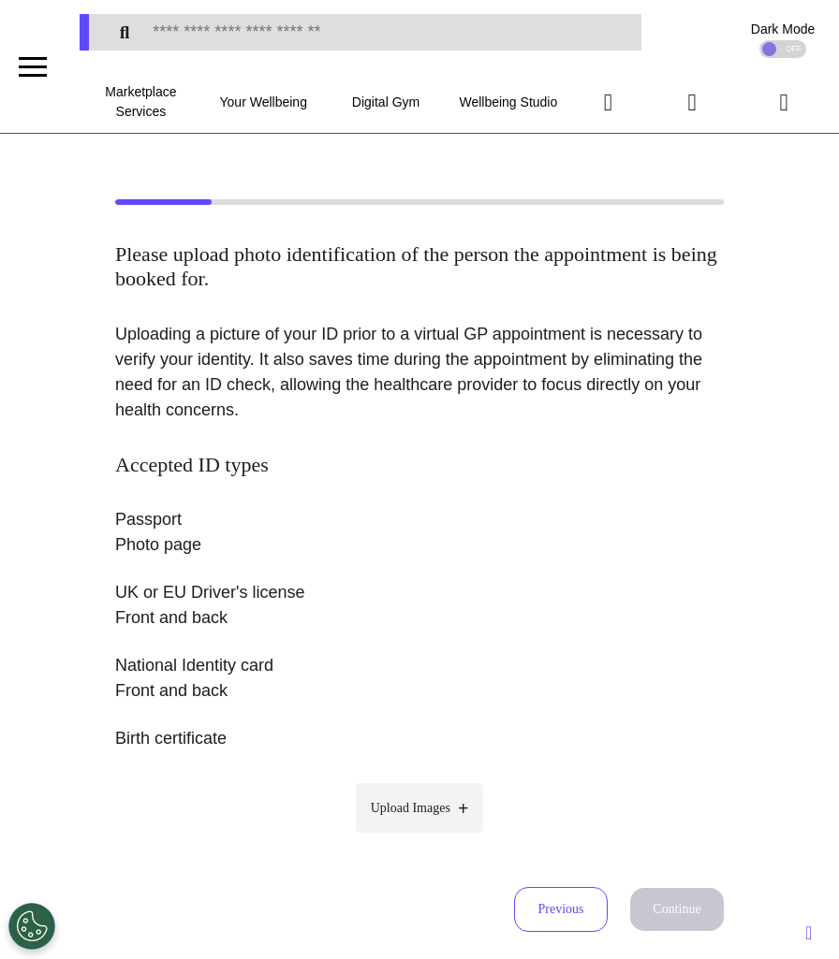
click at [389, 823] on label "Upload Images" at bounding box center [420, 808] width 128 height 50
click at [389, 838] on input "Upload Images" at bounding box center [419, 848] width 178 height 20
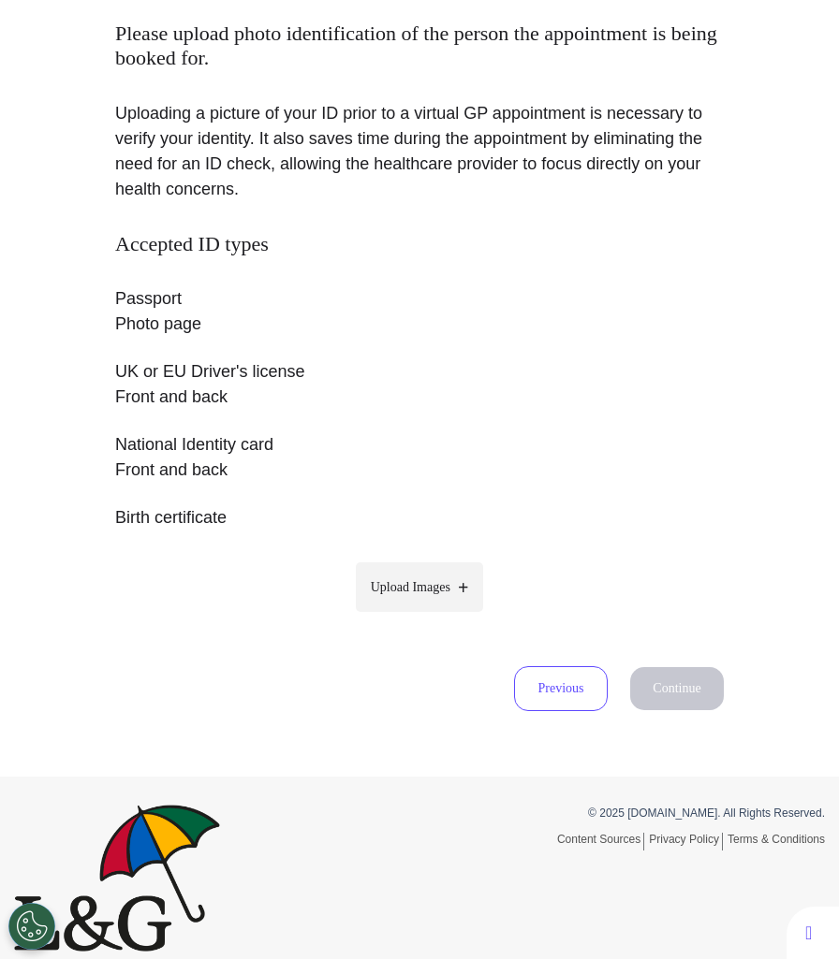
click at [404, 577] on span "Upload Images" at bounding box center [411, 587] width 80 height 20
click at [404, 617] on input "Upload Images" at bounding box center [419, 627] width 178 height 20
type input "**********"
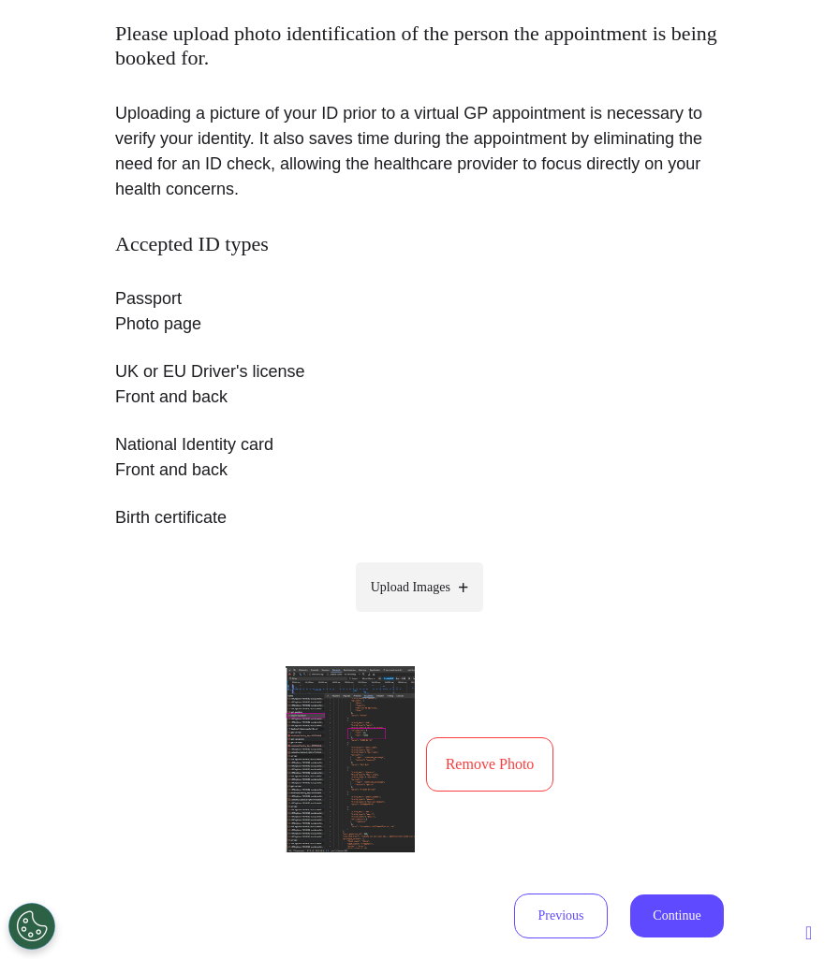
scroll to position [248, 0]
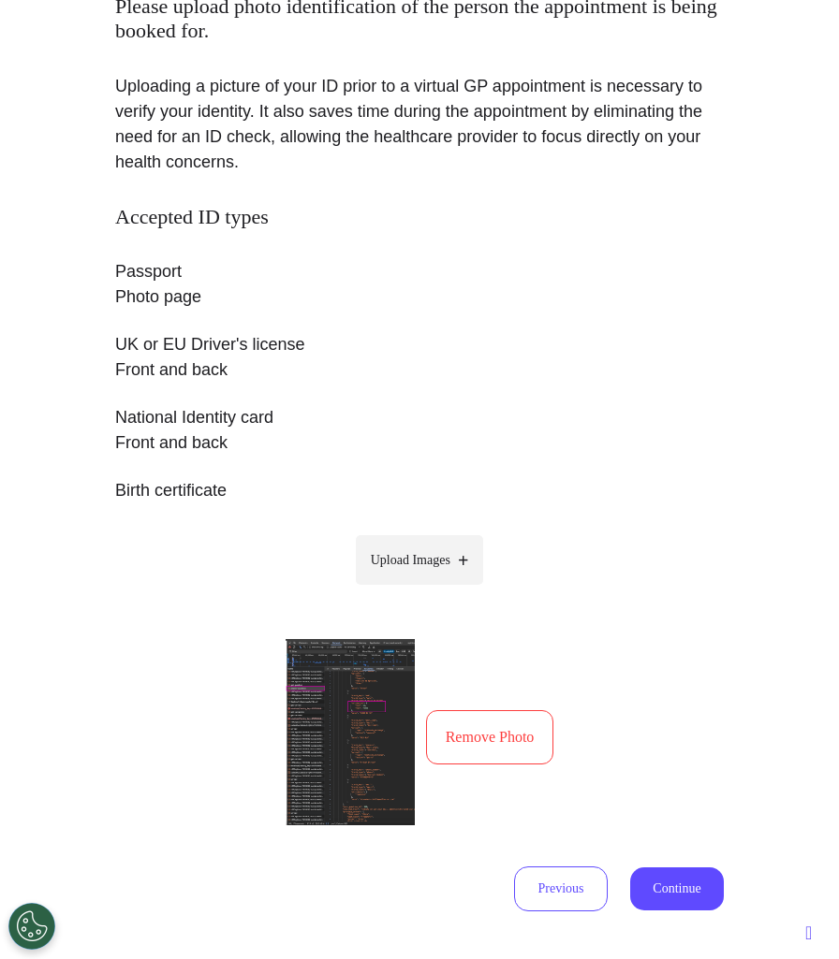
click at [671, 877] on button "Continue" at bounding box center [677, 889] width 94 height 43
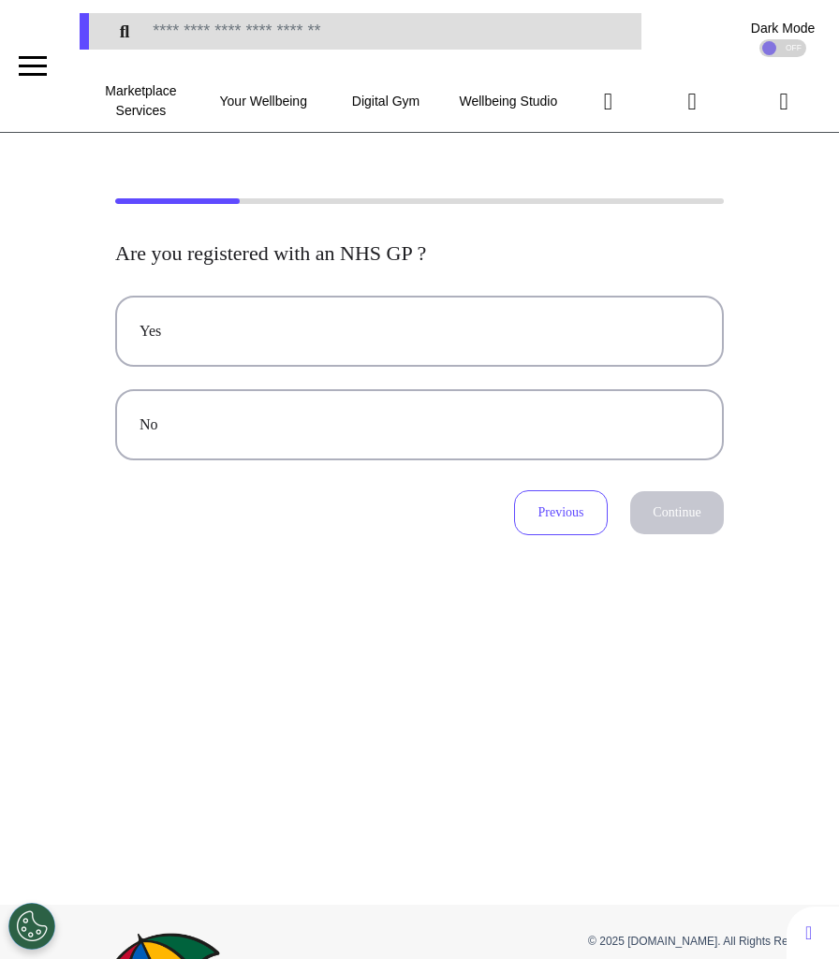
scroll to position [0, 0]
click at [556, 532] on button "Previous" at bounding box center [561, 513] width 94 height 45
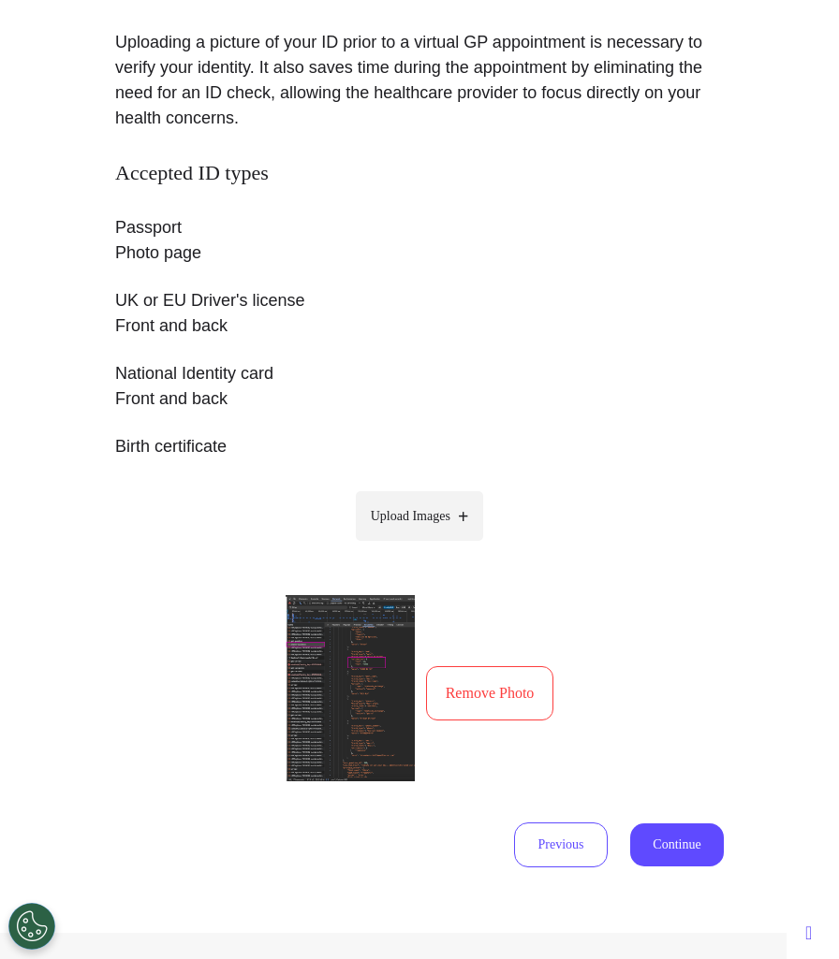
scroll to position [466, 0]
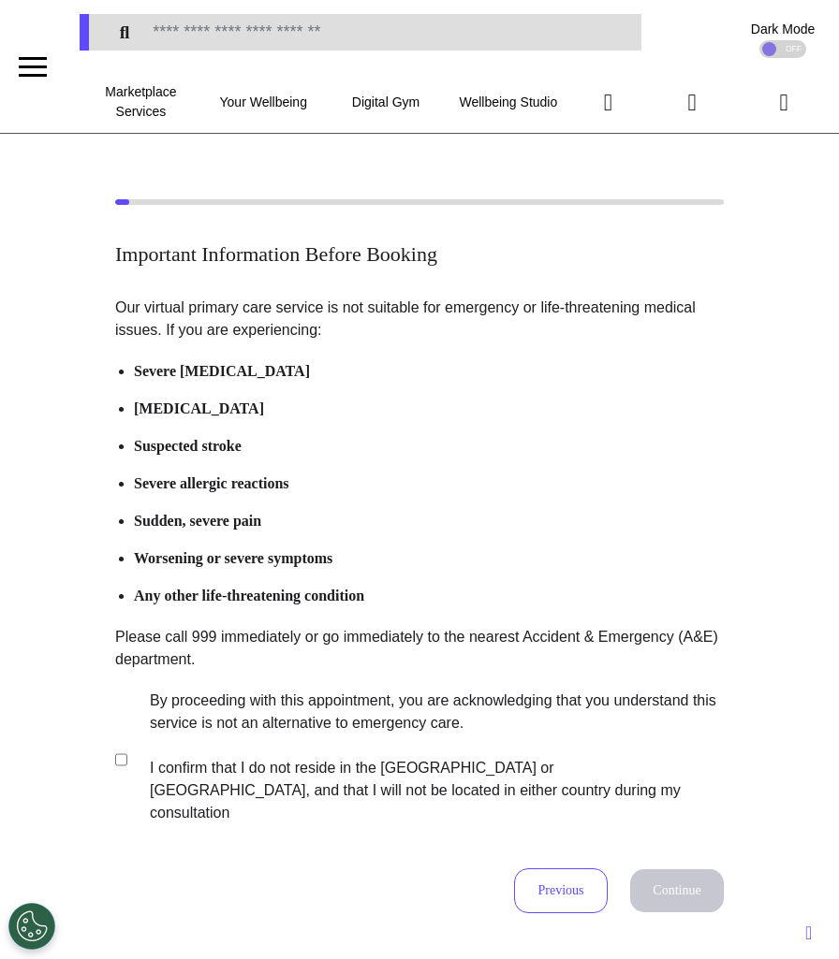
click at [309, 737] on label "By proceeding with this appointment, you are acknowledging that you understand …" at bounding box center [424, 757] width 586 height 135
click at [678, 872] on button "Continue" at bounding box center [677, 890] width 94 height 43
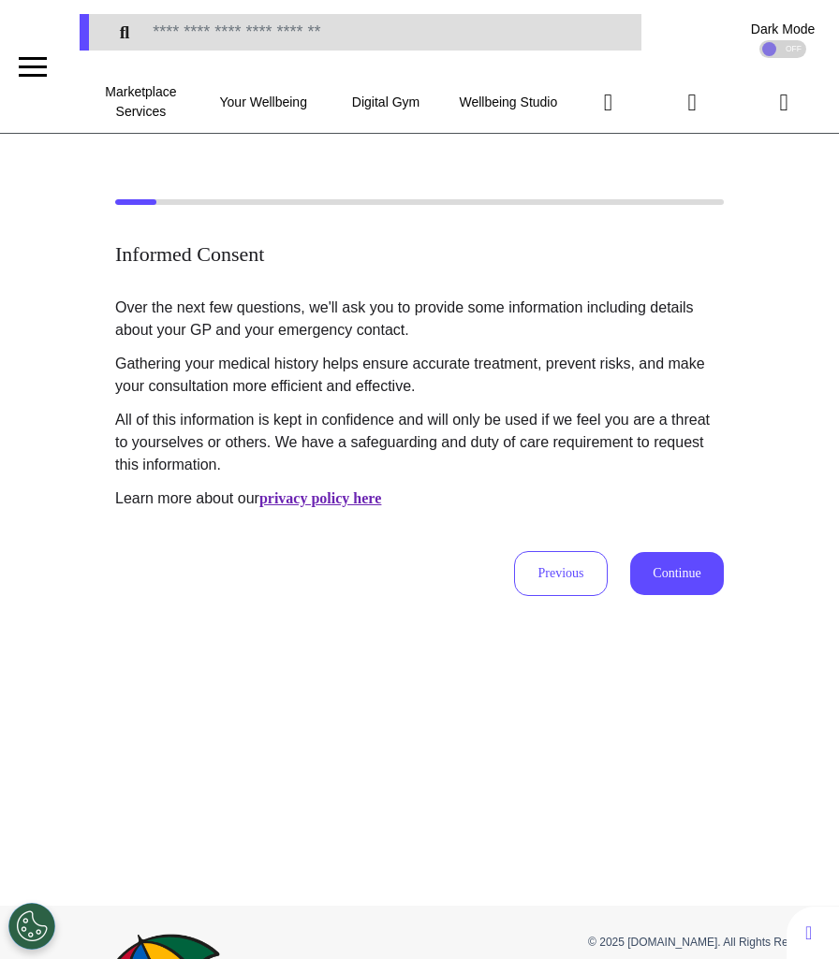
click at [646, 563] on button "Continue" at bounding box center [677, 573] width 94 height 43
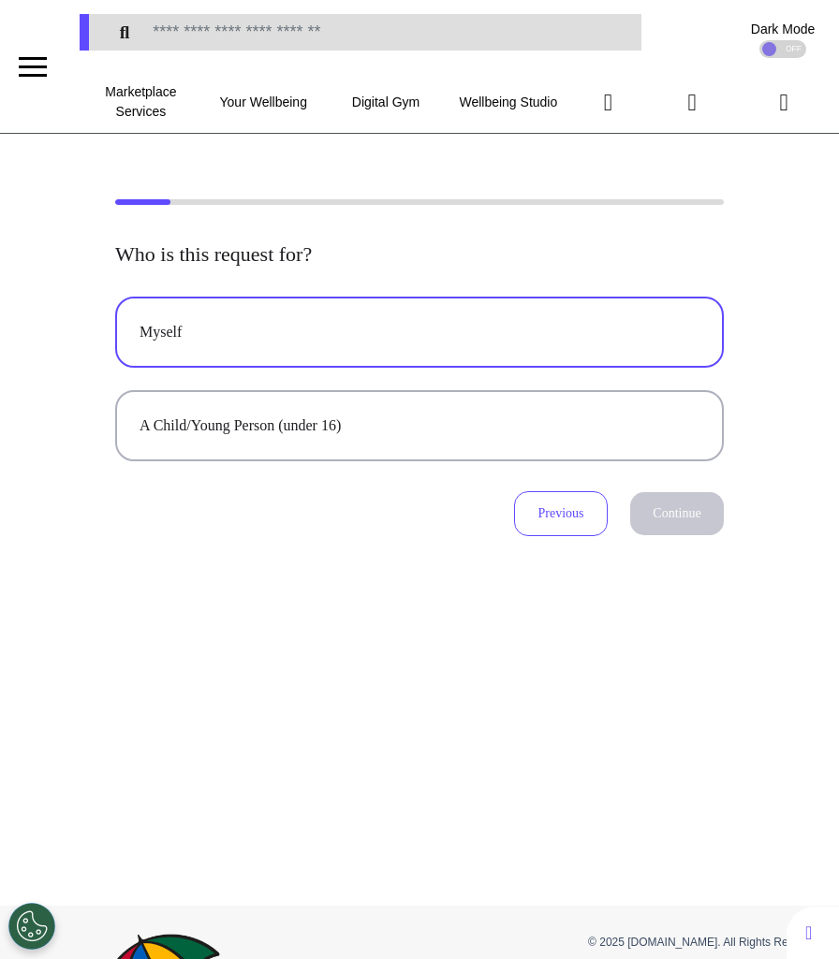
click at [573, 322] on div "Myself" at bounding box center [419, 332] width 560 height 22
click at [694, 526] on button "Continue" at bounding box center [677, 513] width 94 height 43
select select "*****"
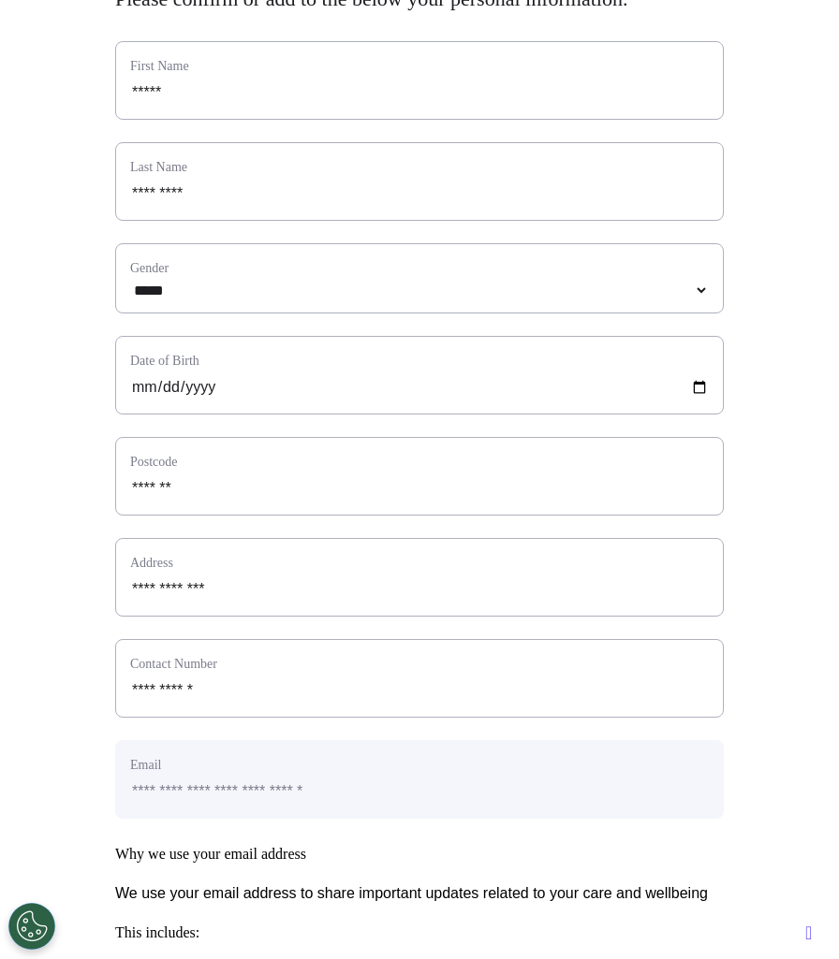
scroll to position [754, 0]
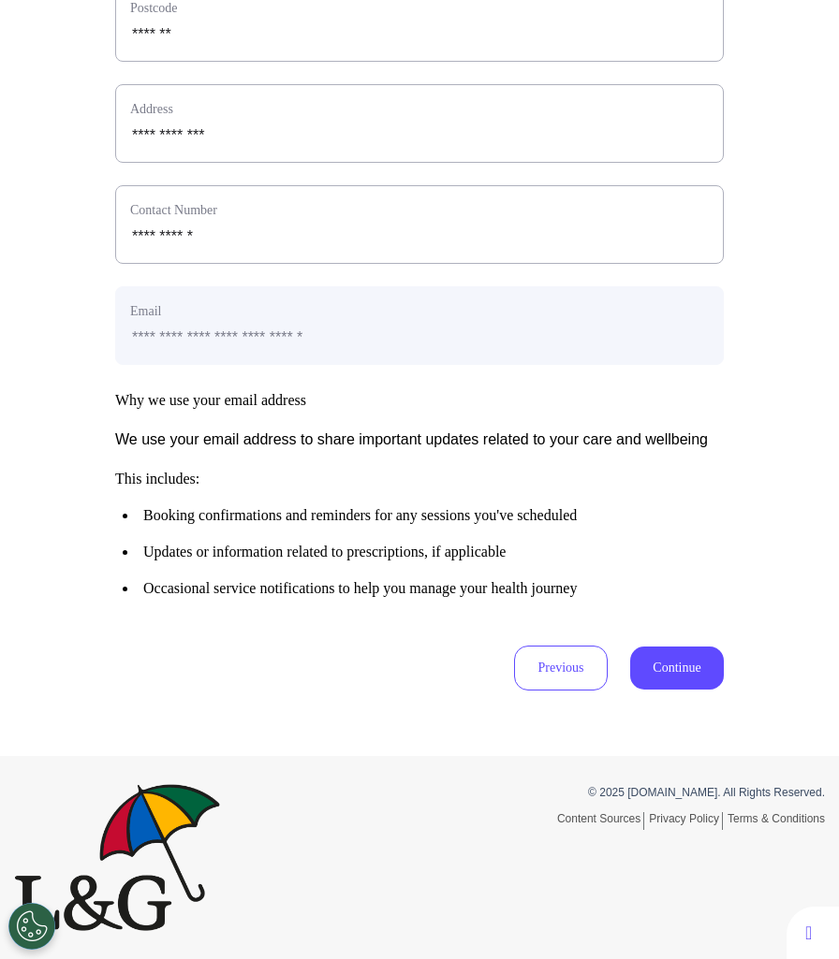
click at [695, 667] on button "Continue" at bounding box center [677, 668] width 94 height 43
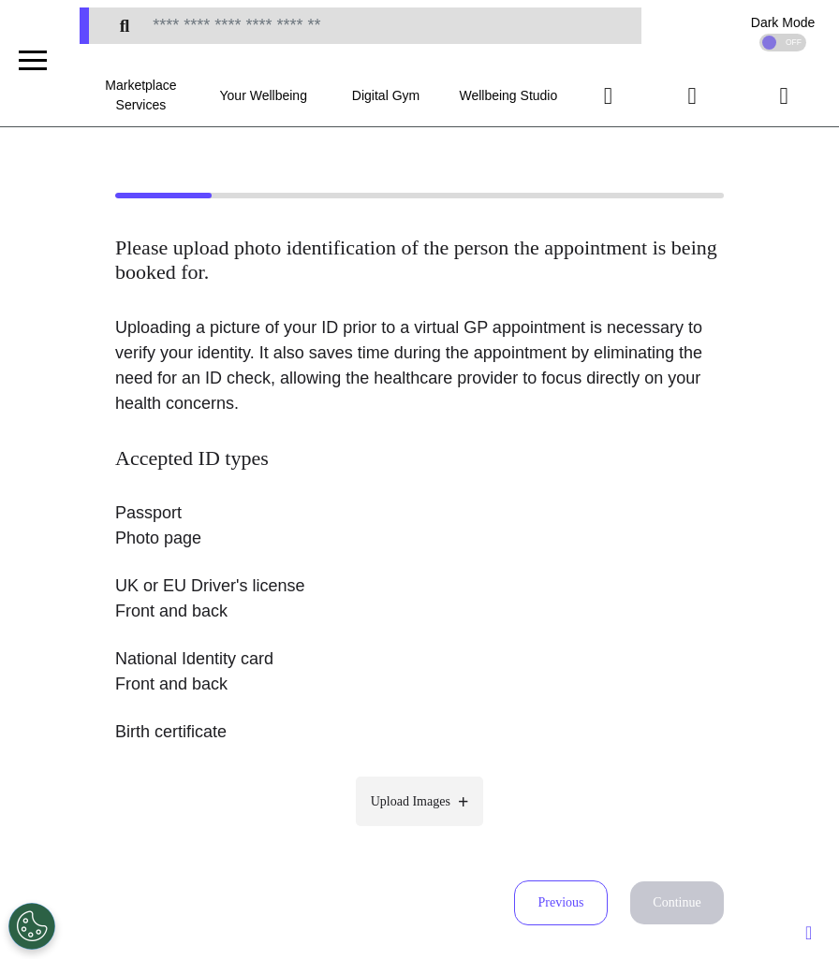
scroll to position [0, 0]
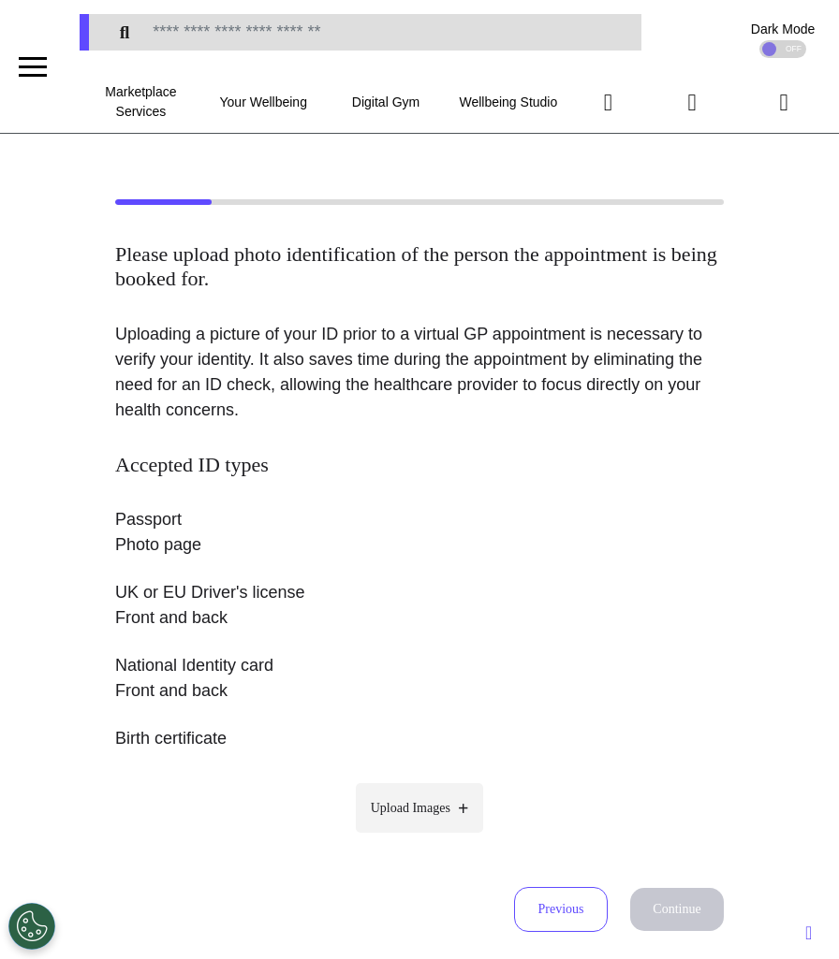
click at [439, 818] on label "Upload Images" at bounding box center [420, 808] width 128 height 50
click at [439, 838] on input "Upload Images" at bounding box center [419, 848] width 178 height 20
type input "**********"
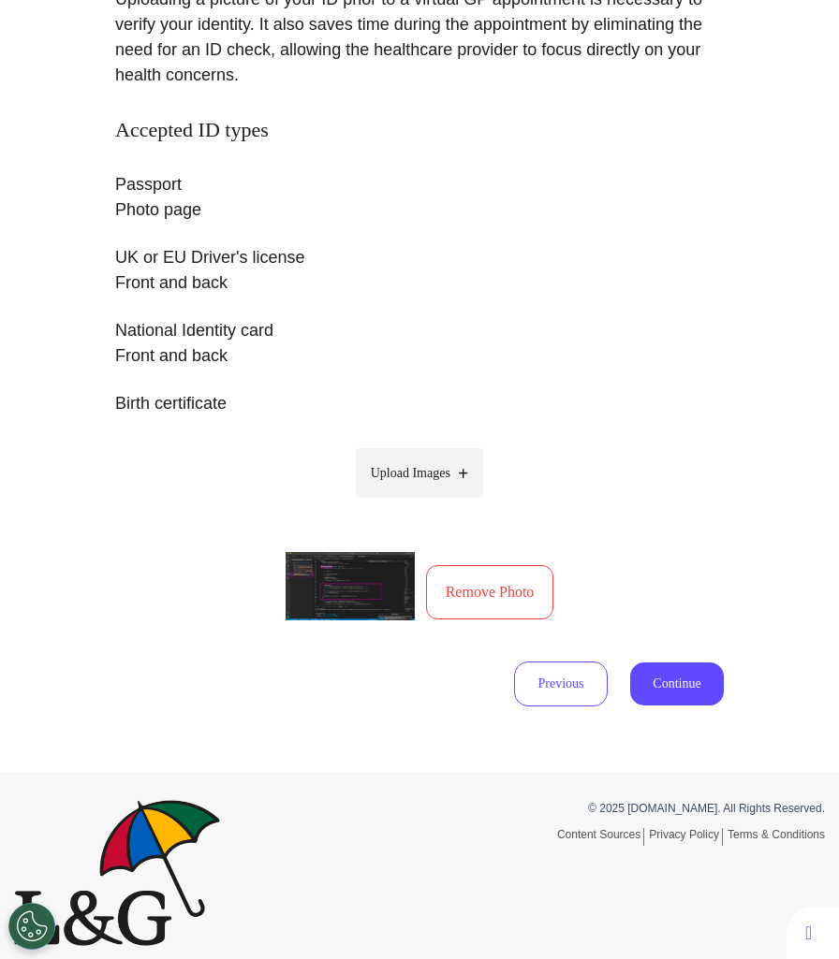
scroll to position [349, 0]
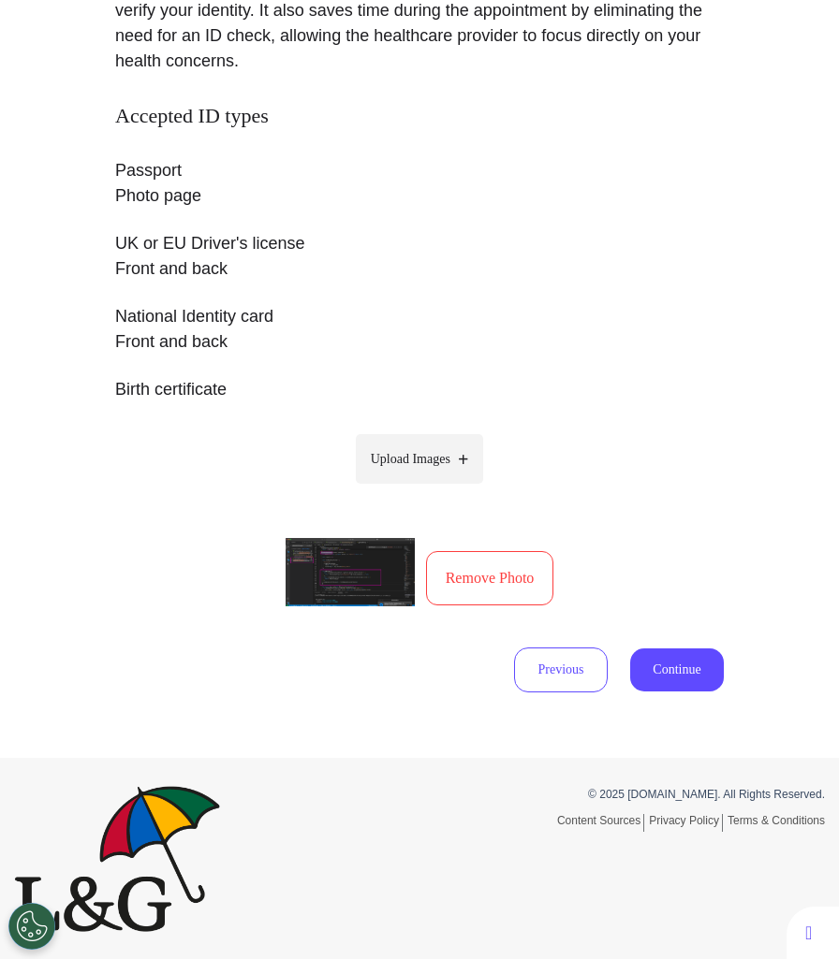
click at [682, 684] on button "Continue" at bounding box center [677, 670] width 94 height 43
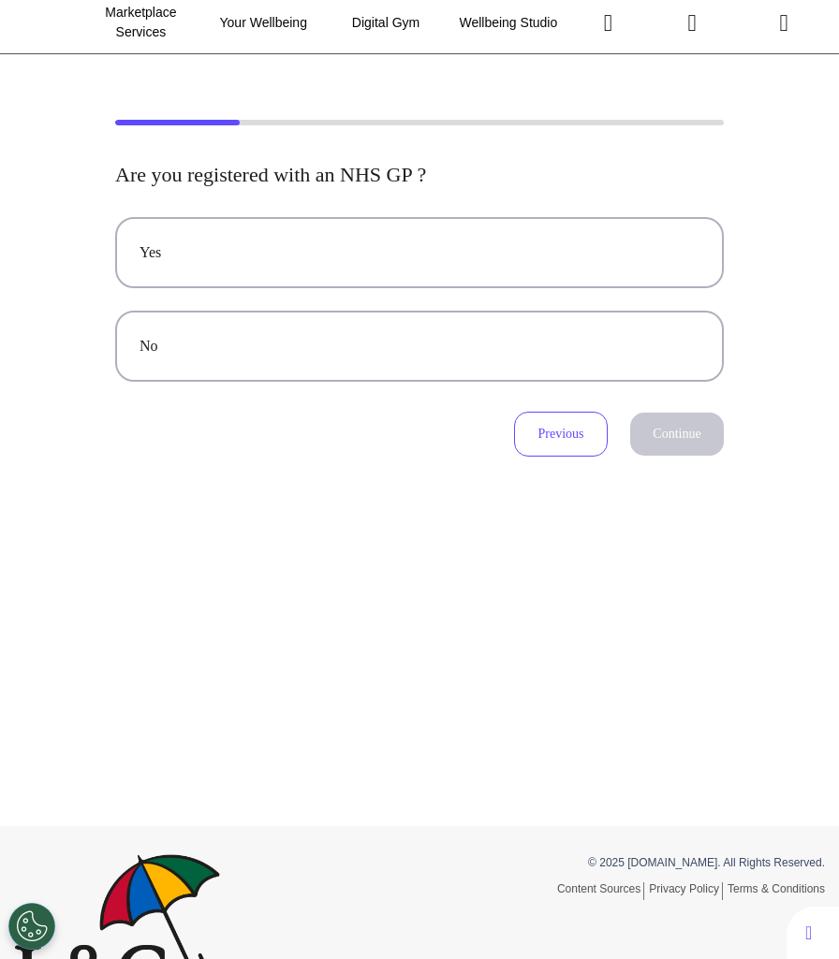
scroll to position [83, 0]
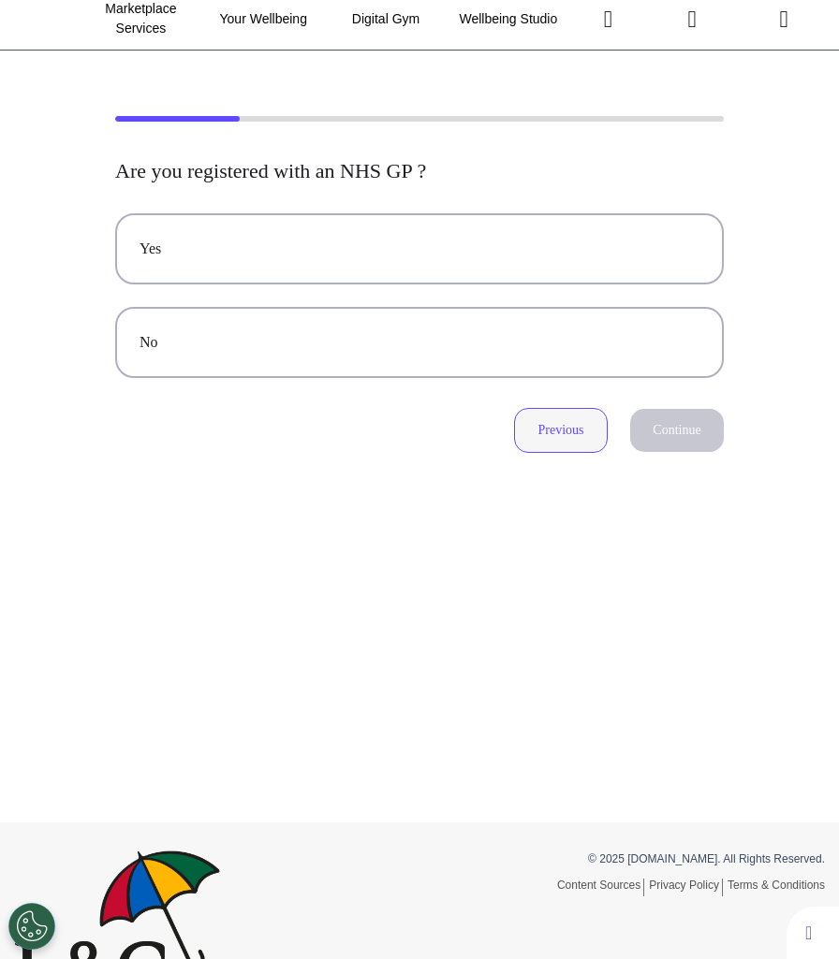
click at [557, 445] on button "Previous" at bounding box center [561, 430] width 94 height 45
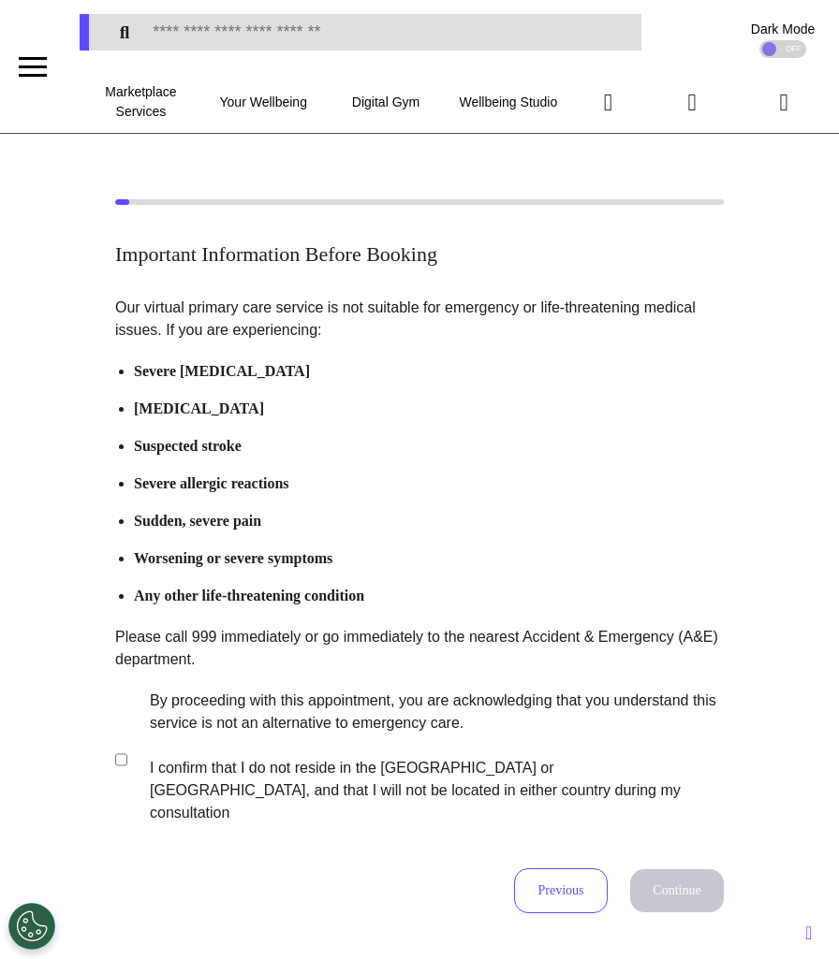
click at [375, 738] on label "By proceeding with this appointment, you are acknowledging that you understand …" at bounding box center [424, 757] width 586 height 135
click at [677, 869] on button "Continue" at bounding box center [677, 890] width 94 height 43
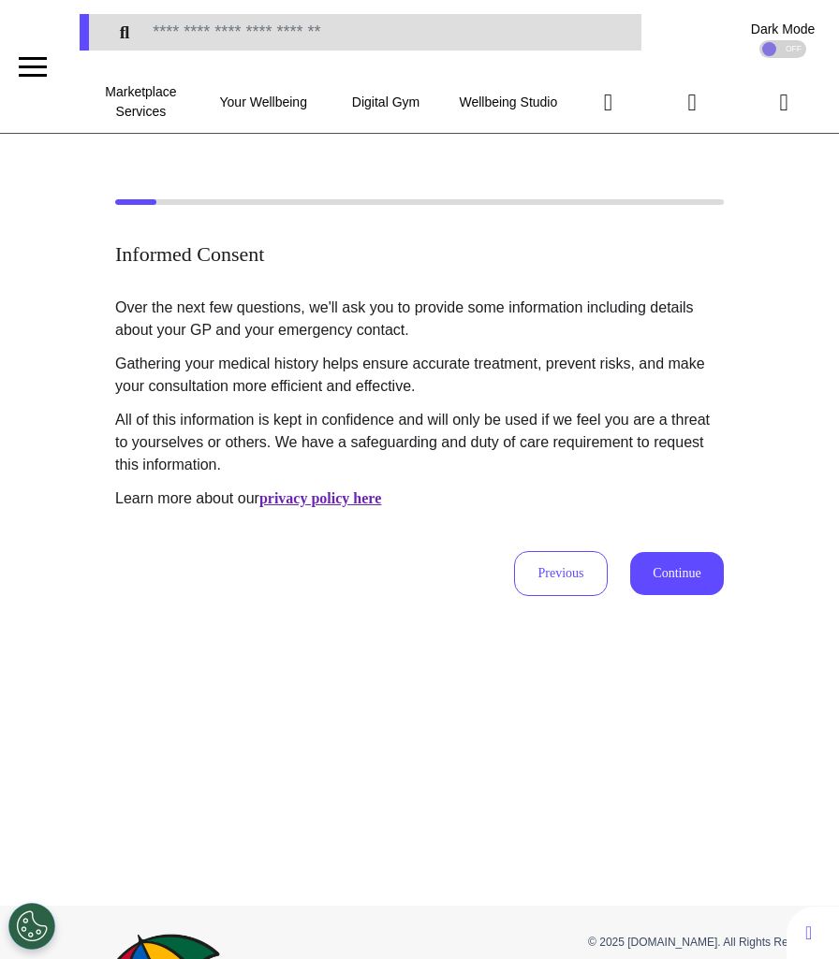
click at [650, 566] on button "Continue" at bounding box center [677, 573] width 94 height 43
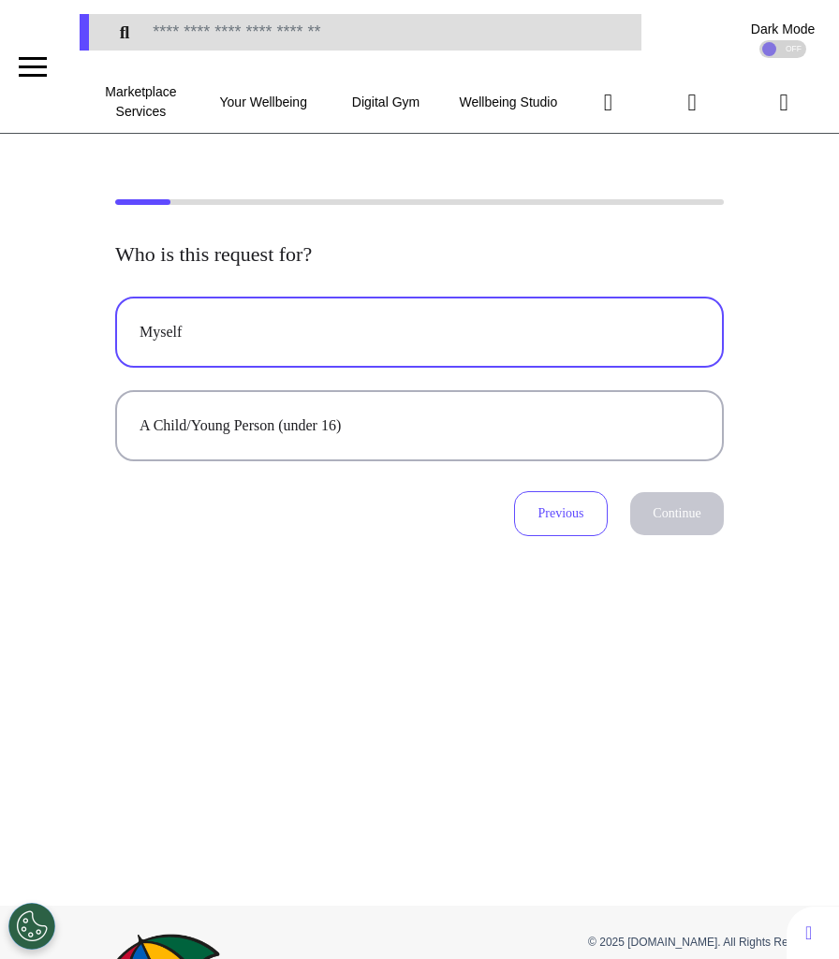
click at [419, 311] on button "Myself" at bounding box center [419, 332] width 608 height 71
click at [677, 508] on button "Continue" at bounding box center [677, 513] width 94 height 43
select select "*****"
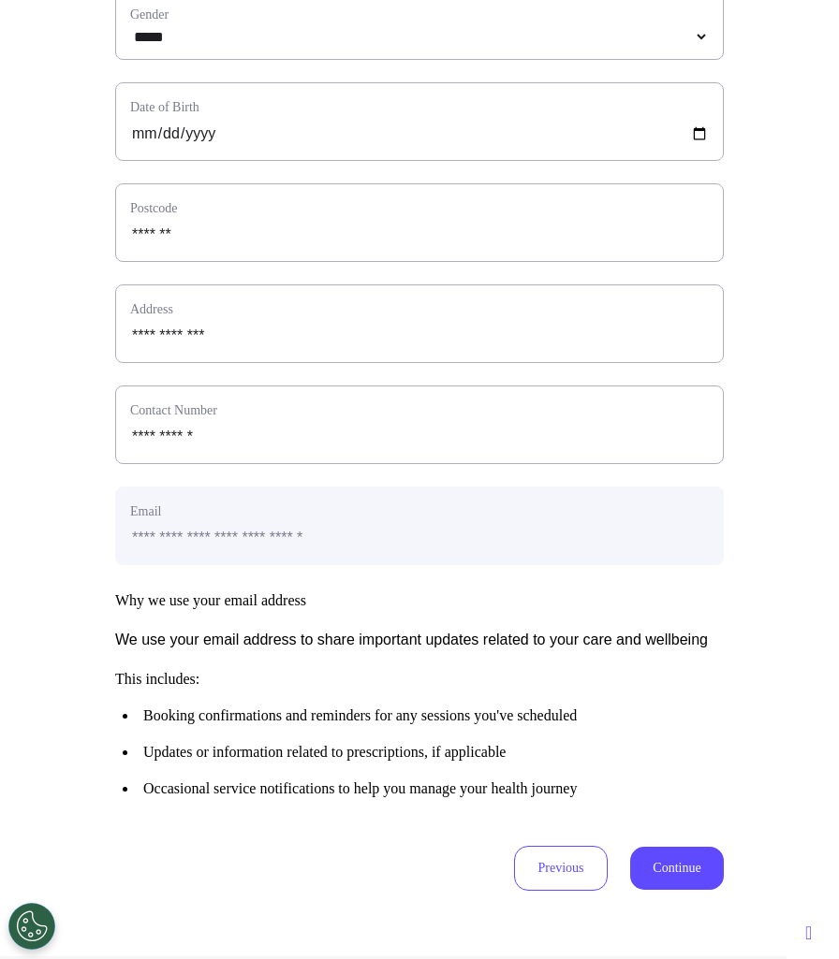
scroll to position [570, 0]
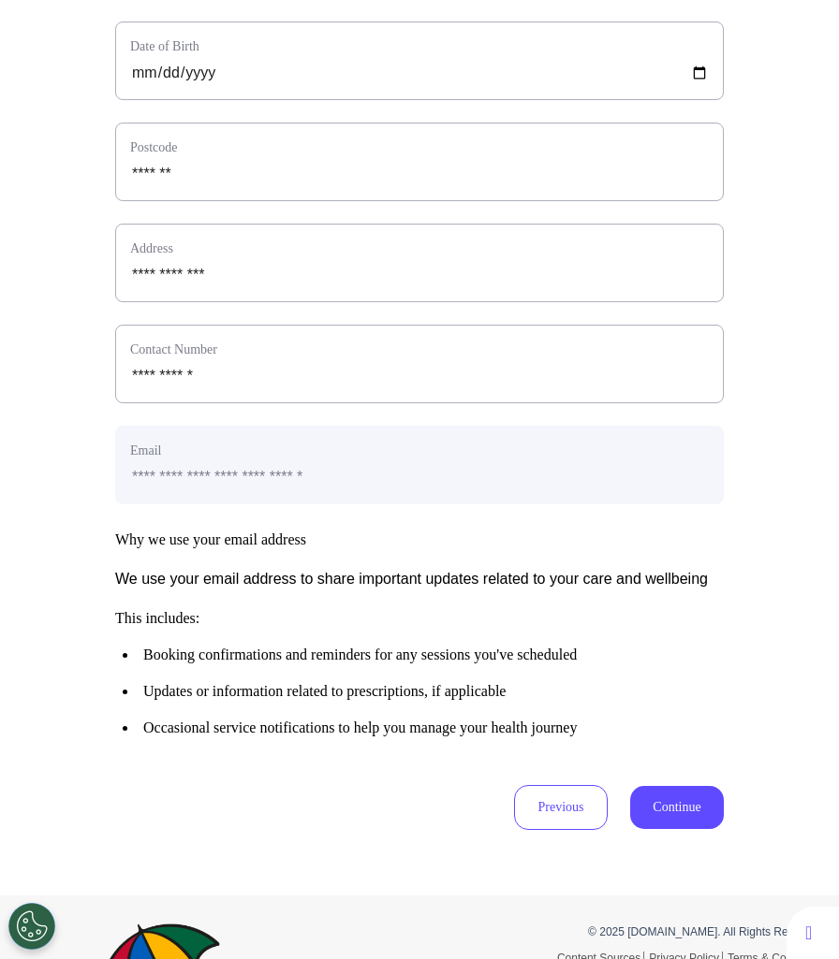
click at [664, 829] on button "Continue" at bounding box center [677, 807] width 94 height 43
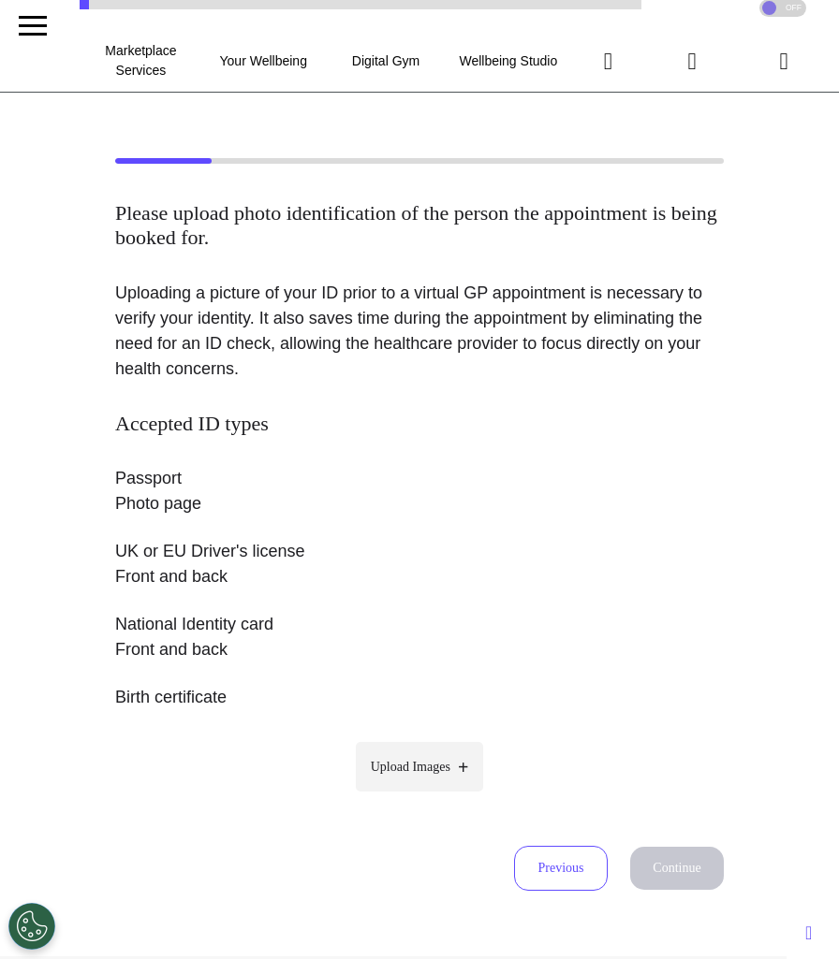
scroll to position [0, 0]
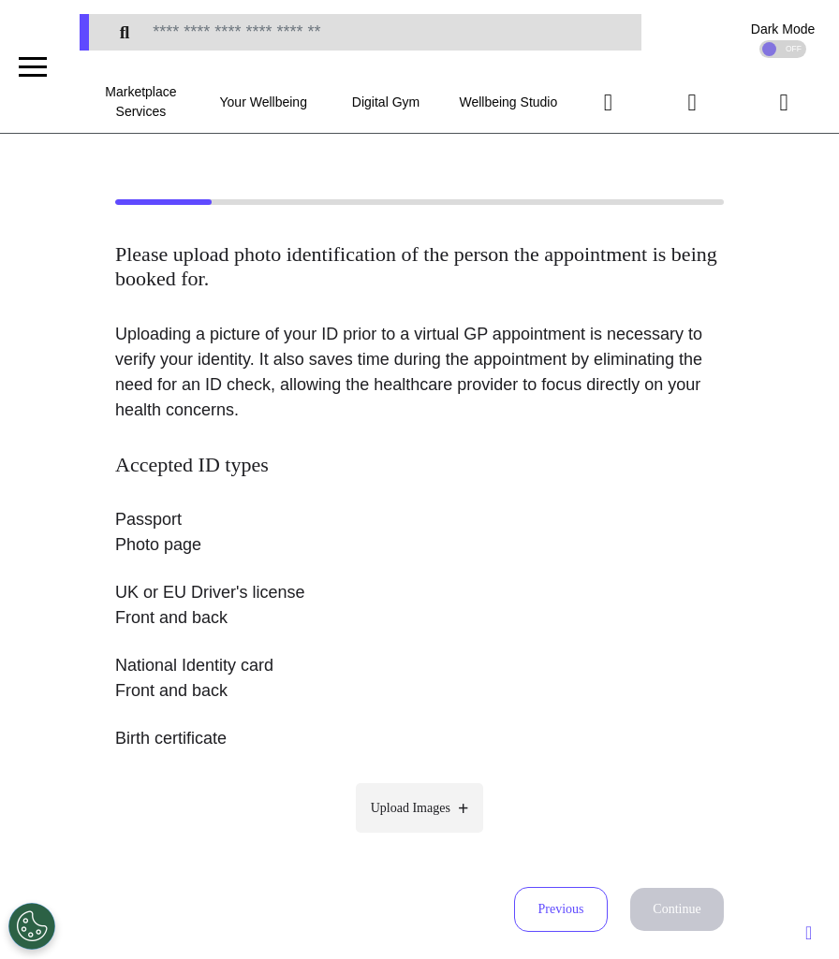
click at [415, 822] on label "Upload Images" at bounding box center [420, 808] width 128 height 50
click at [415, 838] on input "Upload Images" at bounding box center [419, 848] width 178 height 20
type input "**********"
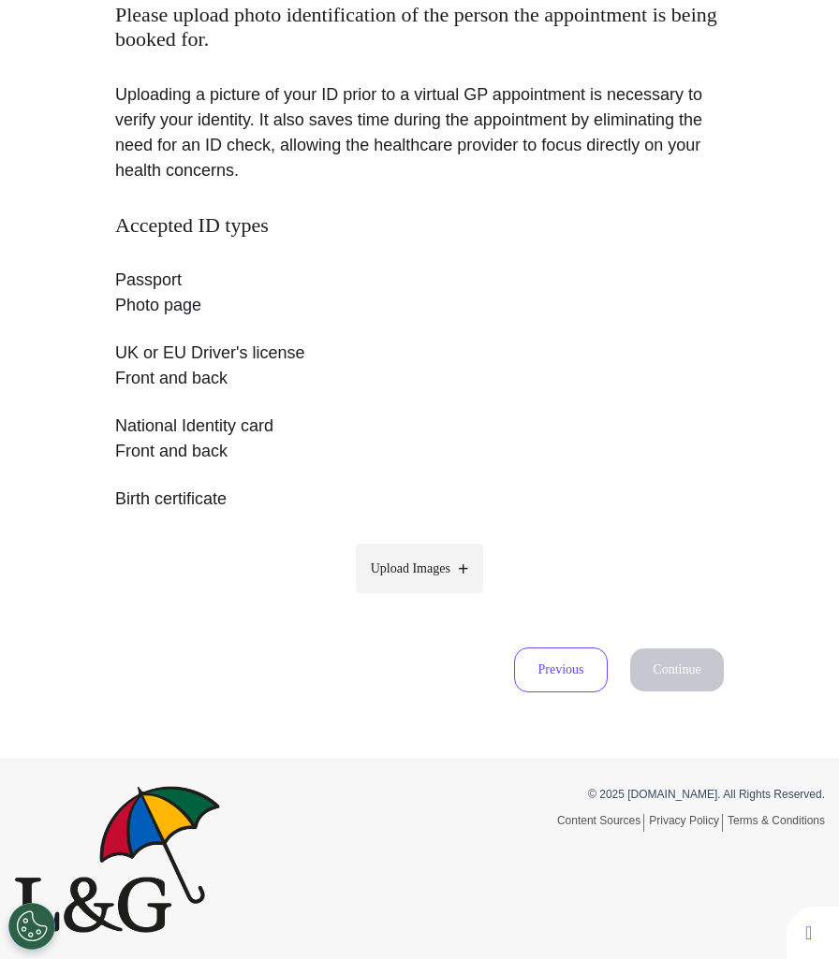
scroll to position [90, 0]
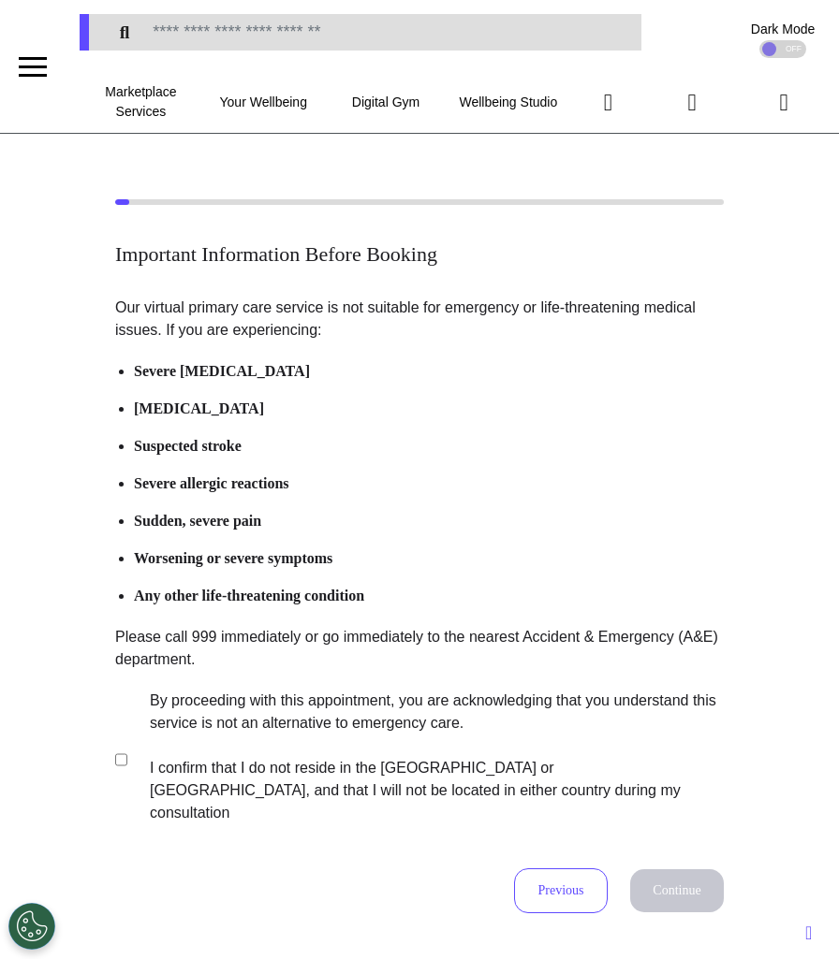
click at [309, 761] on label "By proceeding with this appointment, you are acknowledging that you understand …" at bounding box center [424, 757] width 586 height 135
click at [693, 878] on button "Continue" at bounding box center [677, 890] width 94 height 43
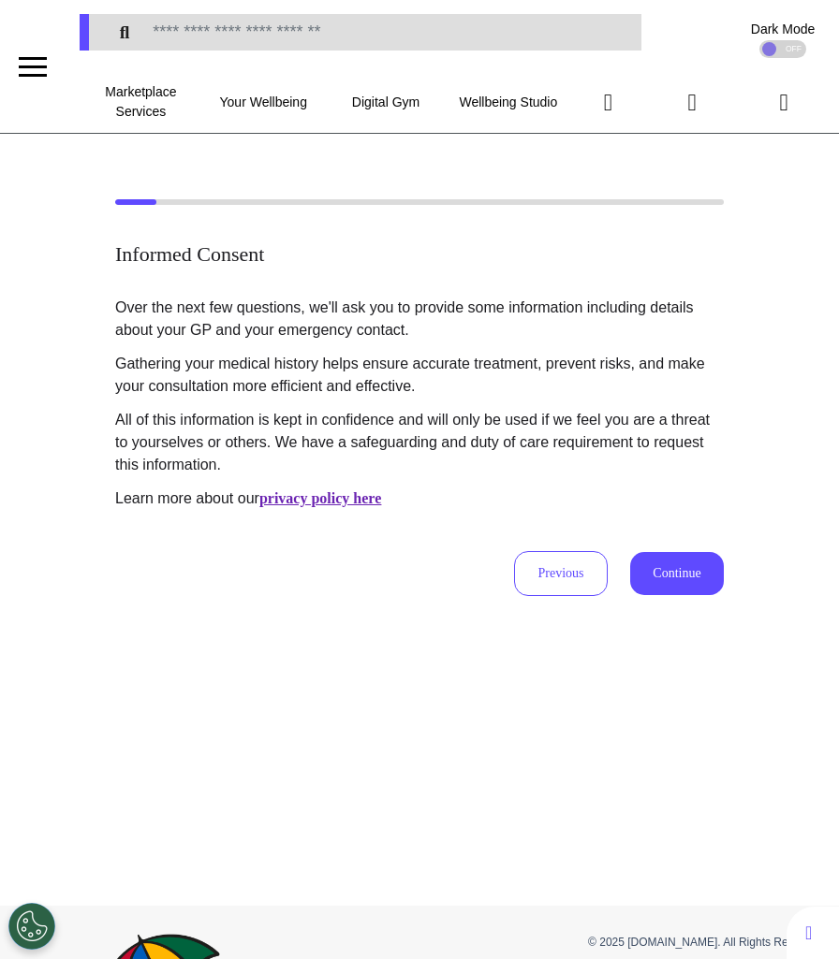
click at [686, 573] on button "Continue" at bounding box center [677, 573] width 94 height 43
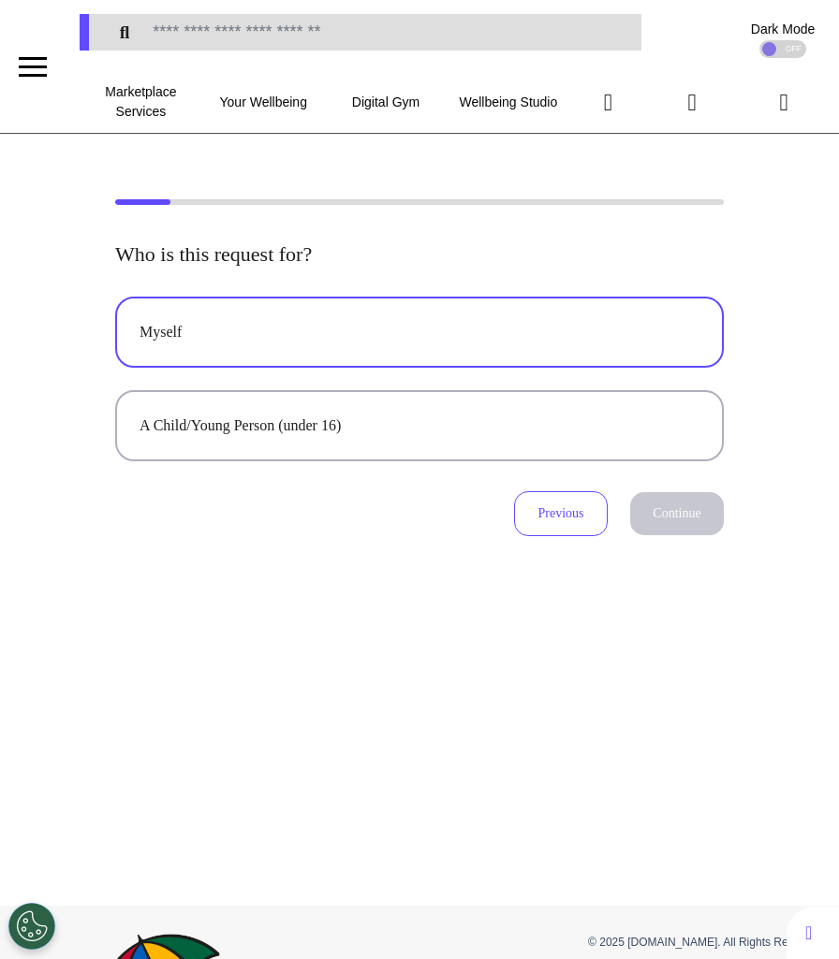
click at [572, 349] on button "Myself" at bounding box center [419, 332] width 608 height 71
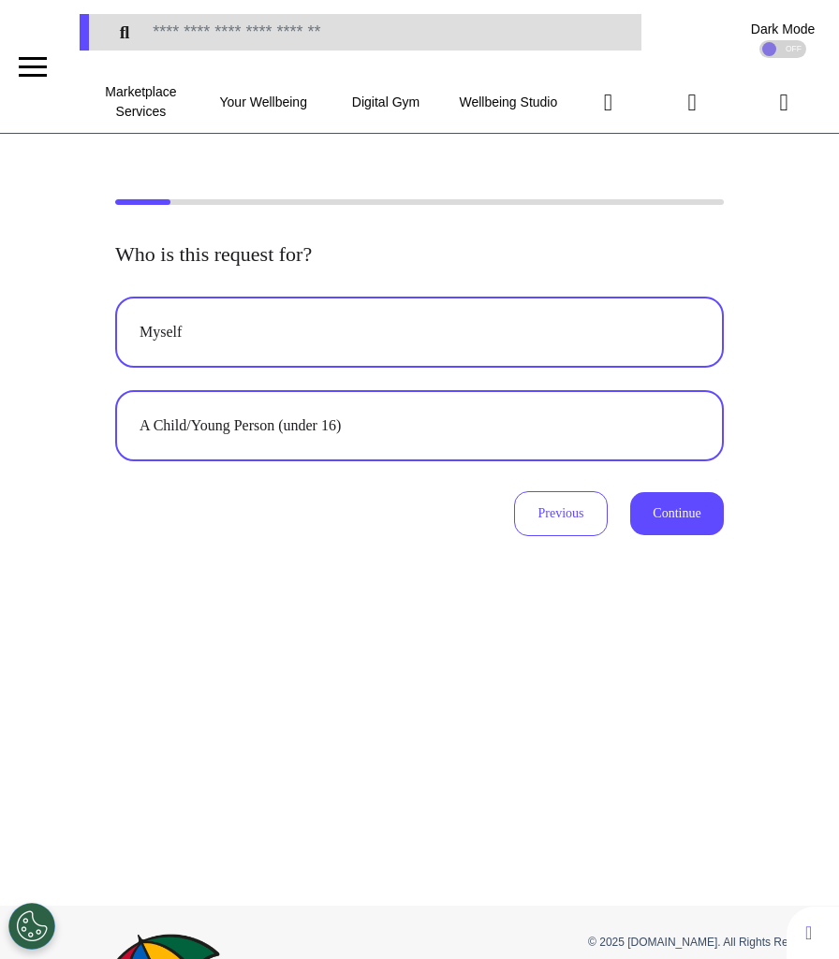
click at [575, 424] on div "A Child/Young Person (under 16)" at bounding box center [419, 426] width 560 height 22
click at [576, 325] on div "Myself" at bounding box center [419, 332] width 560 height 22
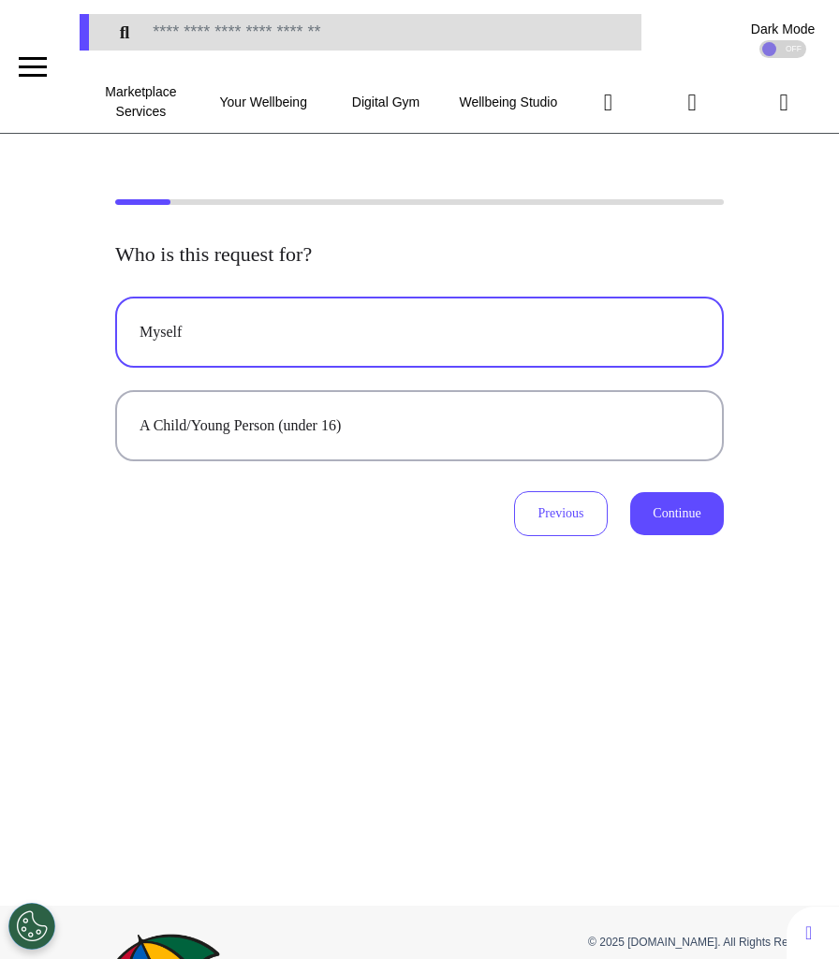
click at [661, 513] on button "Continue" at bounding box center [677, 513] width 94 height 43
select select "*****"
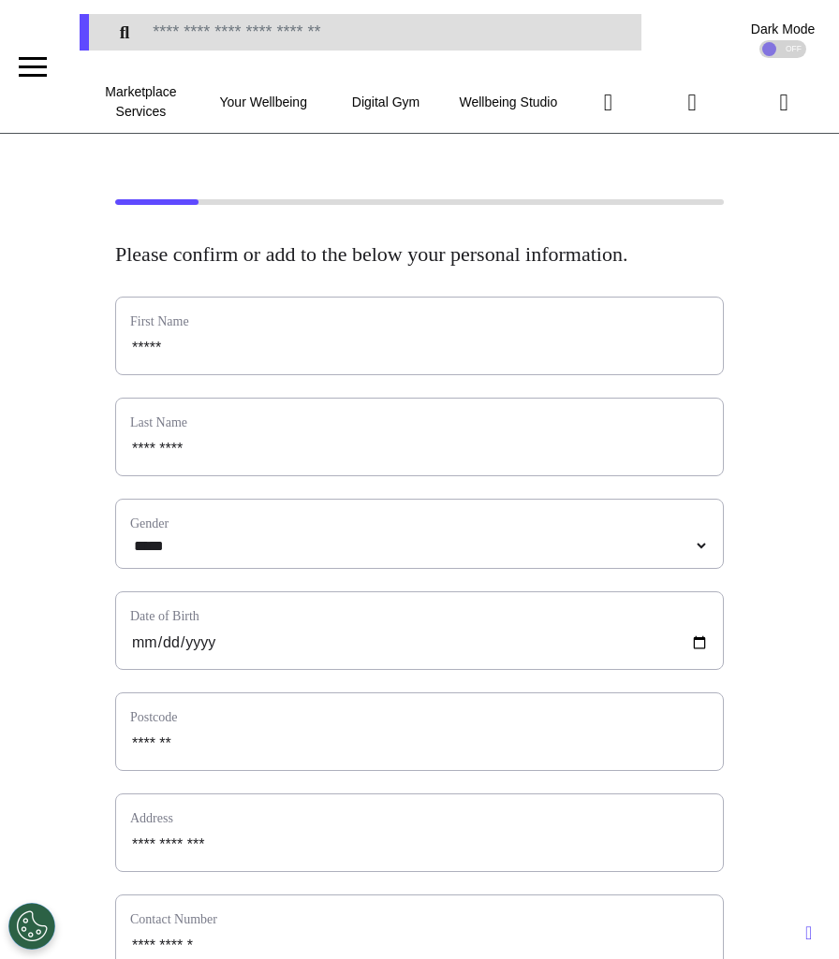
scroll to position [754, 0]
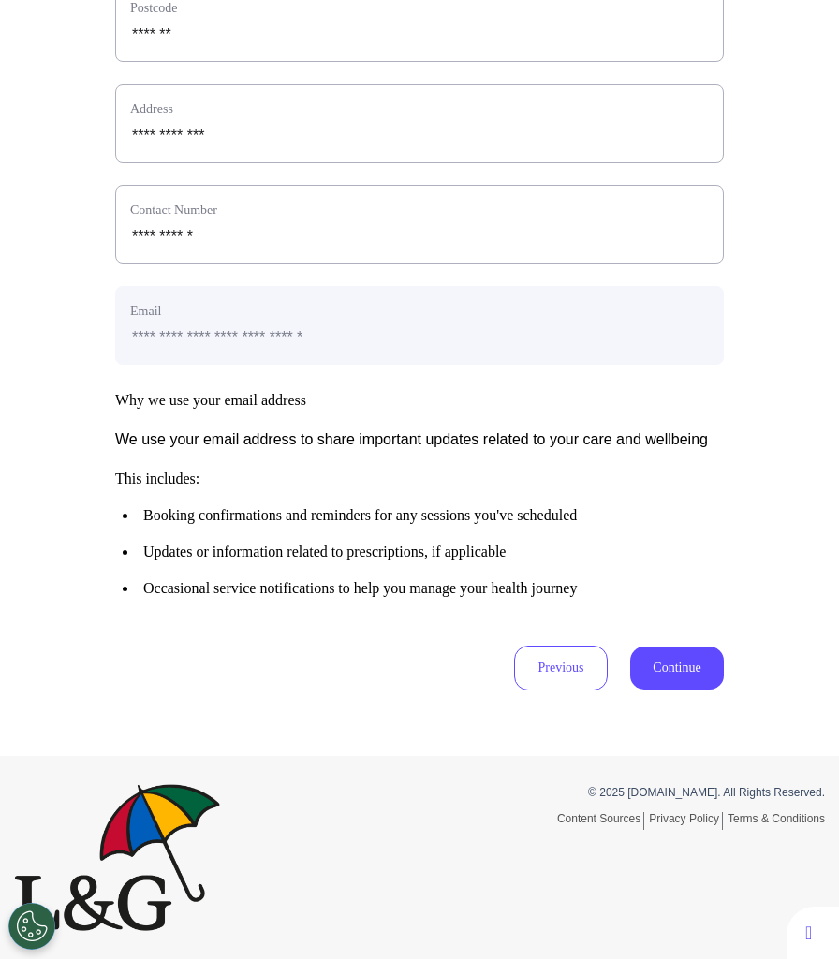
click at [631, 665] on button "Continue" at bounding box center [677, 668] width 94 height 43
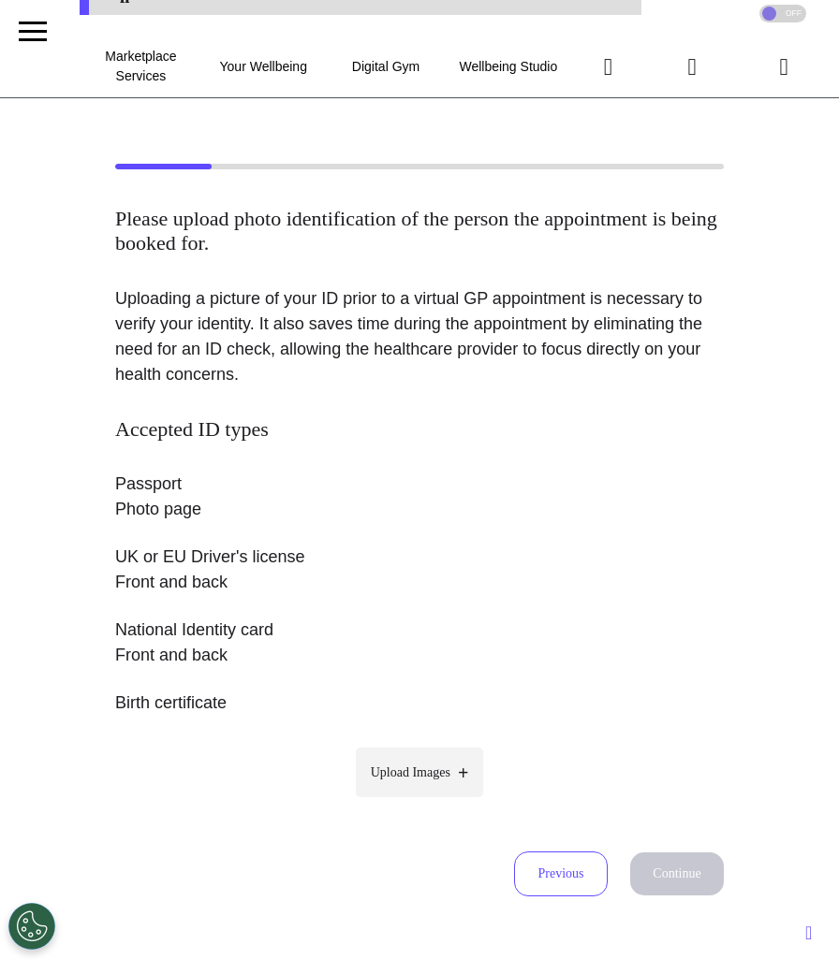
scroll to position [0, 0]
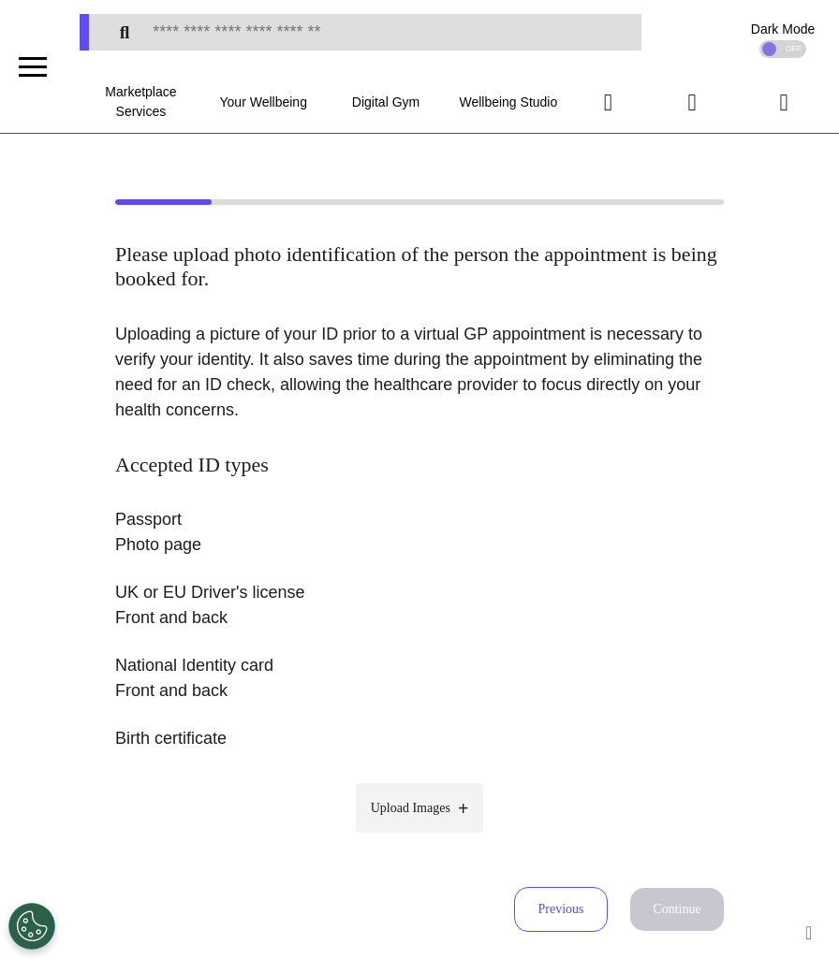
click at [444, 808] on span "Upload Images" at bounding box center [411, 808] width 80 height 20
click at [444, 838] on input "Upload Images" at bounding box center [419, 848] width 178 height 20
type input "**********"
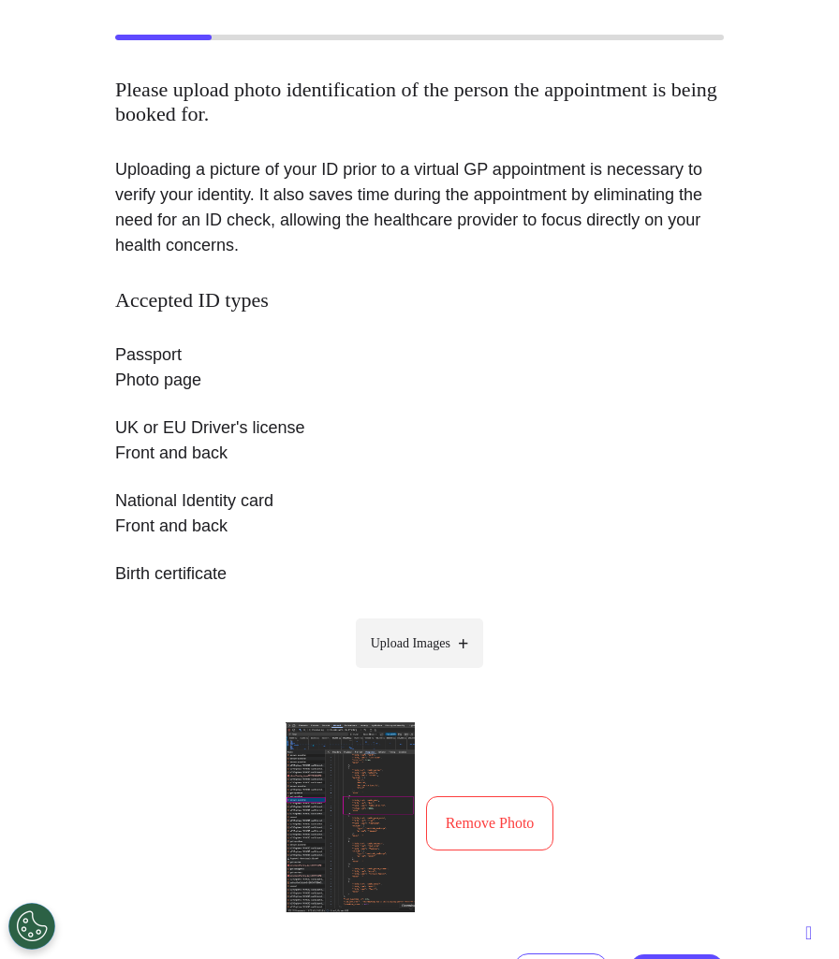
scroll to position [470, 0]
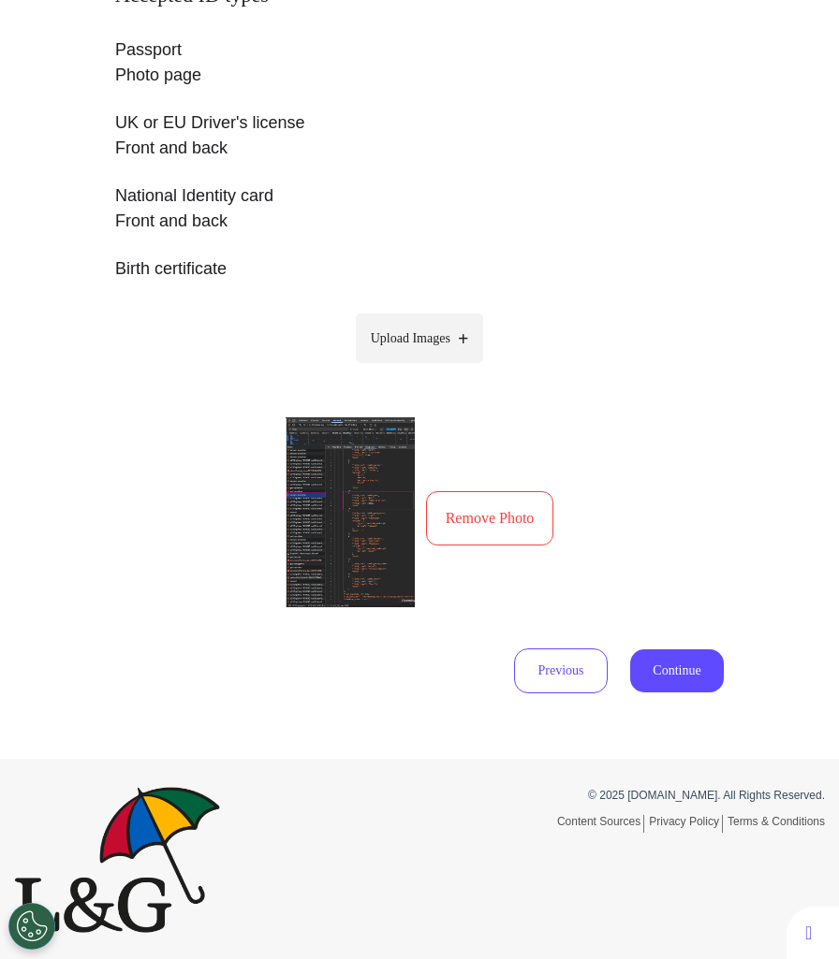
click at [671, 663] on button "Continue" at bounding box center [677, 671] width 94 height 43
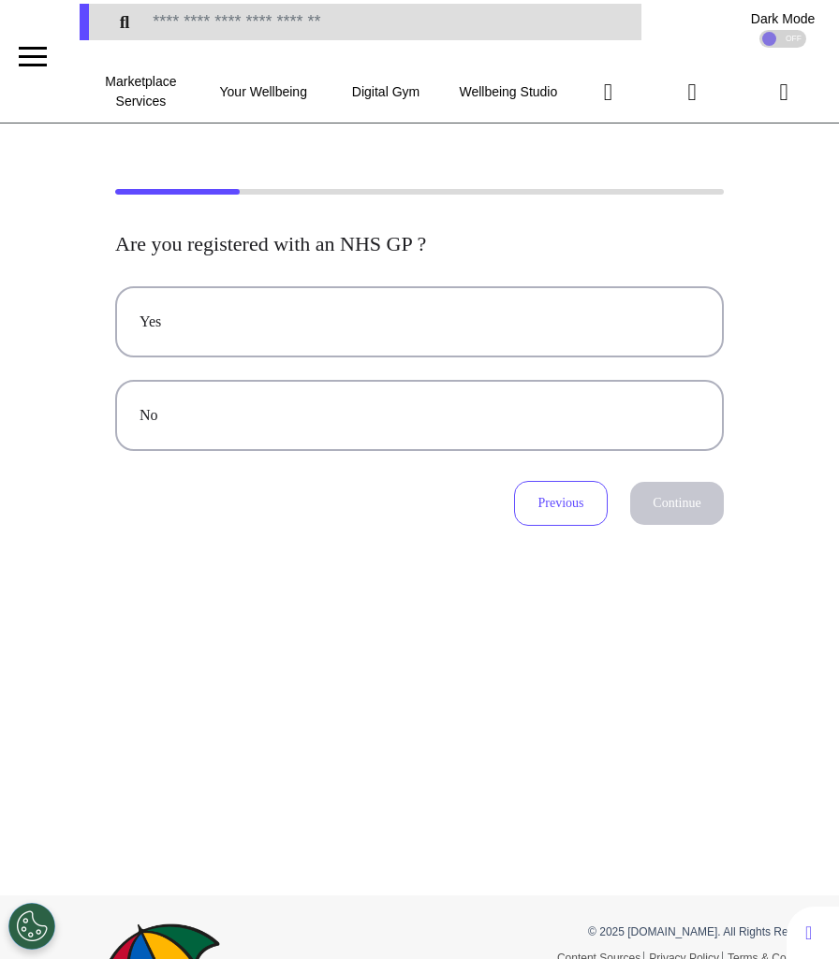
scroll to position [0, 0]
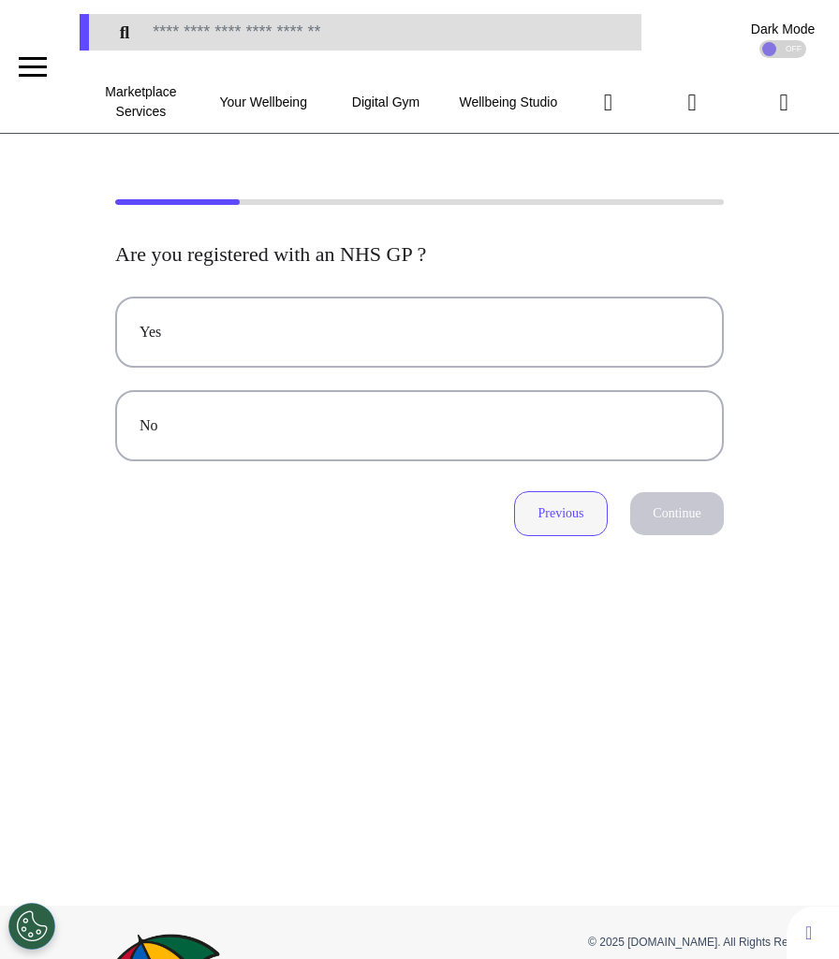
click at [579, 513] on button "Previous" at bounding box center [561, 513] width 94 height 45
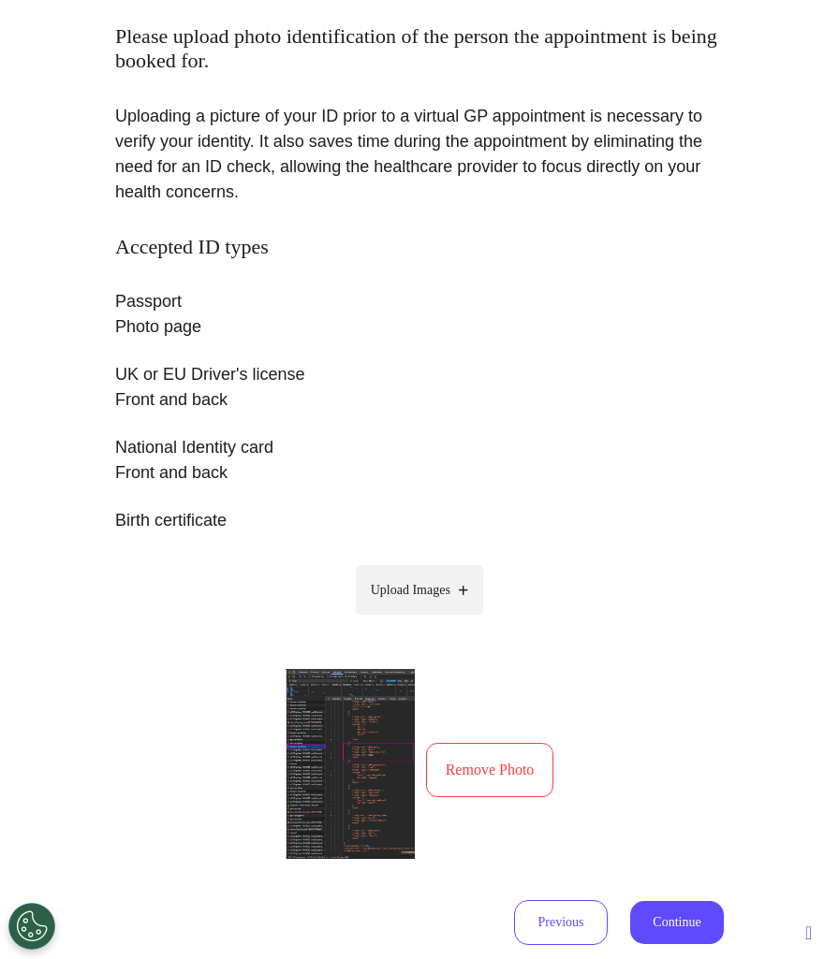
scroll to position [225, 0]
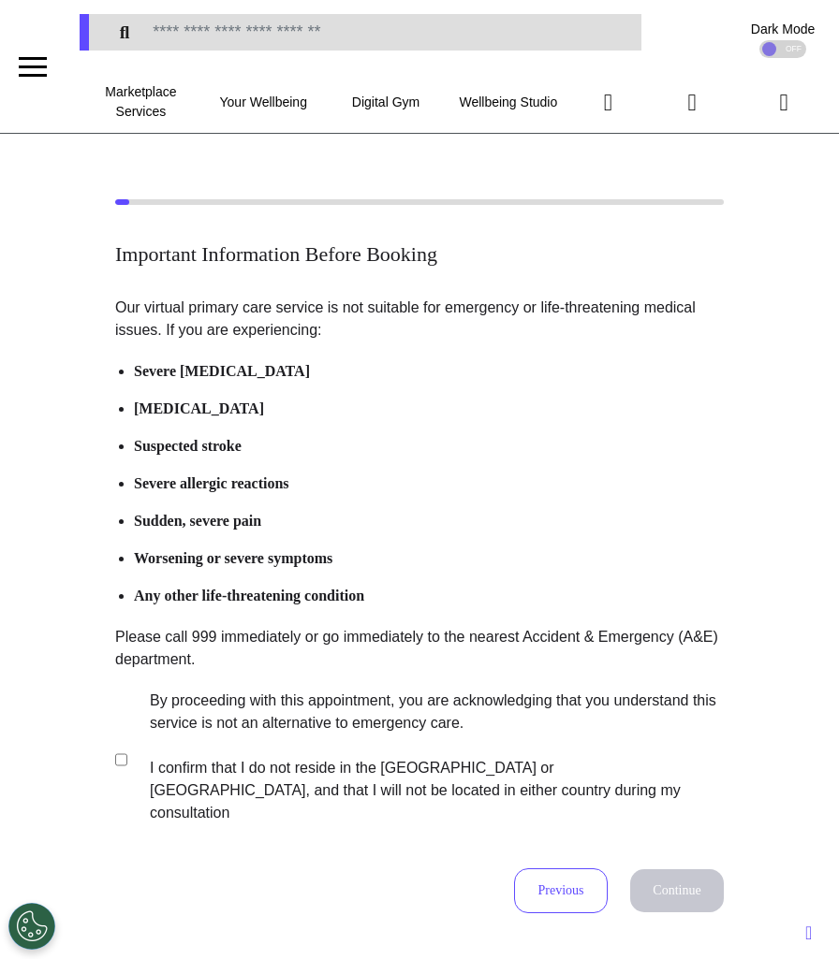
click at [259, 760] on label "By proceeding with this appointment, you are acknowledging that you understand …" at bounding box center [424, 757] width 586 height 135
click at [661, 869] on button "Continue" at bounding box center [677, 890] width 94 height 43
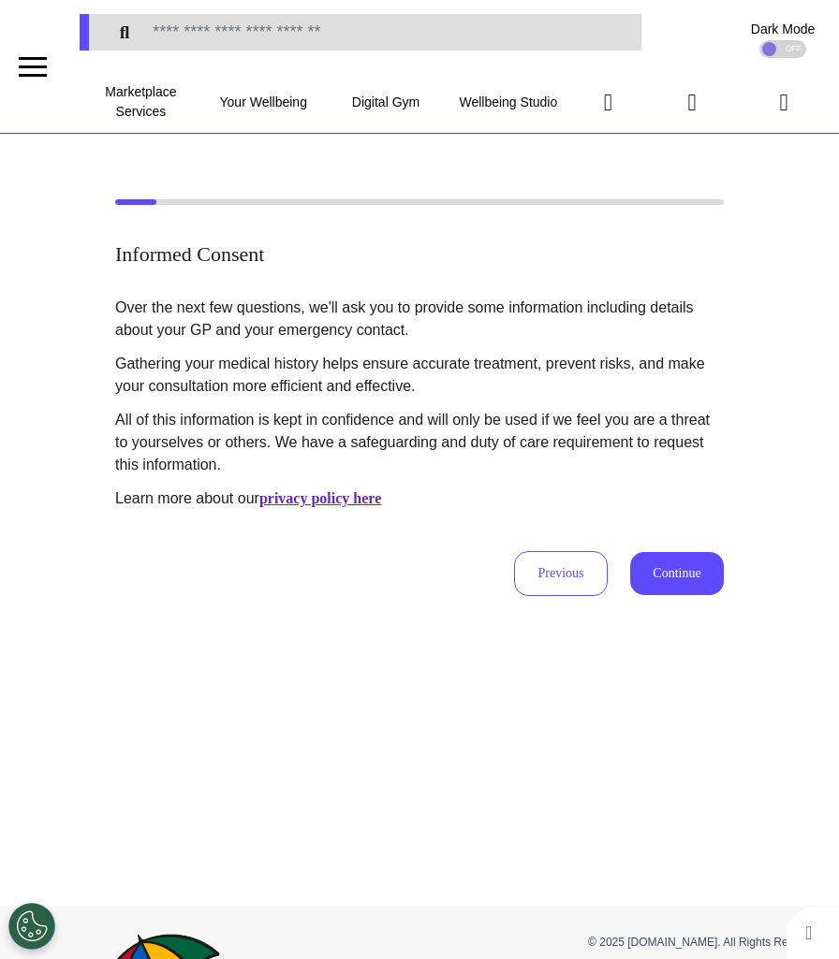
click at [672, 574] on button "Continue" at bounding box center [677, 573] width 94 height 43
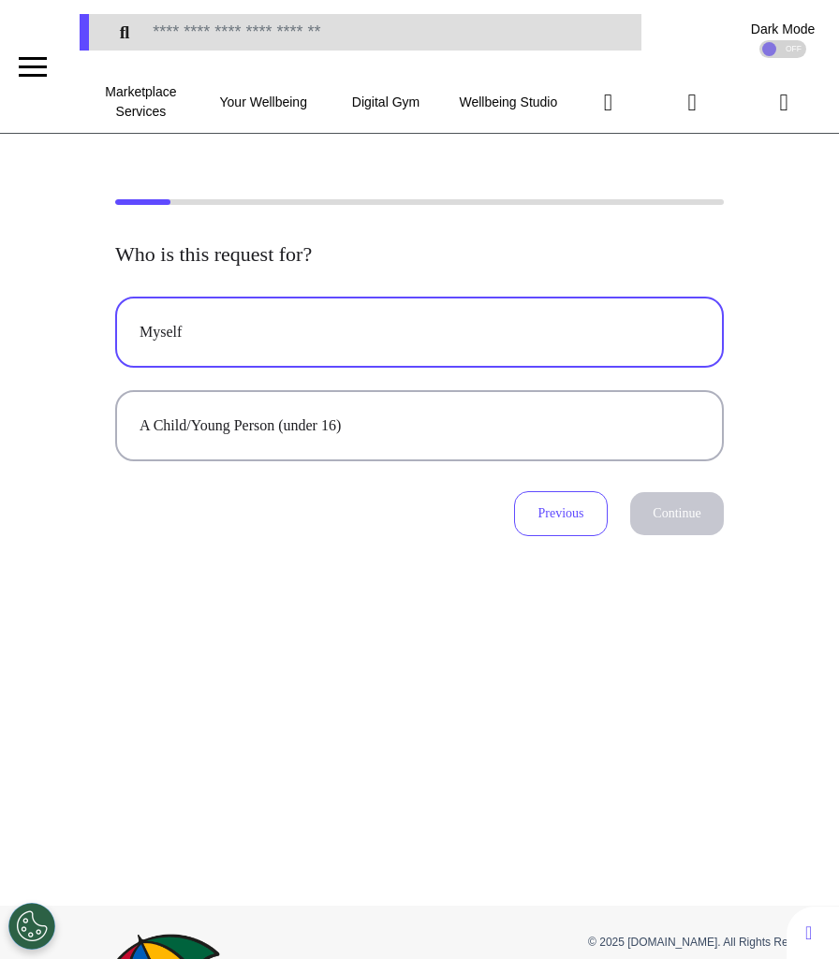
click at [535, 355] on button "Myself" at bounding box center [419, 332] width 608 height 71
click at [667, 532] on button "Continue" at bounding box center [677, 513] width 94 height 43
select select "*****"
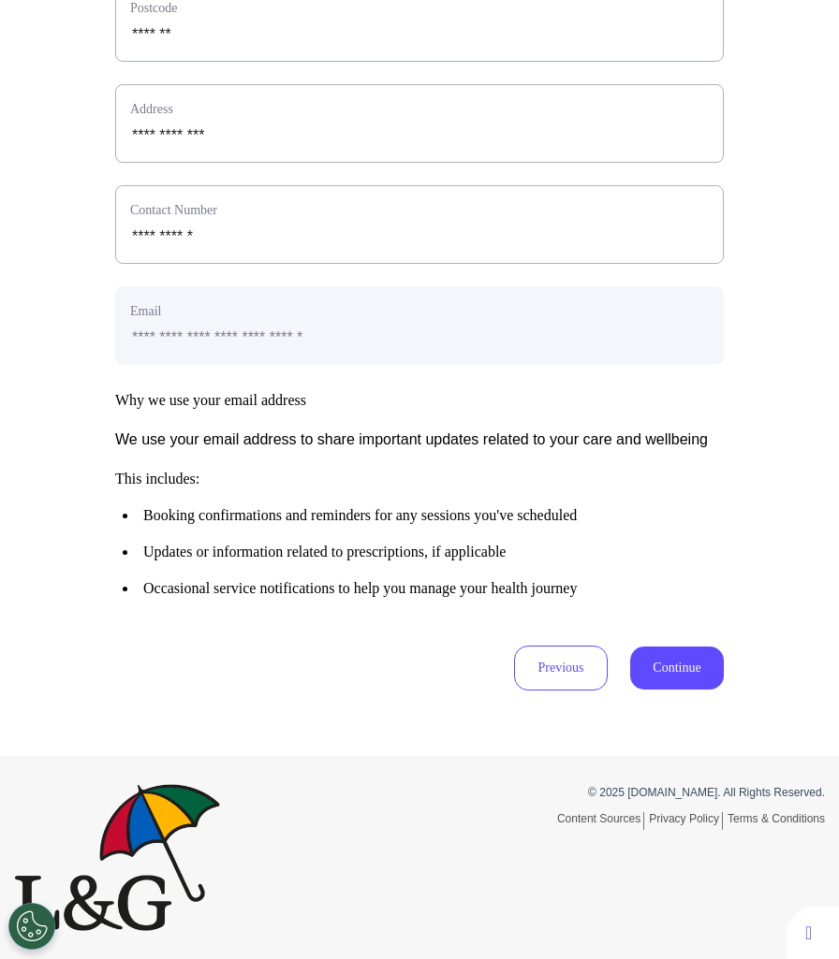
scroll to position [754, 0]
click at [666, 686] on button "Continue" at bounding box center [677, 668] width 94 height 43
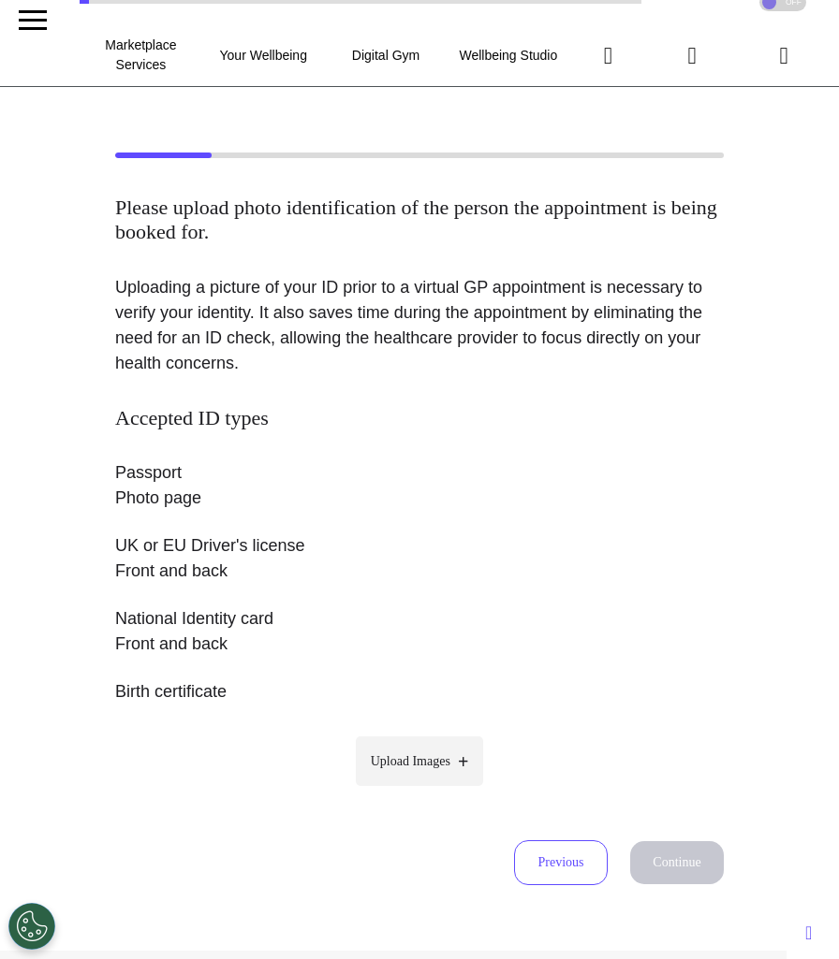
scroll to position [0, 0]
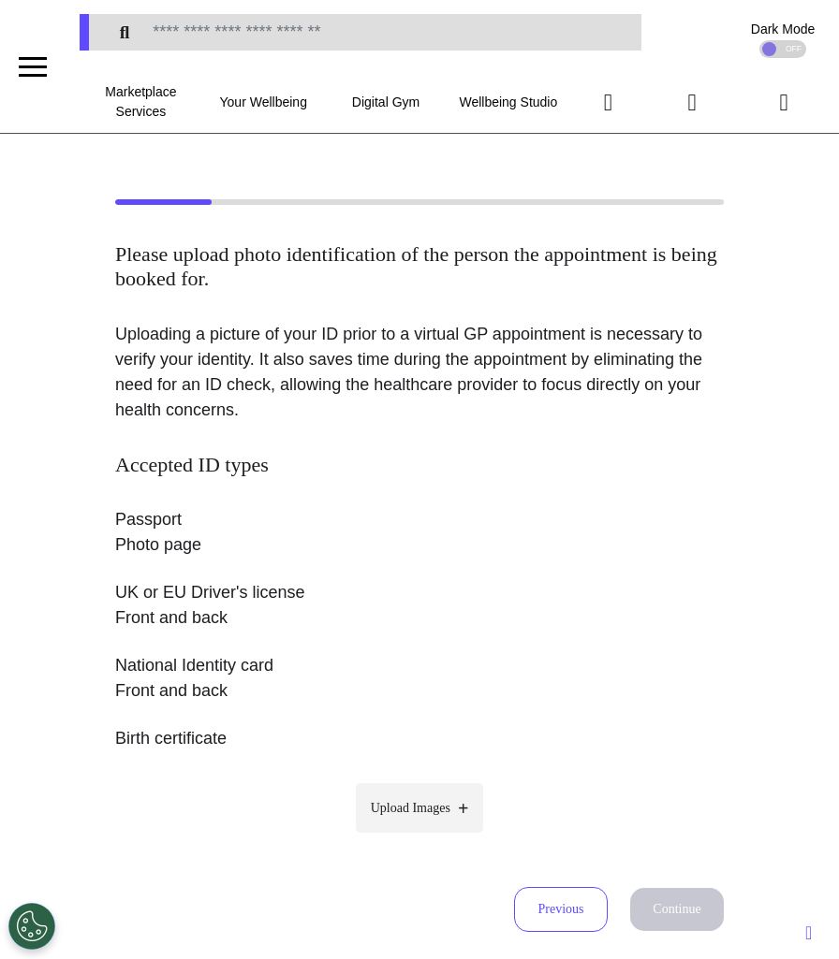
click at [417, 815] on span "Upload Images" at bounding box center [411, 808] width 80 height 20
click at [417, 838] on input "Upload Images" at bounding box center [419, 848] width 178 height 20
type input "**********"
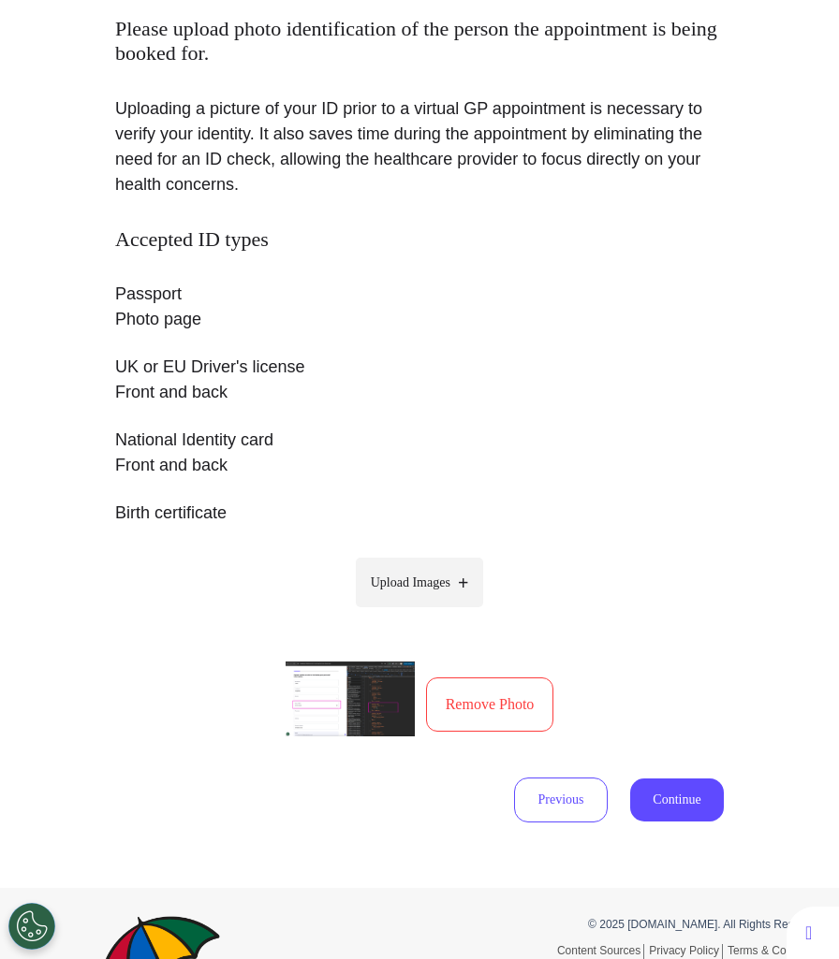
click at [695, 796] on button "Continue" at bounding box center [677, 800] width 94 height 43
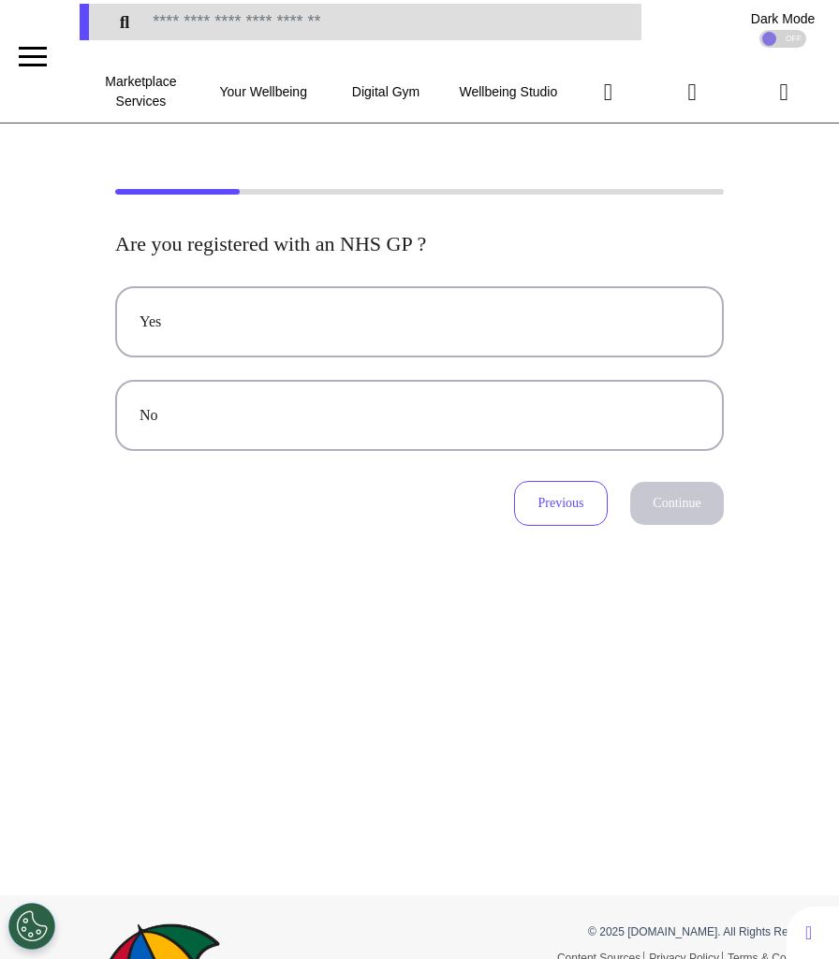
scroll to position [0, 0]
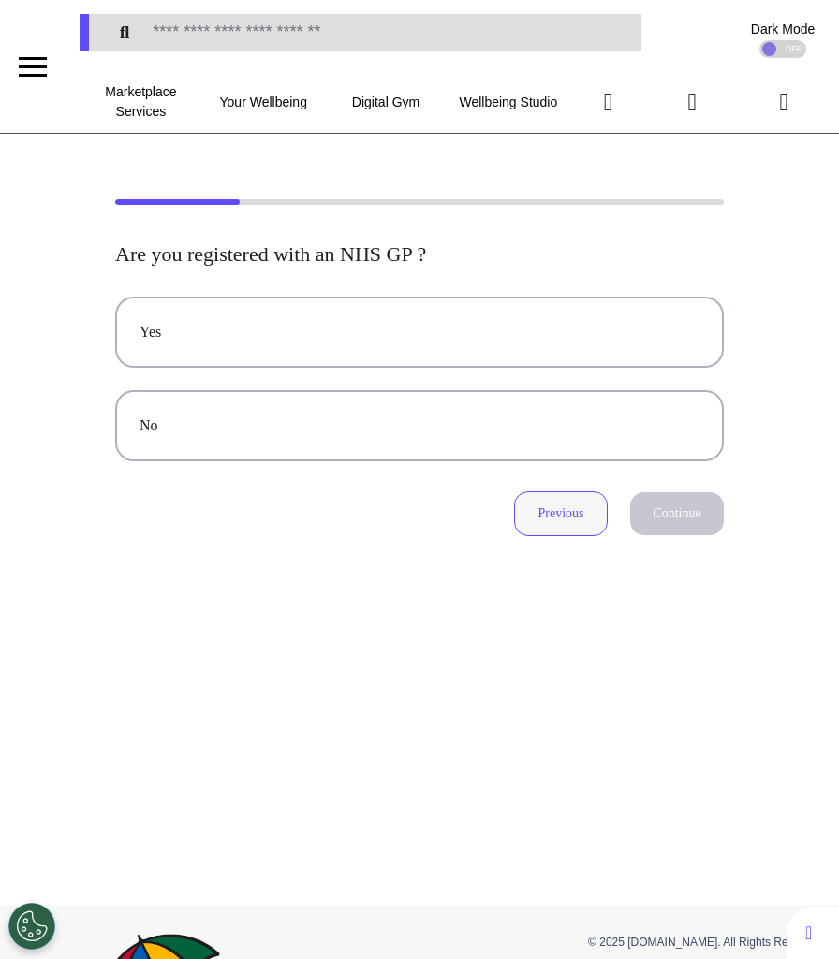
click at [572, 522] on button "Previous" at bounding box center [561, 513] width 94 height 45
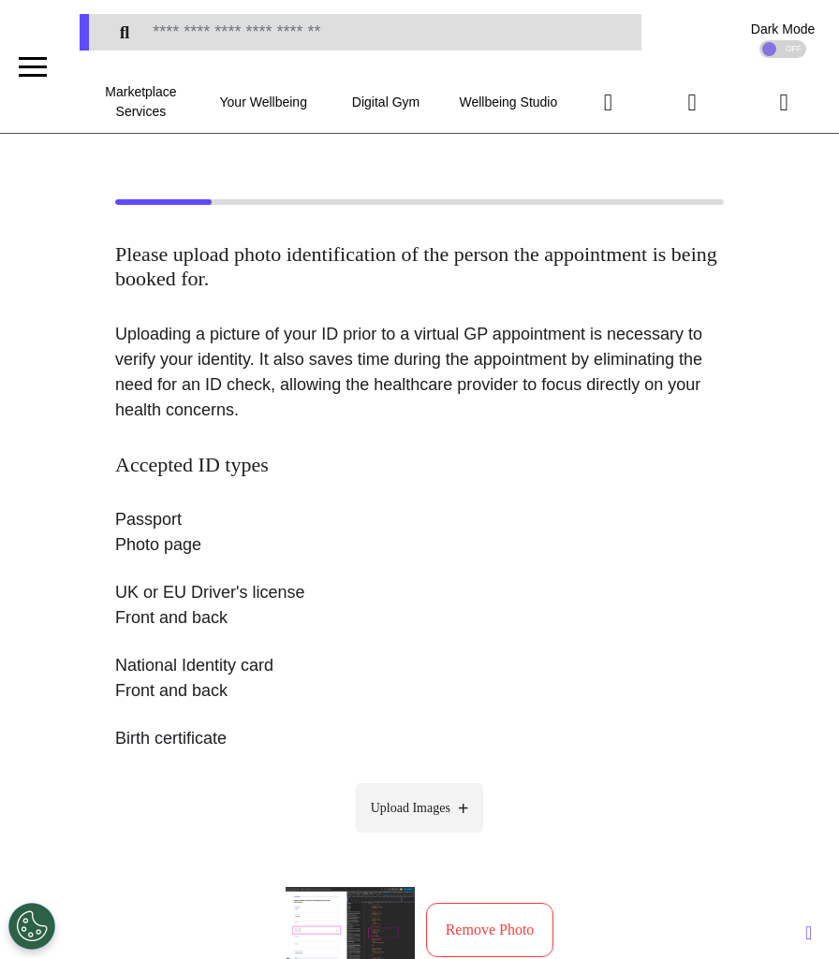
scroll to position [356, 0]
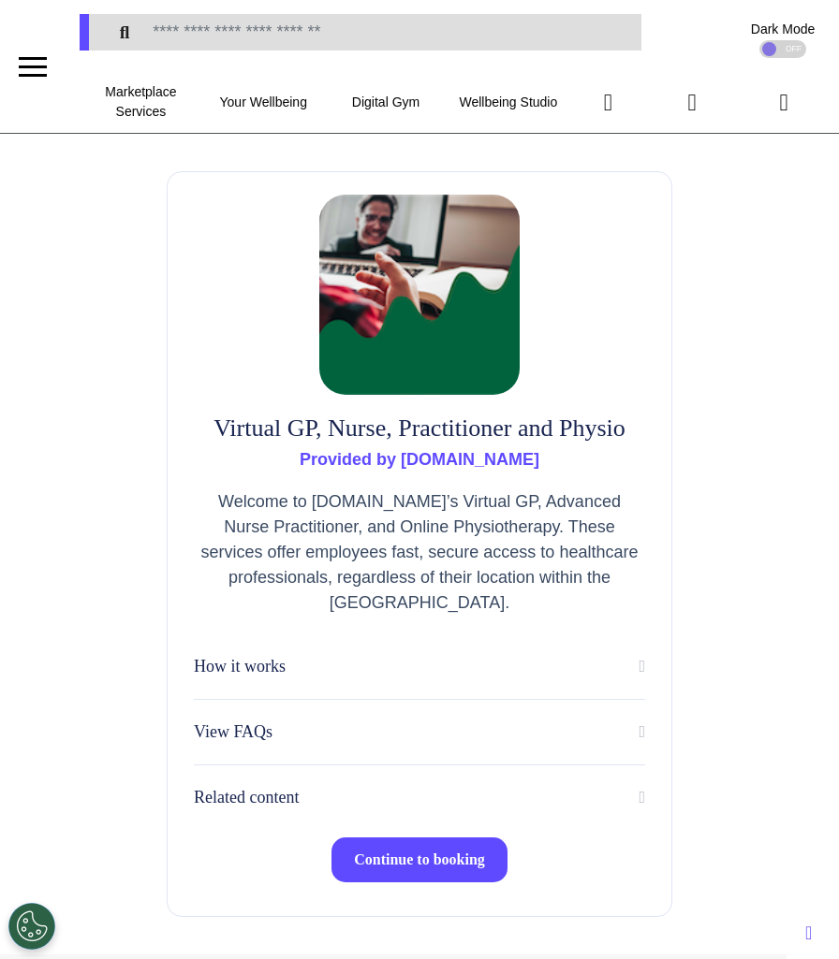
click at [413, 861] on span "Continue to booking" at bounding box center [419, 860] width 131 height 16
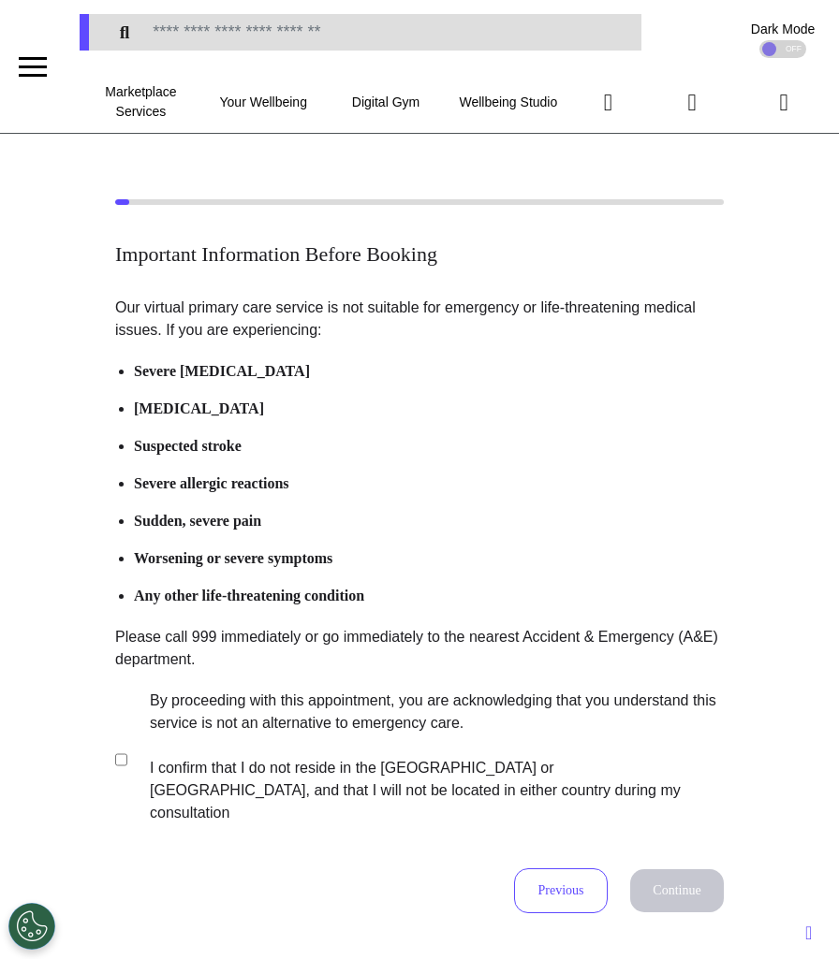
click at [397, 768] on label "By proceeding with this appointment, you are acknowledging that you understand …" at bounding box center [424, 757] width 586 height 135
click at [695, 869] on button "Continue" at bounding box center [677, 890] width 94 height 43
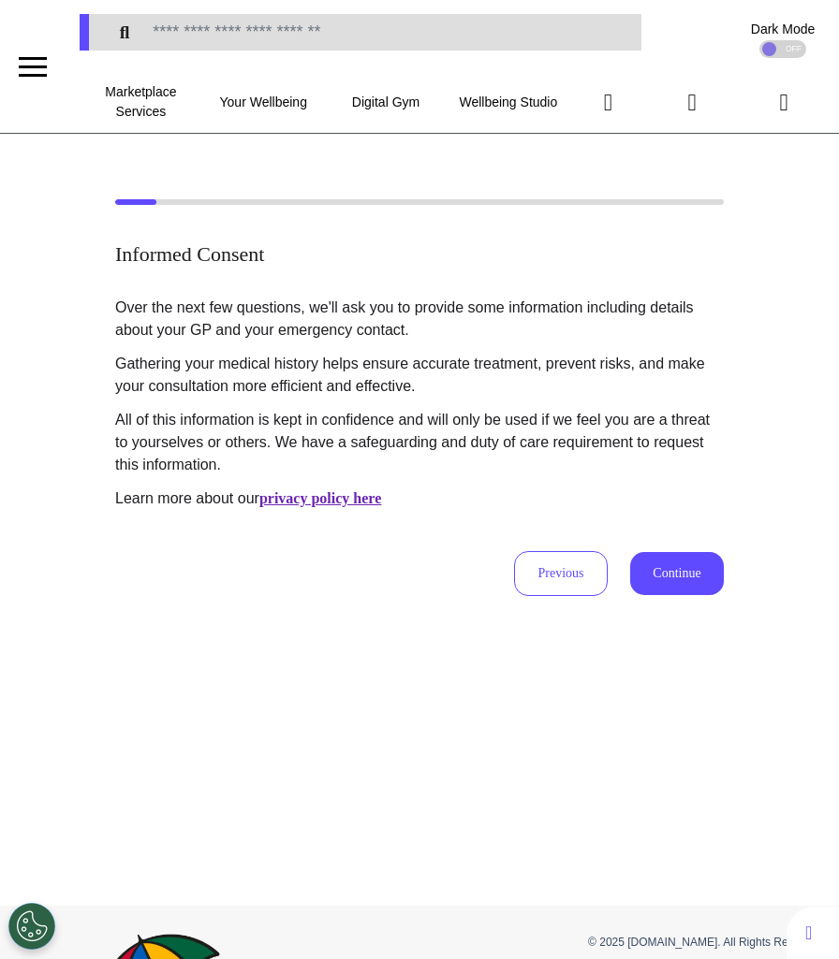
click at [672, 592] on button "Continue" at bounding box center [677, 573] width 94 height 43
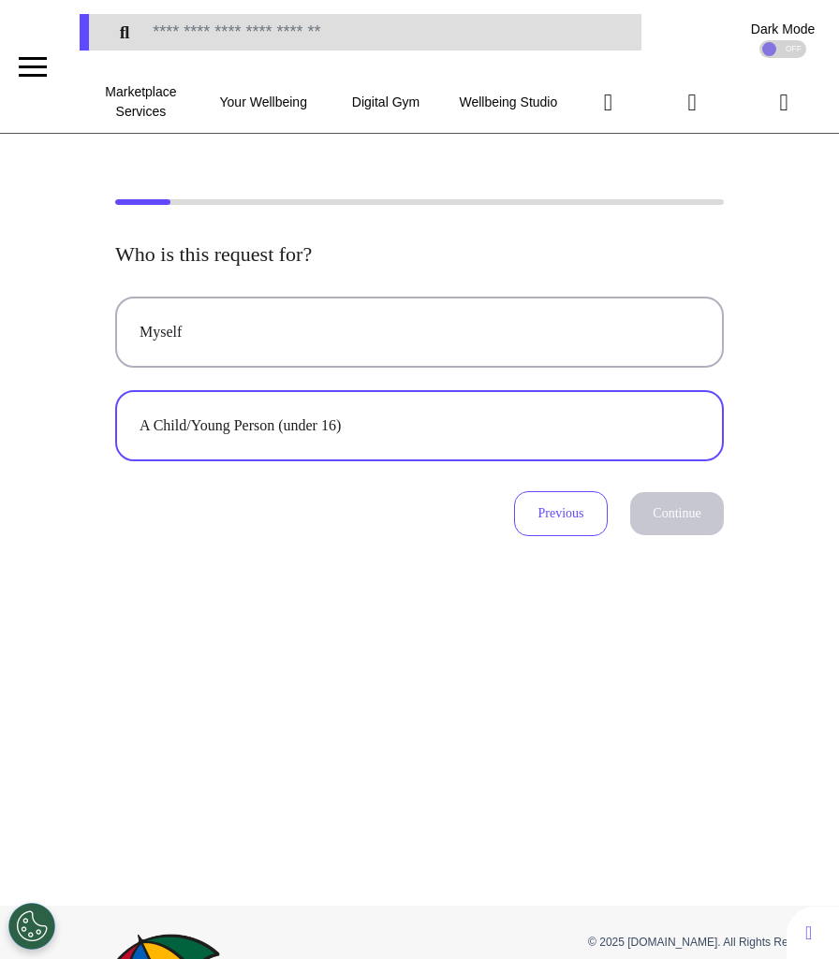
click at [463, 425] on div "A Child/Young Person (under 16)" at bounding box center [419, 426] width 560 height 22
click at [674, 501] on button "Continue" at bounding box center [677, 513] width 94 height 43
